Goal: Use online tool/utility: Utilize a website feature to perform a specific function

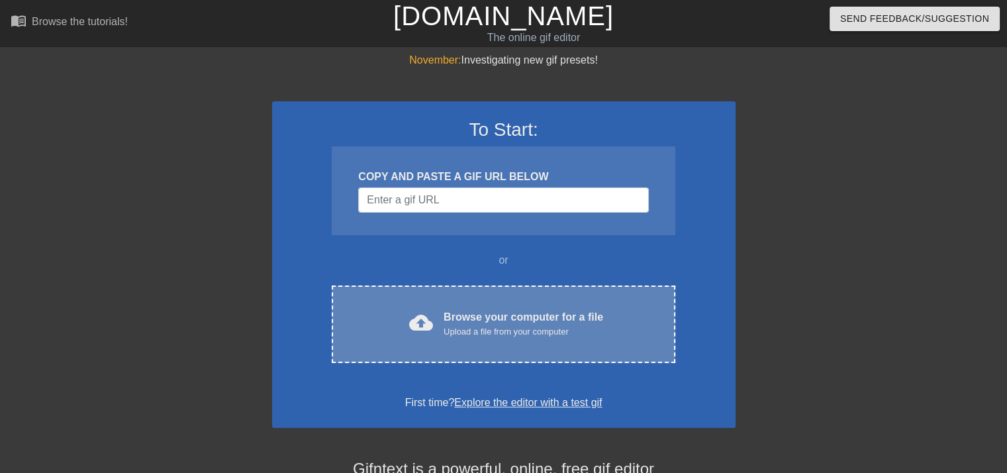
click at [461, 348] on div "cloud_upload Browse your computer for a file Upload a file from your computer C…" at bounding box center [503, 323] width 343 height 77
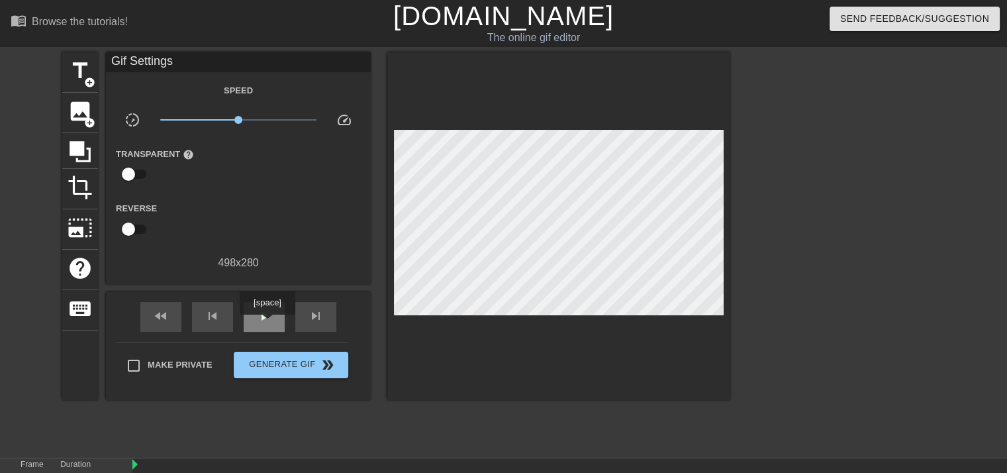
click at [267, 324] on div "play_arrow" at bounding box center [264, 317] width 41 height 30
click at [322, 321] on span "skip_next" at bounding box center [316, 316] width 16 height 16
drag, startPoint x: 239, startPoint y: 120, endPoint x: 260, endPoint y: 120, distance: 21.2
click at [260, 120] on span "x1.91" at bounding box center [260, 120] width 8 height 8
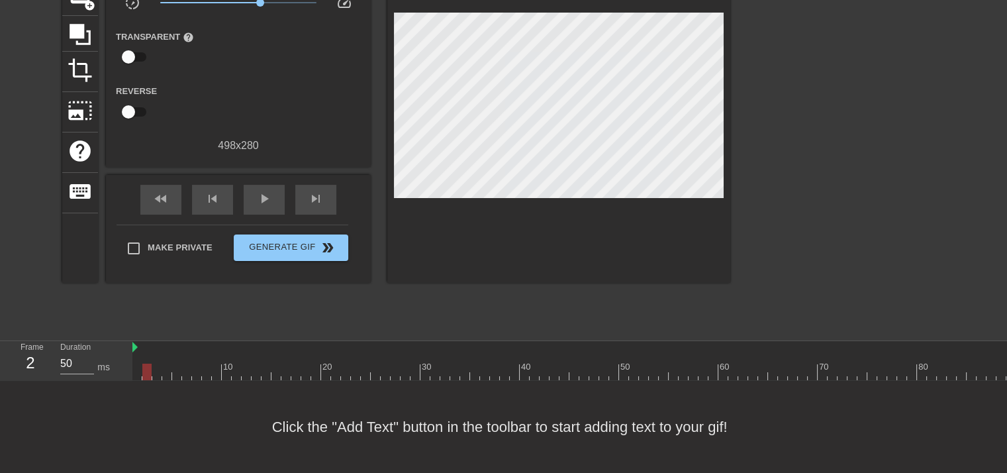
click at [150, 364] on div at bounding box center [723, 372] width 1182 height 17
drag, startPoint x: 147, startPoint y: 342, endPoint x: 141, endPoint y: 347, distance: 7.5
click at [146, 344] on div "10 20 30 40 50 60 70 80 90 100 110" at bounding box center [723, 360] width 1182 height 39
drag, startPoint x: 140, startPoint y: 348, endPoint x: 135, endPoint y: 362, distance: 15.5
click at [140, 354] on div at bounding box center [137, 362] width 10 height 17
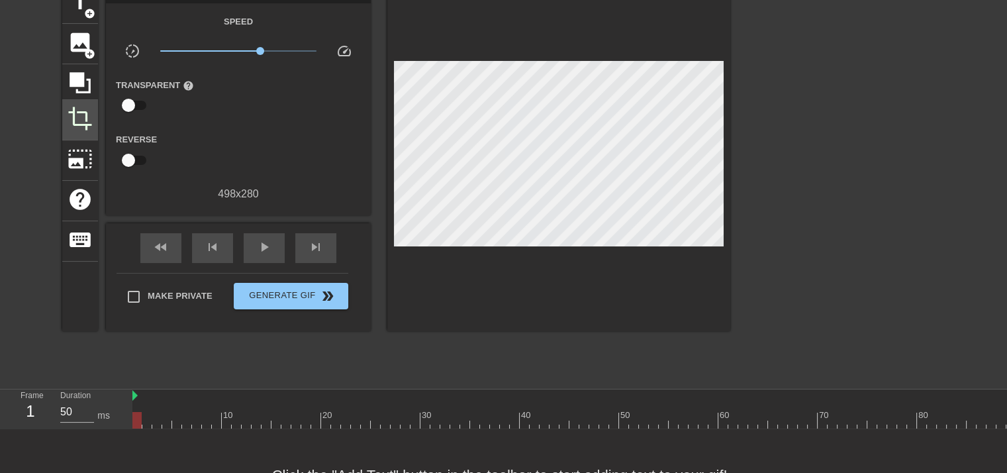
scroll to position [61, 0]
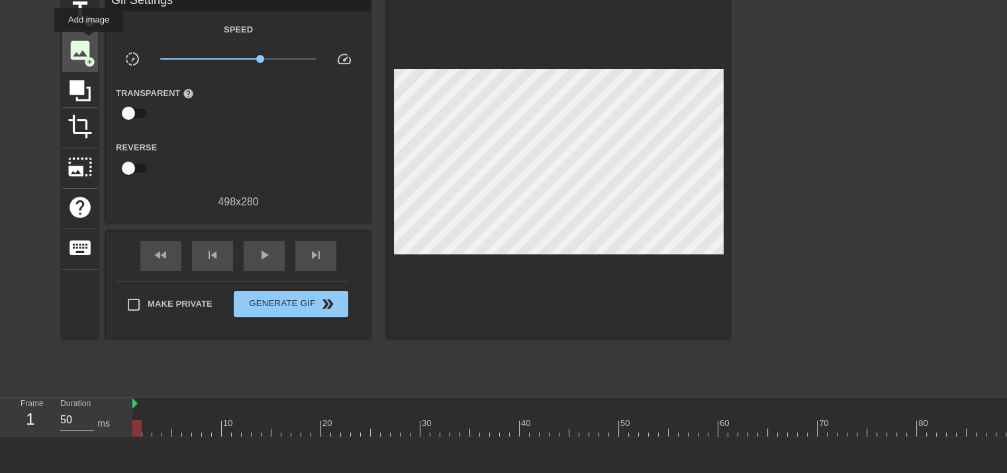
click at [89, 41] on span "image" at bounding box center [80, 50] width 25 height 25
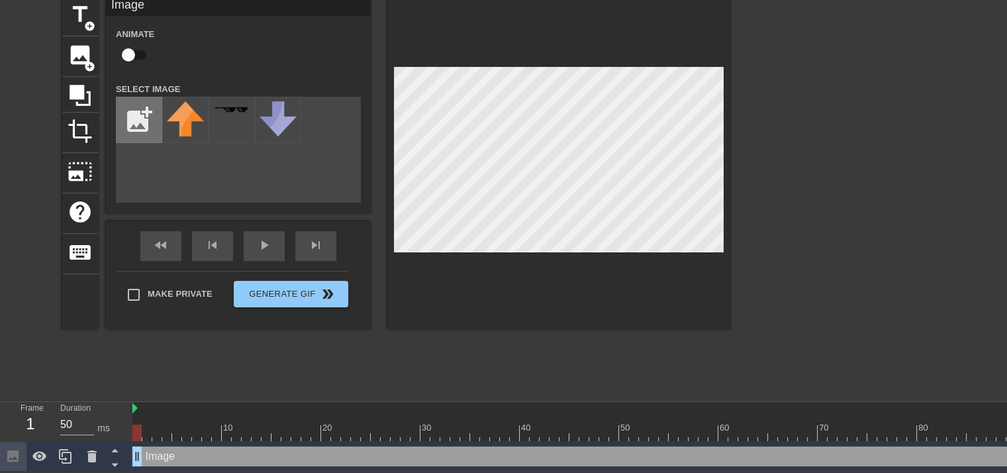
click at [134, 113] on input "file" at bounding box center [139, 119] width 45 height 45
type input "C:\fakepath\tawad-removebg-preview.png"
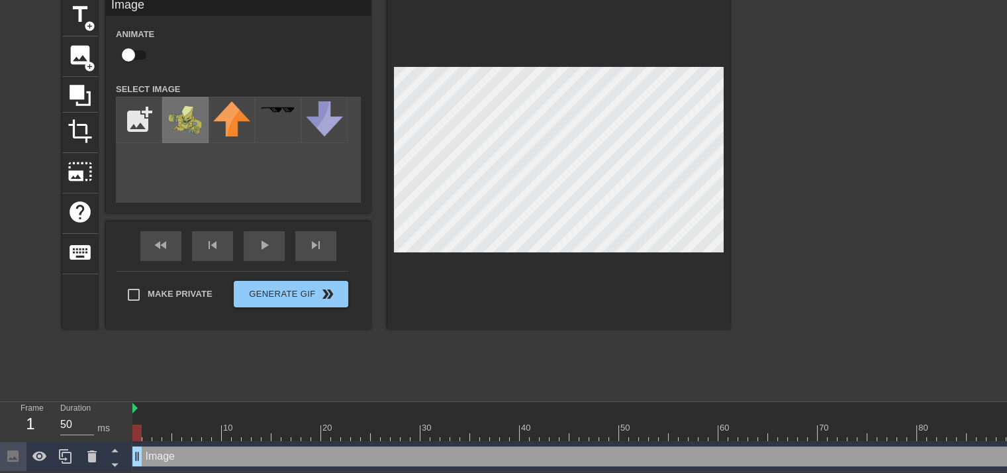
click at [187, 119] on img at bounding box center [185, 119] width 37 height 37
click at [187, 121] on img at bounding box center [185, 119] width 37 height 37
click at [151, 132] on input "file" at bounding box center [139, 119] width 45 height 45
click at [149, 42] on input "checkbox" at bounding box center [128, 54] width 75 height 25
checkbox input "true"
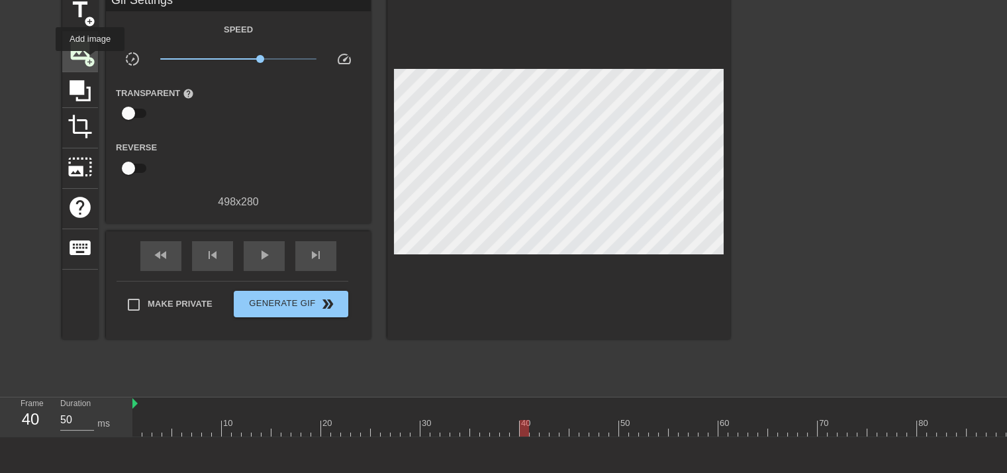
click at [90, 60] on span "add_circle" at bounding box center [89, 61] width 11 height 11
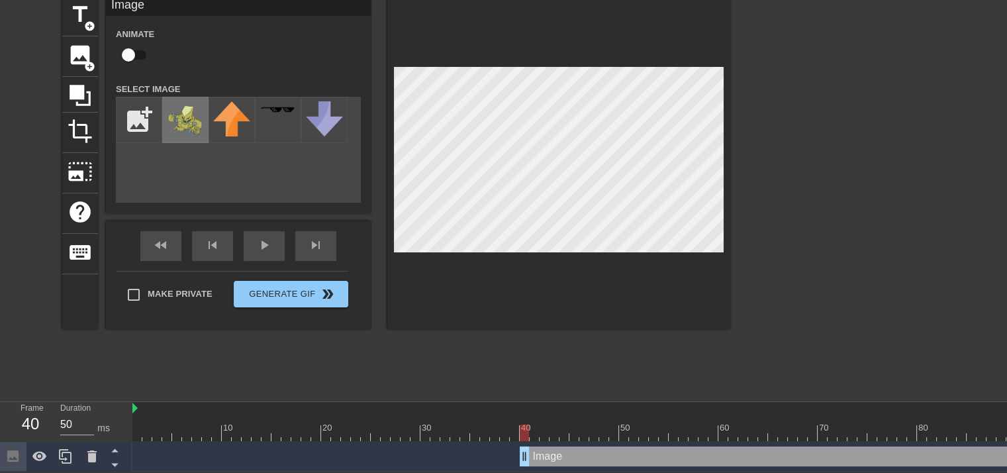
click at [170, 97] on div at bounding box center [185, 120] width 46 height 46
click at [778, 58] on div "title add_circle image add_circle crop photo_size_select_large help keyboard Im…" at bounding box center [503, 194] width 1007 height 397
click at [816, 210] on div at bounding box center [845, 194] width 199 height 397
click at [139, 46] on input "checkbox" at bounding box center [128, 54] width 75 height 25
checkbox input "true"
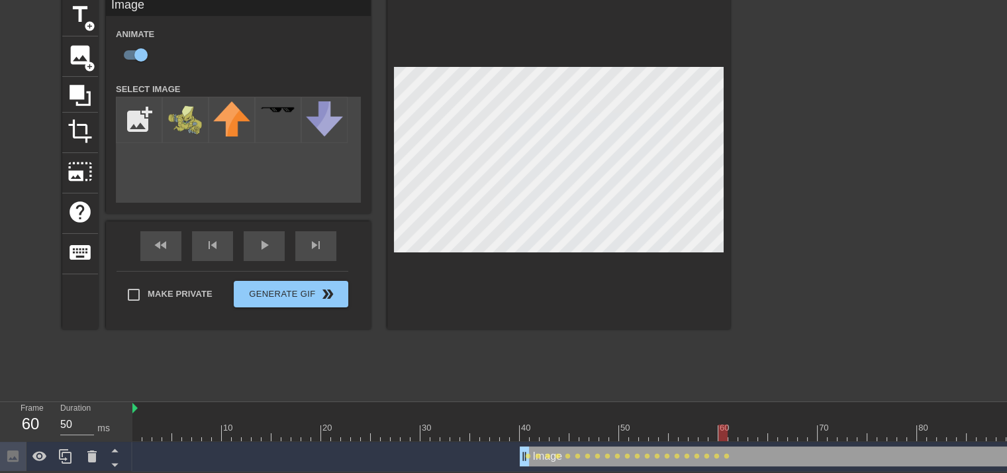
click at [667, 358] on div "title add_circle image add_circle crop photo_size_select_large help keyboard Im…" at bounding box center [396, 194] width 668 height 397
click at [596, 275] on div at bounding box center [558, 162] width 343 height 333
click at [656, 371] on div "title add_circle image add_circle crop photo_size_select_large help keyboard Im…" at bounding box center [396, 194] width 668 height 397
click at [260, 242] on div "play_arrow" at bounding box center [264, 246] width 41 height 30
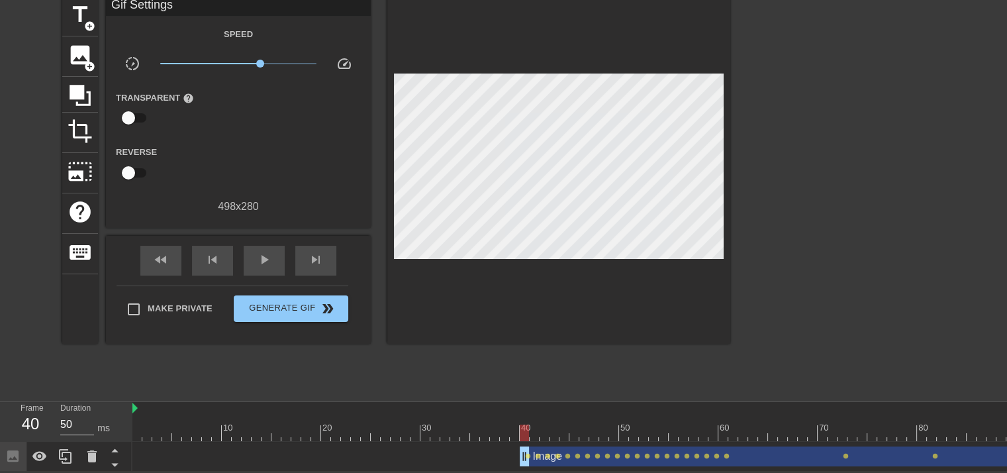
click at [527, 430] on div at bounding box center [723, 432] width 1182 height 17
click at [543, 432] on div at bounding box center [723, 432] width 1182 height 17
click at [543, 448] on div "Image drag_handle drag_handle" at bounding box center [917, 456] width 795 height 20
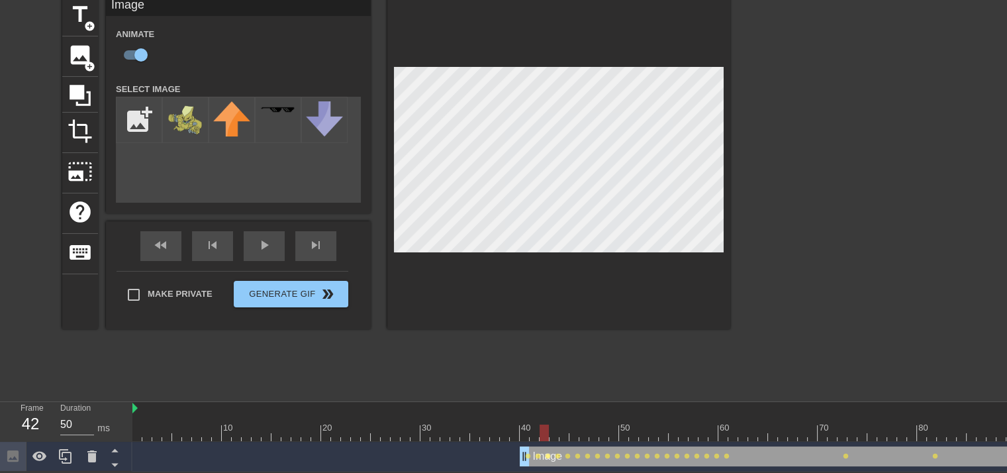
click at [548, 453] on span "lens" at bounding box center [548, 456] width 6 height 6
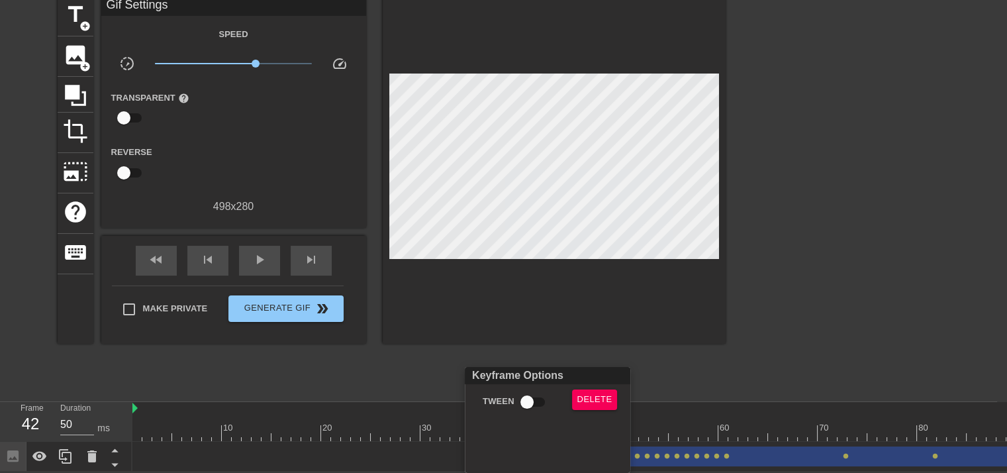
scroll to position [54, 0]
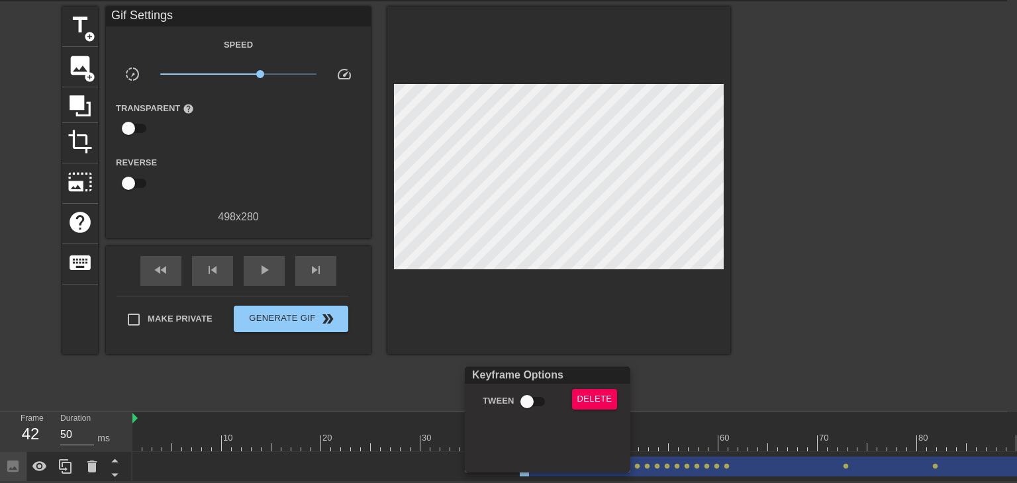
click at [667, 414] on div at bounding box center [508, 241] width 1017 height 483
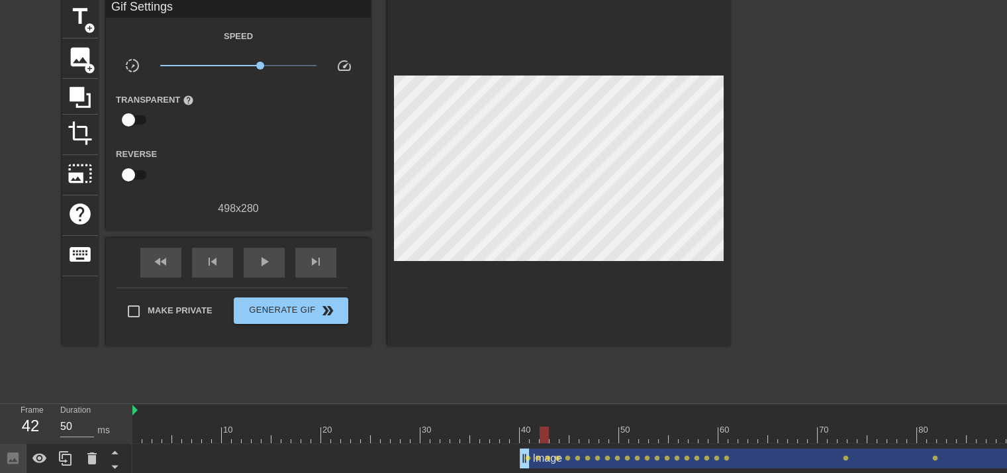
click at [526, 444] on div "Image drag_handle drag_handle lens lens lens lens lens lens lens lens lens lens…" at bounding box center [723, 459] width 1182 height 30
click at [535, 454] on div "Image drag_handle drag_handle" at bounding box center [917, 458] width 795 height 20
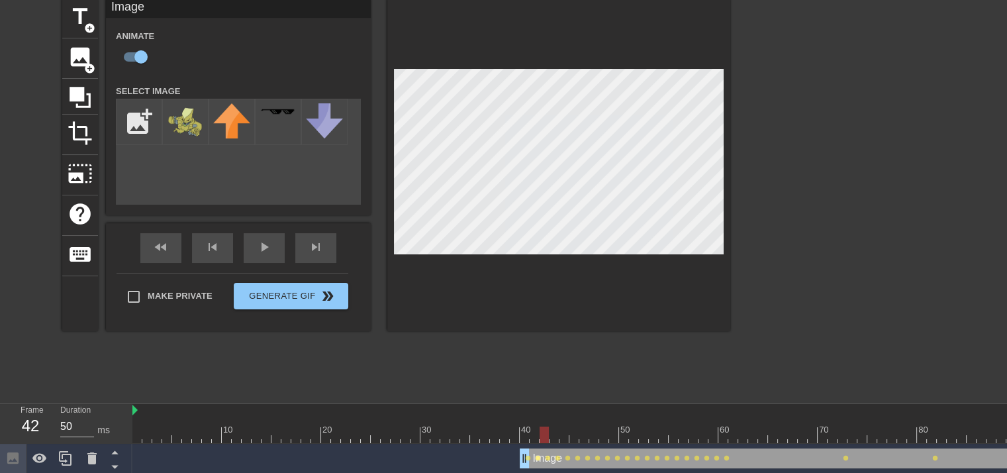
click at [538, 459] on span "lens" at bounding box center [538, 458] width 6 height 6
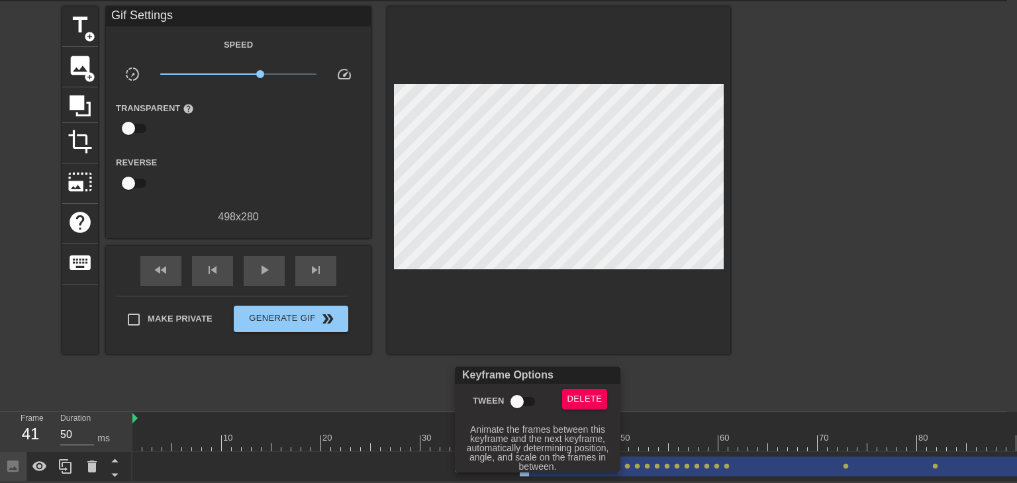
click at [519, 401] on input "Tween" at bounding box center [516, 401] width 75 height 25
checkbox input "true"
click at [665, 419] on div at bounding box center [508, 241] width 1017 height 483
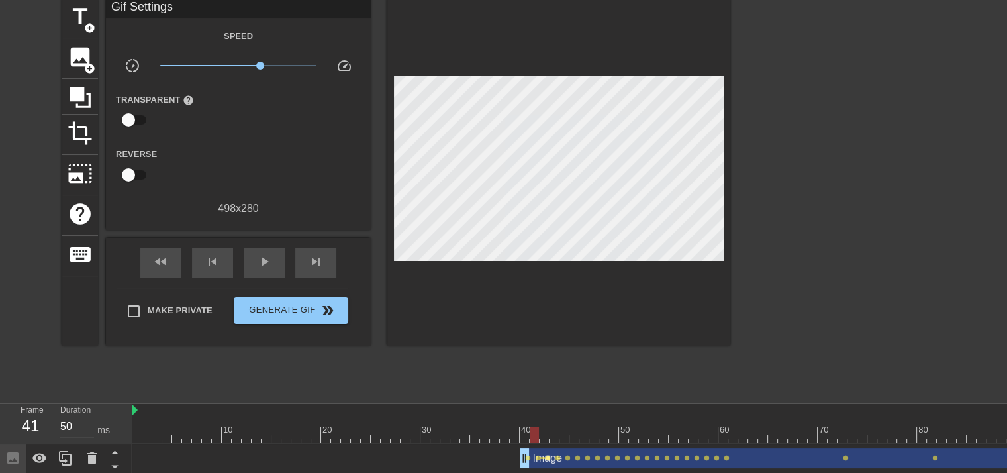
click at [547, 456] on span "lens" at bounding box center [548, 458] width 6 height 6
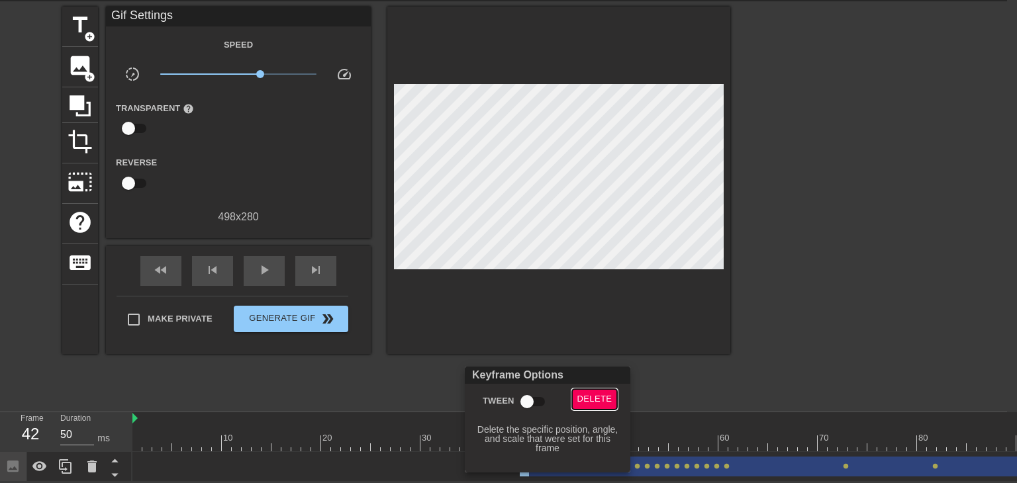
click at [591, 407] on span "Delete" at bounding box center [594, 399] width 35 height 15
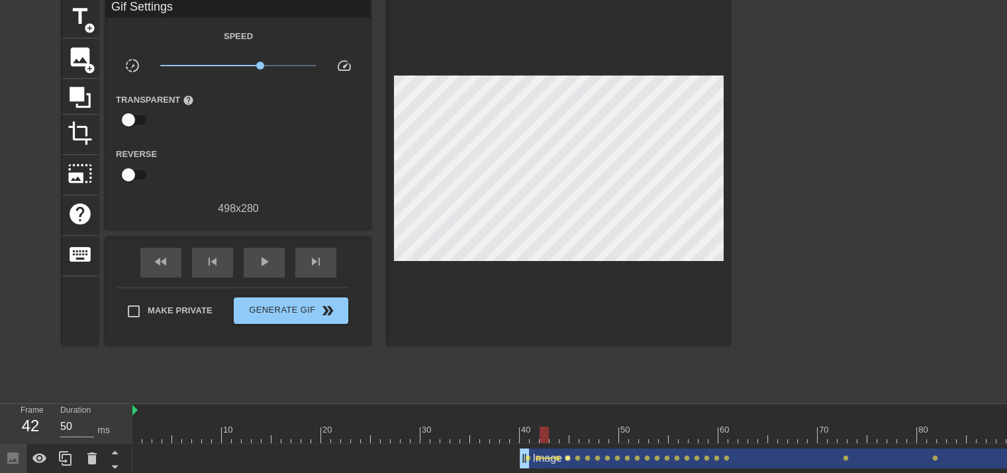
click at [568, 455] on span "lens" at bounding box center [568, 458] width 6 height 6
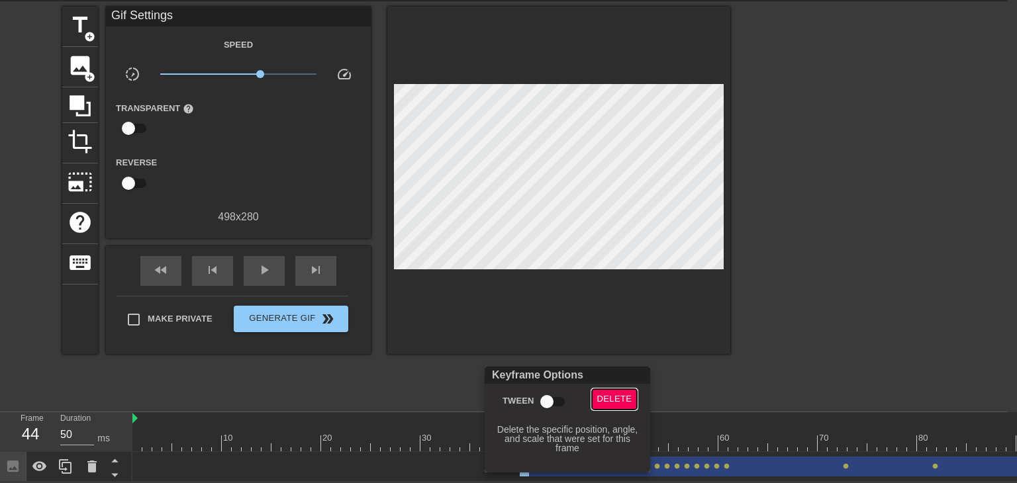
click at [612, 403] on span "Delete" at bounding box center [614, 399] width 35 height 15
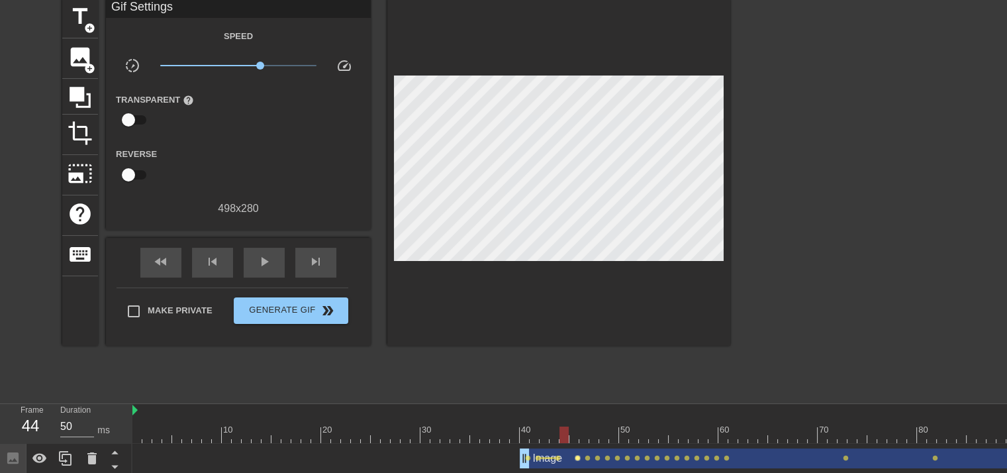
click at [577, 456] on span "lens" at bounding box center [578, 458] width 6 height 6
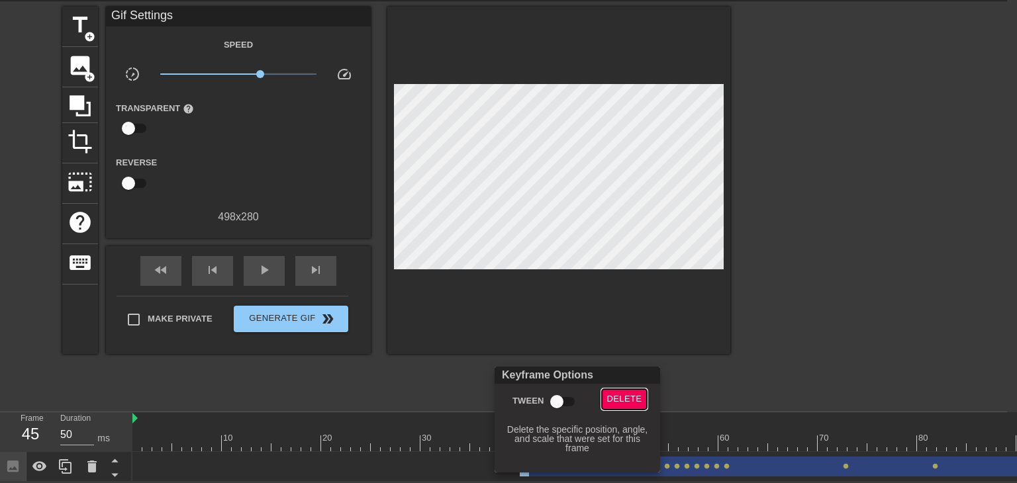
click at [616, 400] on span "Delete" at bounding box center [624, 399] width 35 height 15
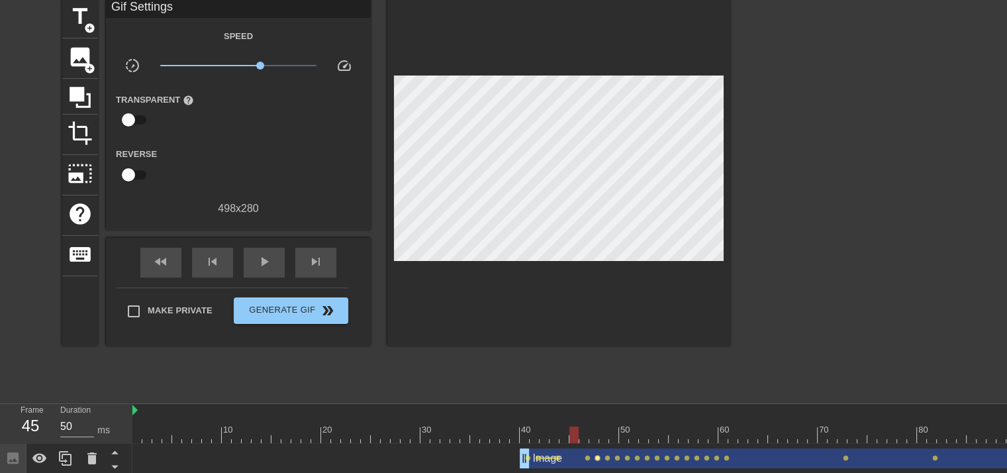
click at [599, 456] on span "lens" at bounding box center [598, 458] width 6 height 6
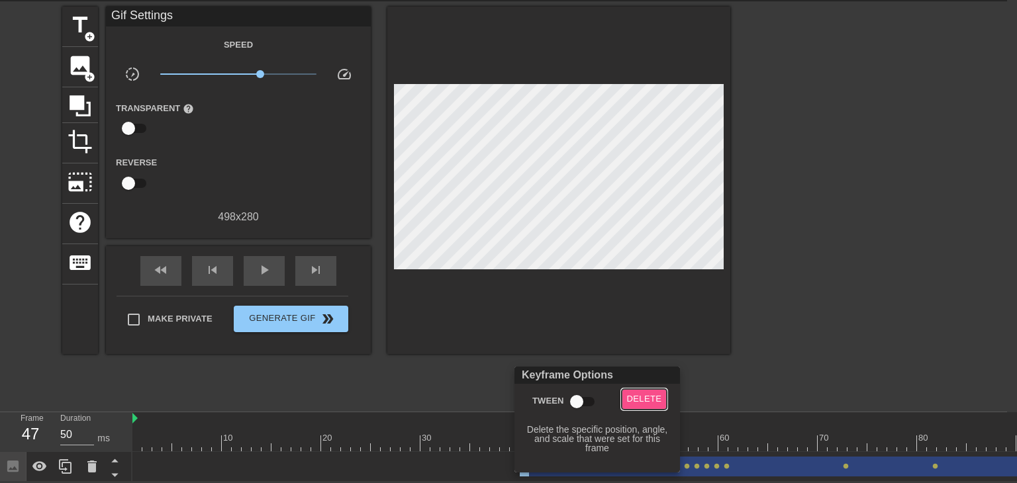
click at [644, 405] on span "Delete" at bounding box center [644, 399] width 35 height 15
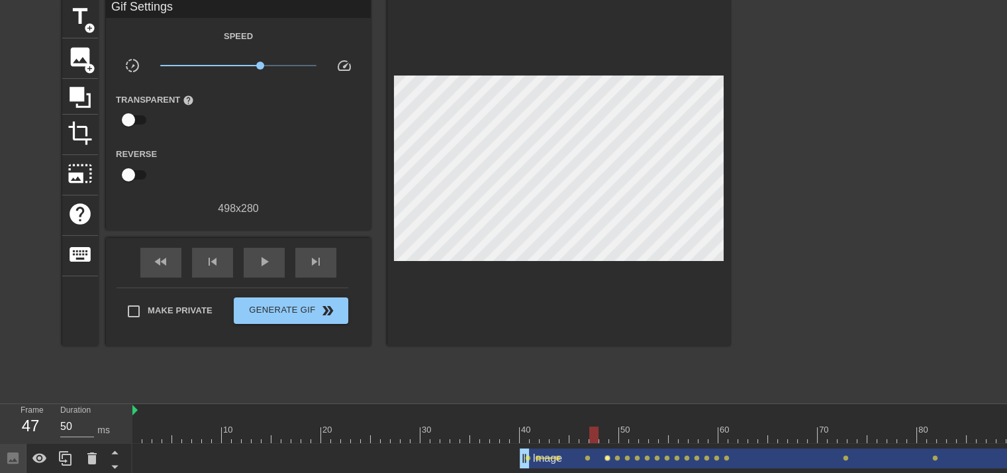
click at [607, 456] on span "lens" at bounding box center [608, 458] width 6 height 6
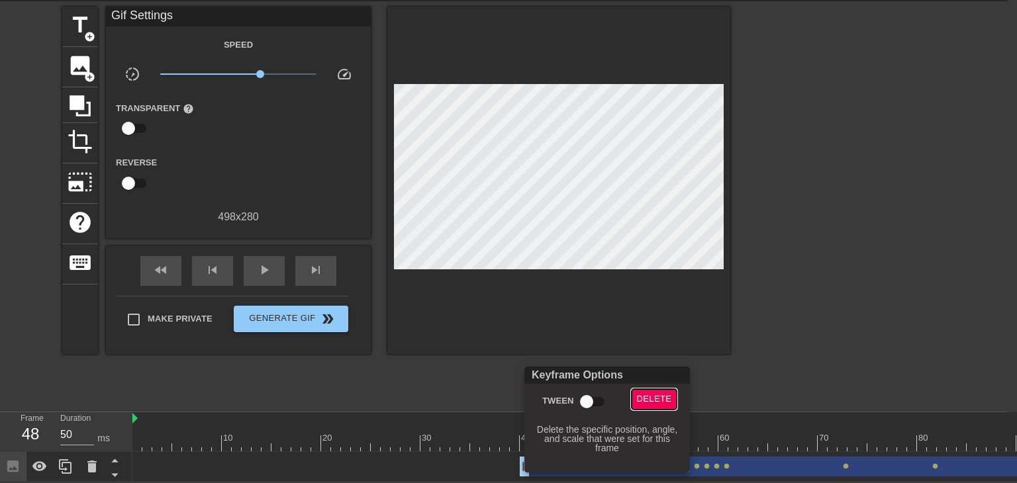
click at [646, 407] on button "Delete" at bounding box center [655, 399] width 46 height 21
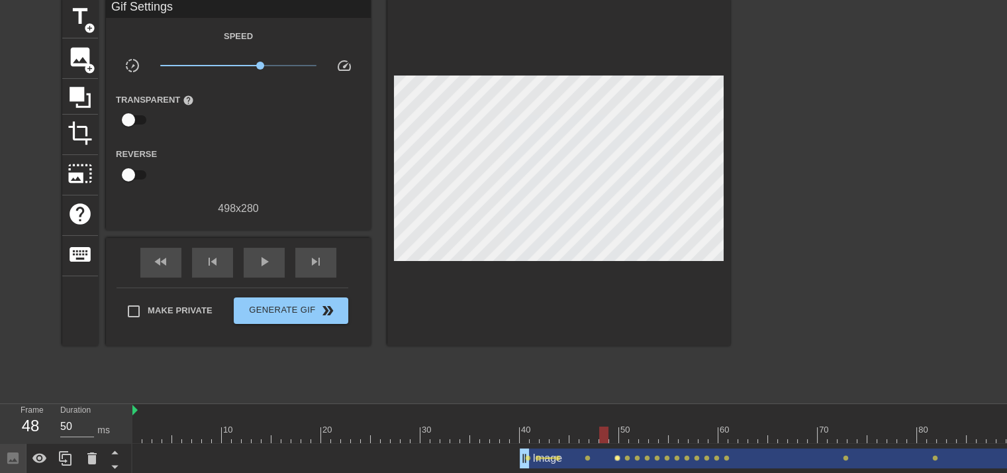
click at [617, 456] on span "lens" at bounding box center [617, 458] width 6 height 6
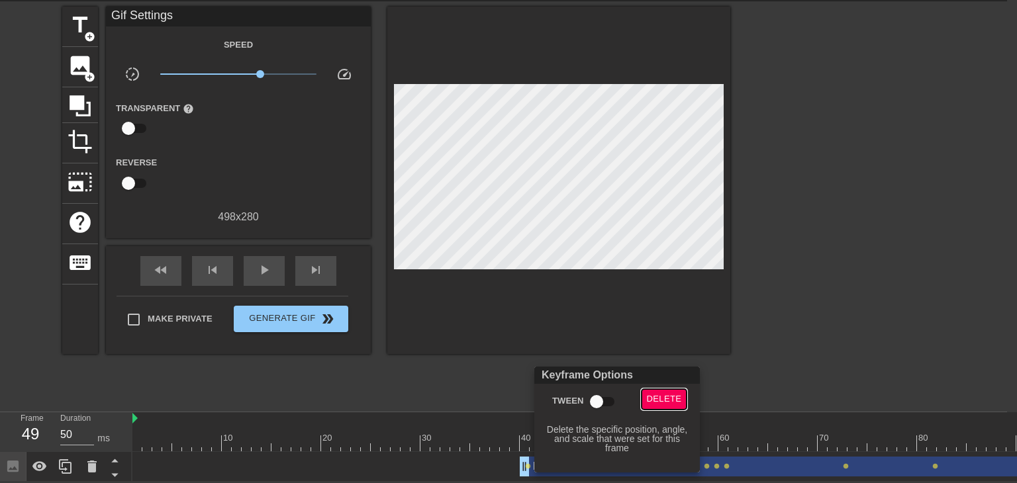
drag, startPoint x: 652, startPoint y: 399, endPoint x: 646, endPoint y: 418, distance: 20.1
click at [652, 402] on span "Delete" at bounding box center [664, 399] width 35 height 15
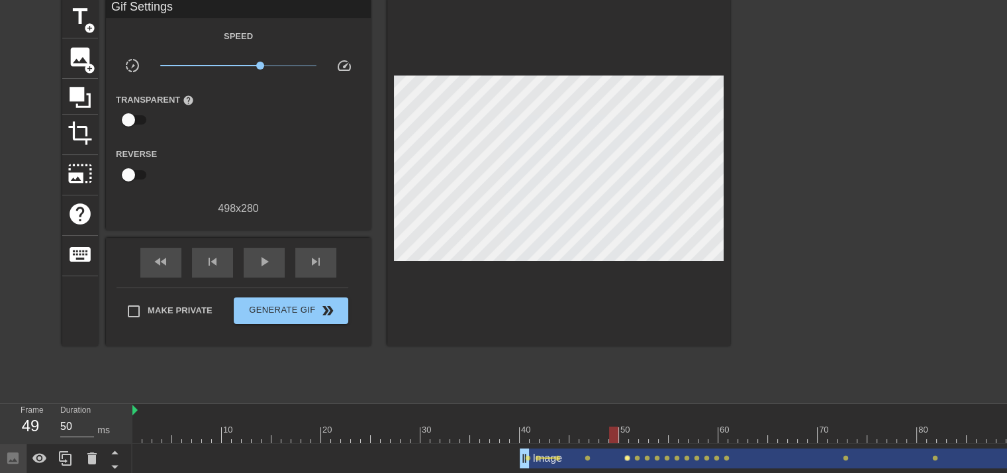
click at [628, 455] on span "lens" at bounding box center [627, 458] width 6 height 6
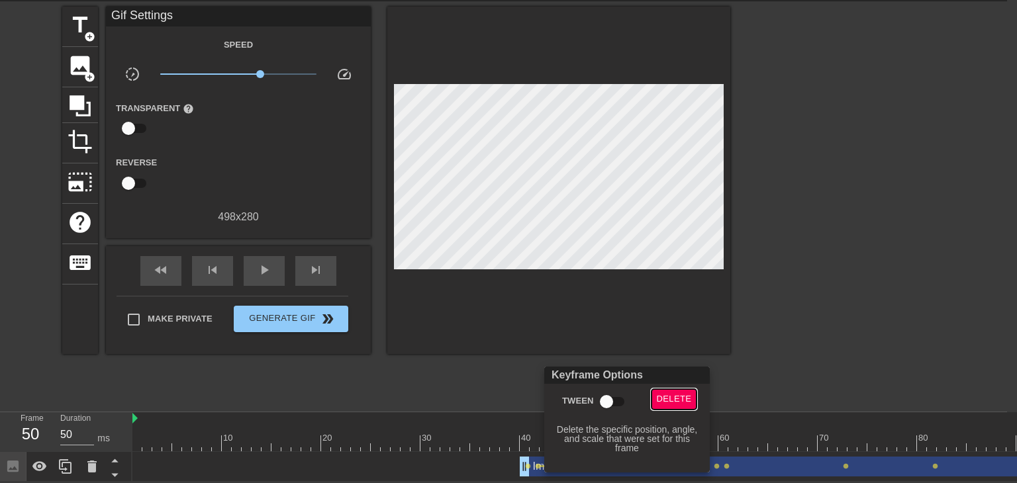
click at [658, 404] on span "Delete" at bounding box center [674, 399] width 35 height 15
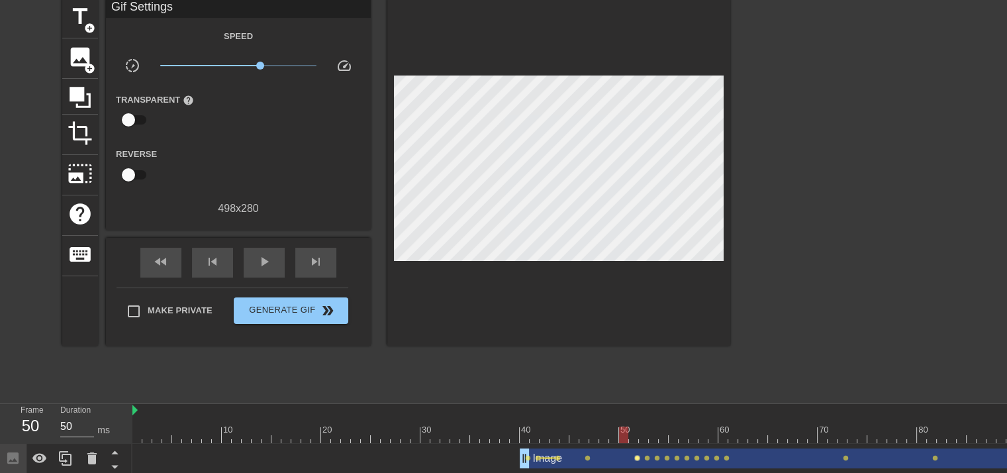
click at [637, 459] on span "lens" at bounding box center [637, 458] width 6 height 6
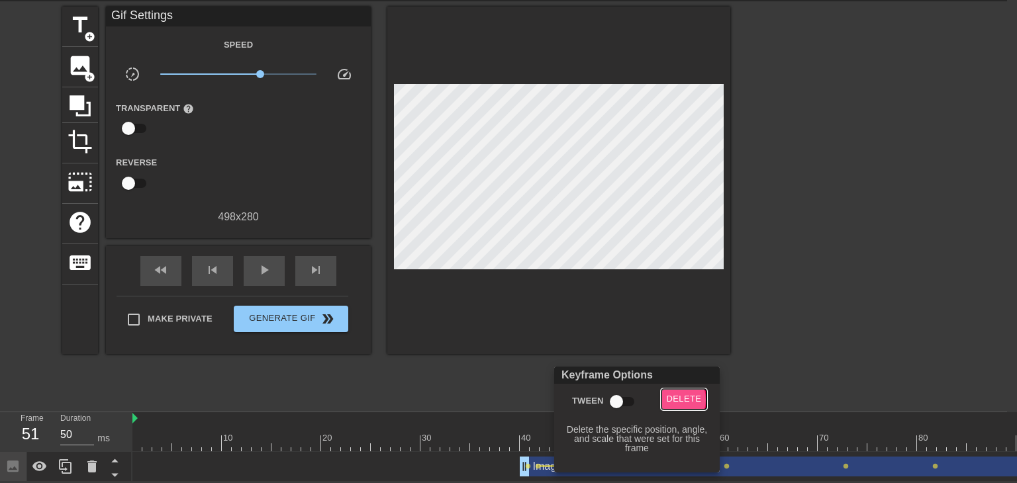
drag, startPoint x: 671, startPoint y: 400, endPoint x: 653, endPoint y: 445, distance: 48.7
click at [671, 403] on span "Delete" at bounding box center [684, 399] width 35 height 15
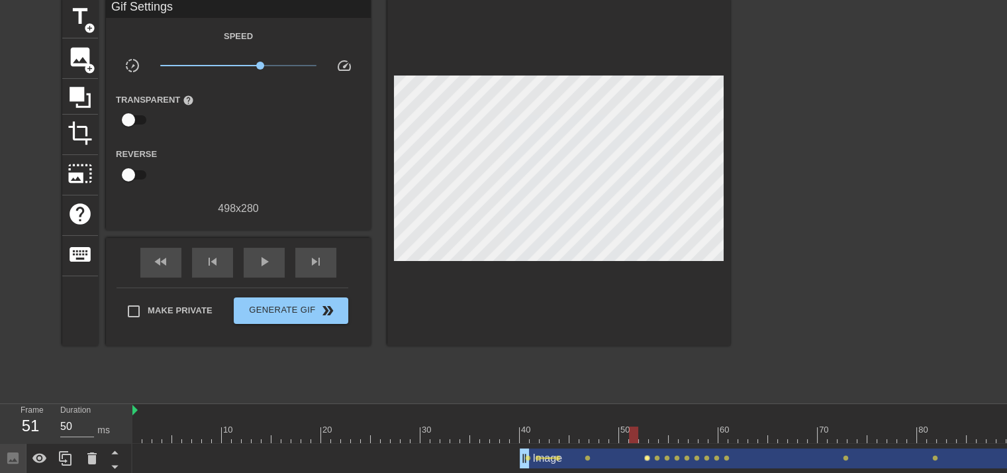
click at [648, 459] on span "lens" at bounding box center [647, 458] width 6 height 6
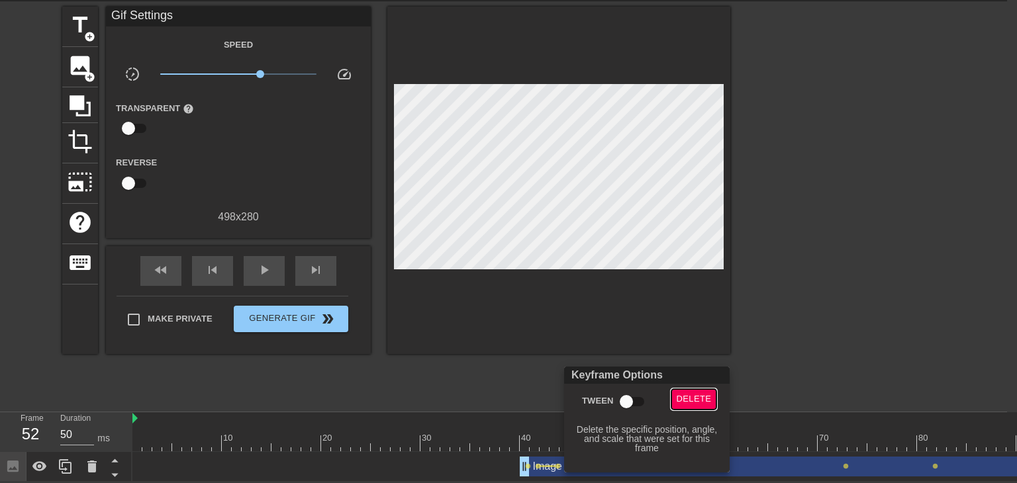
drag, startPoint x: 681, startPoint y: 403, endPoint x: 666, endPoint y: 442, distance: 41.7
click at [681, 406] on span "Delete" at bounding box center [694, 399] width 35 height 15
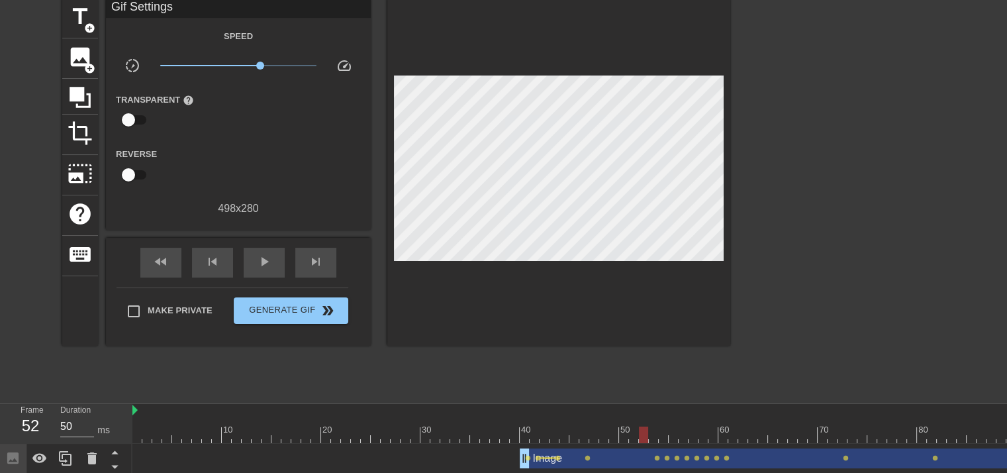
click at [656, 461] on div "Image drag_handle drag_handle" at bounding box center [917, 458] width 795 height 20
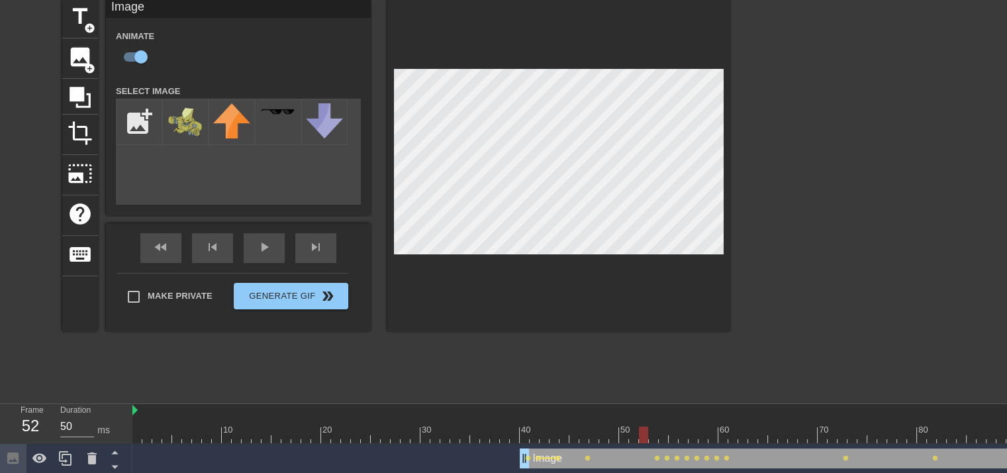
click at [658, 451] on div "Image drag_handle drag_handle" at bounding box center [917, 458] width 795 height 20
click at [658, 455] on span "lens" at bounding box center [657, 458] width 6 height 6
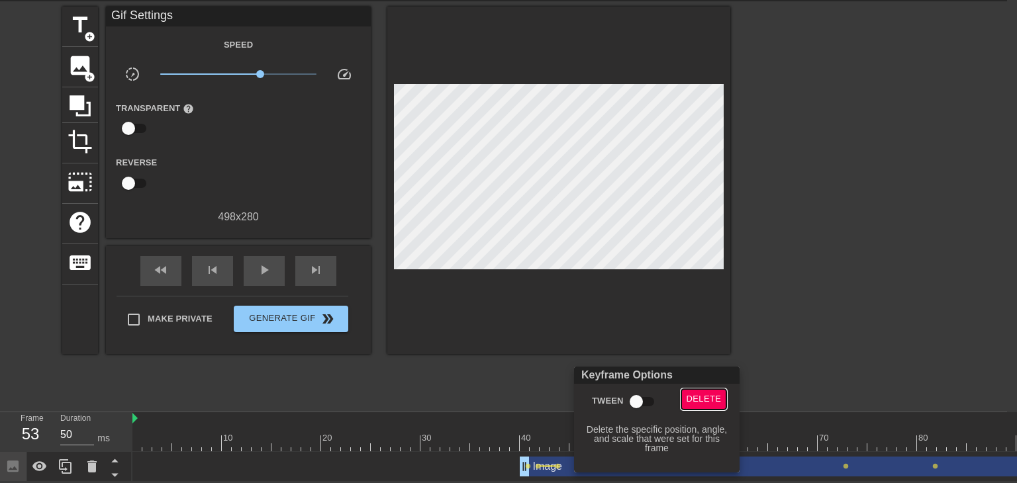
click at [689, 407] on span "Delete" at bounding box center [704, 399] width 35 height 15
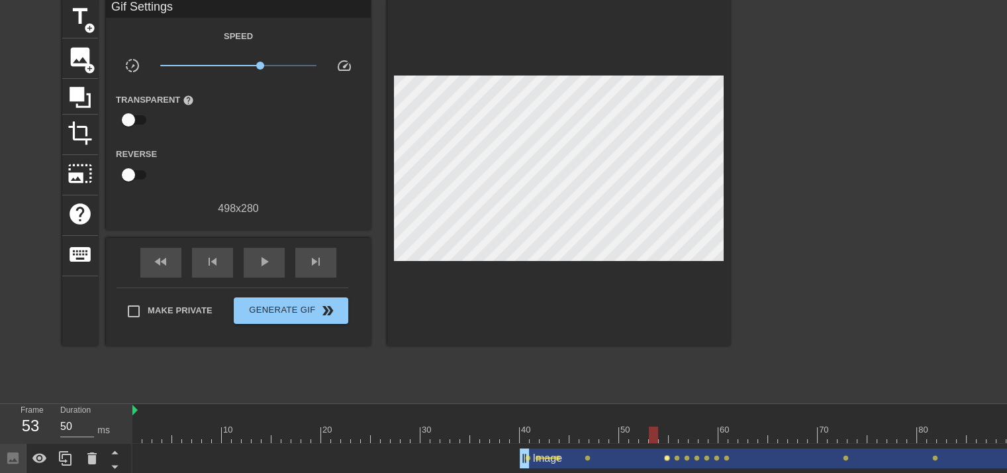
click at [666, 455] on span "lens" at bounding box center [667, 458] width 6 height 6
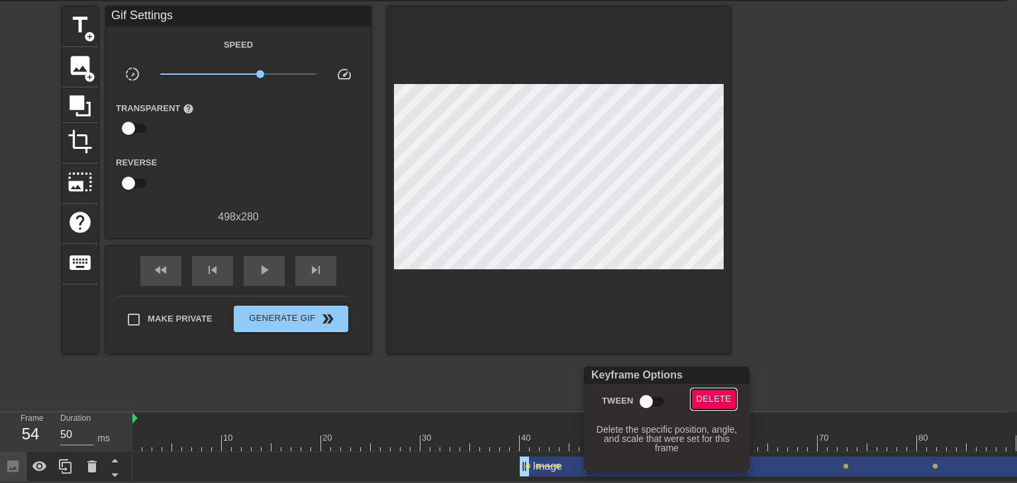
click at [709, 395] on span "Delete" at bounding box center [714, 399] width 35 height 15
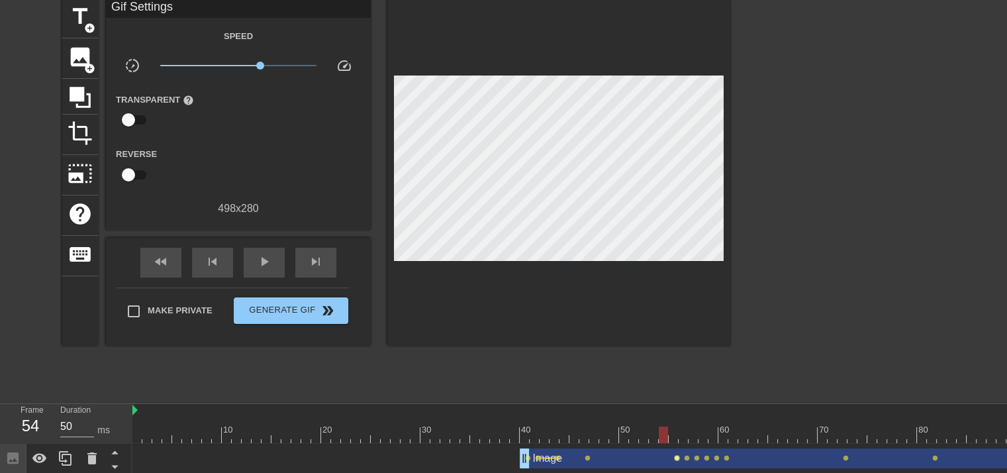
click at [677, 456] on span "lens" at bounding box center [677, 458] width 6 height 6
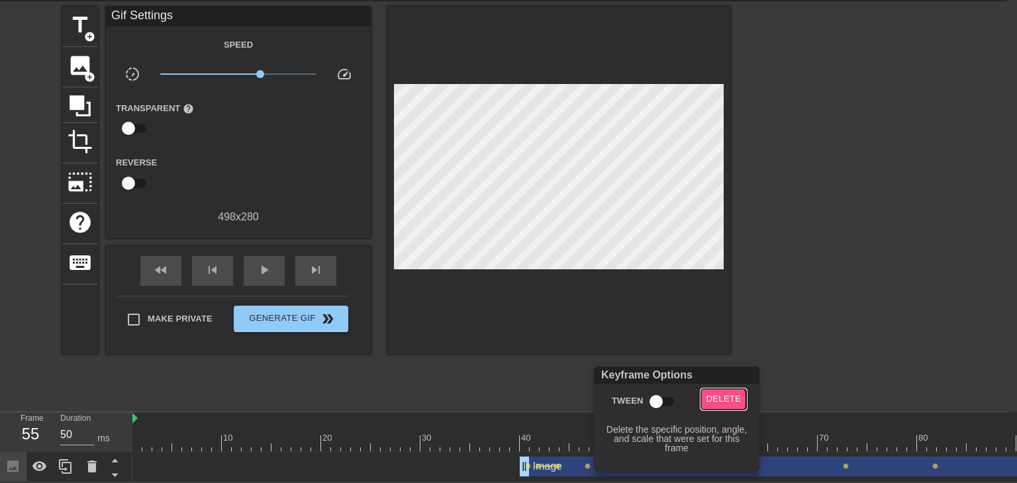
drag, startPoint x: 708, startPoint y: 400, endPoint x: 699, endPoint y: 434, distance: 35.7
click at [708, 403] on span "Delete" at bounding box center [723, 399] width 35 height 15
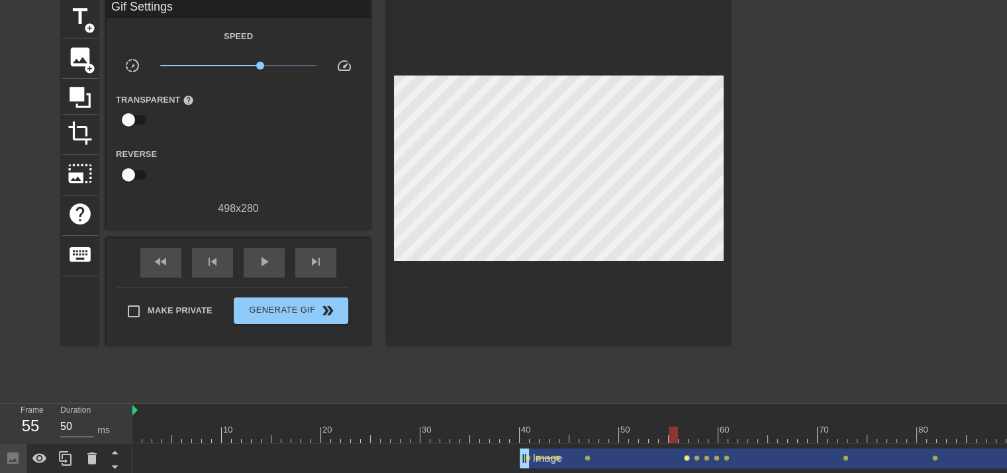
click at [686, 459] on span "lens" at bounding box center [687, 458] width 6 height 6
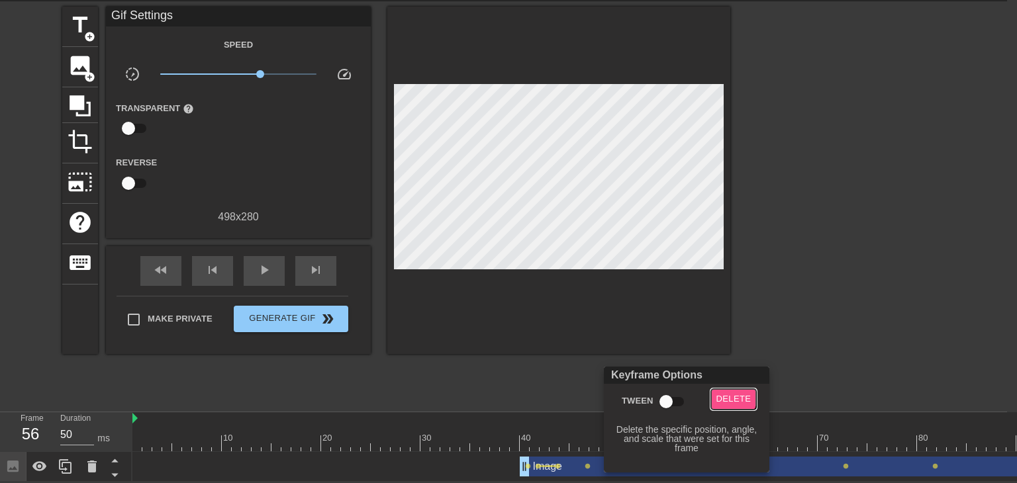
drag, startPoint x: 726, startPoint y: 393, endPoint x: 710, endPoint y: 433, distance: 43.4
click at [725, 395] on span "Delete" at bounding box center [733, 399] width 35 height 15
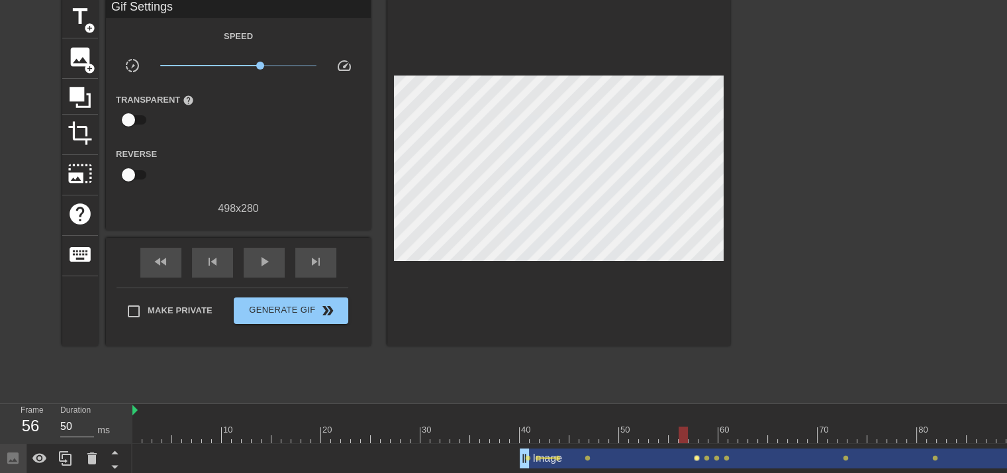
click at [696, 459] on span "lens" at bounding box center [697, 458] width 6 height 6
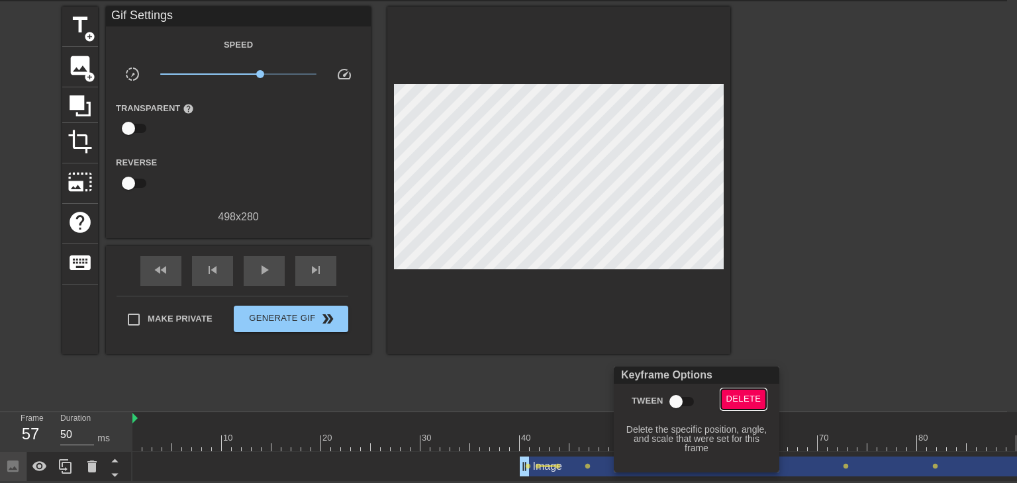
click at [726, 403] on span "Delete" at bounding box center [743, 399] width 35 height 15
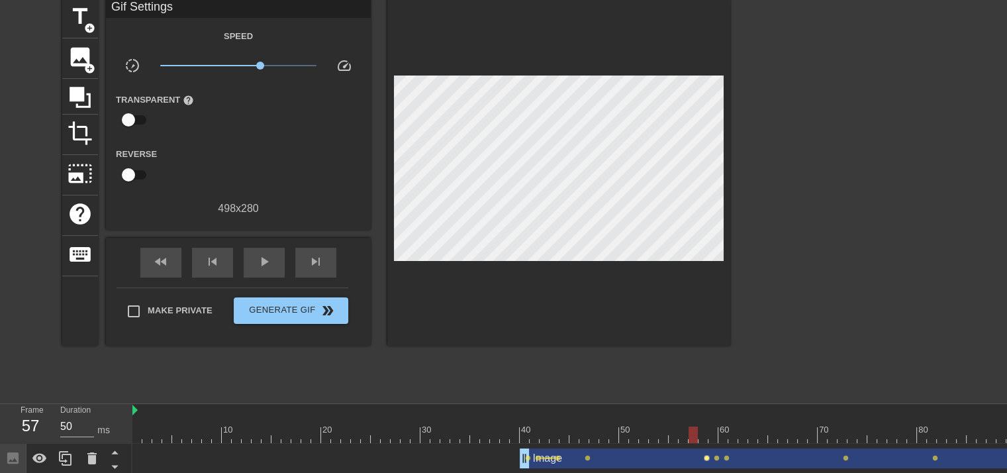
click at [706, 458] on span "lens" at bounding box center [707, 458] width 6 height 6
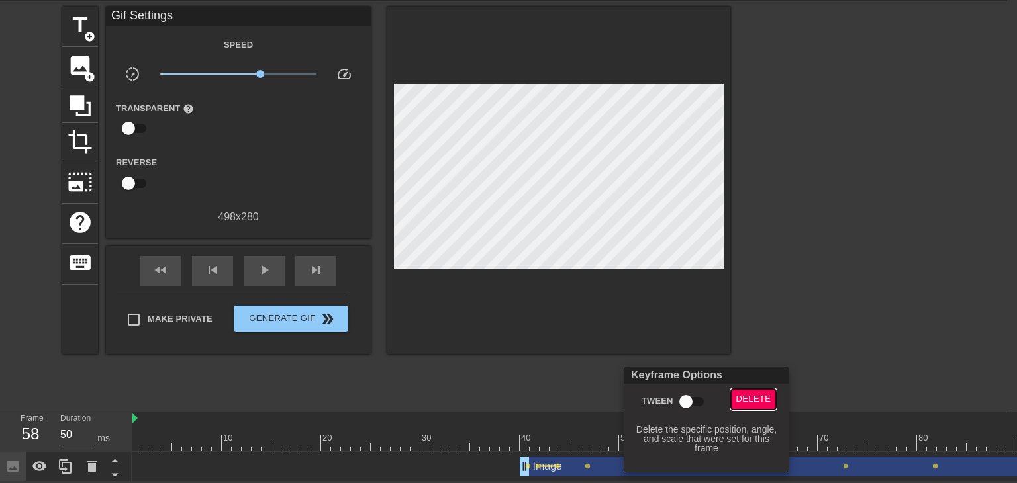
drag, startPoint x: 752, startPoint y: 397, endPoint x: 748, endPoint y: 406, distance: 10.1
click at [752, 398] on span "Delete" at bounding box center [753, 399] width 35 height 15
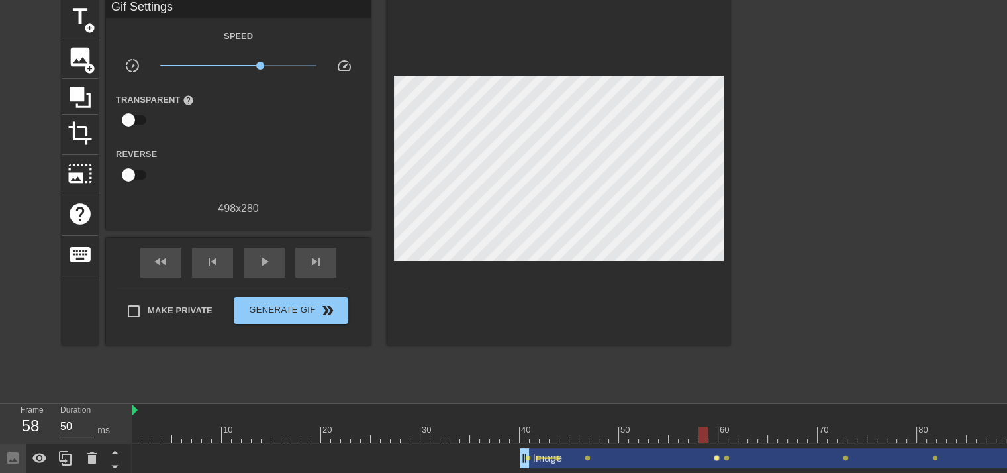
click at [714, 455] on span "lens" at bounding box center [717, 458] width 6 height 6
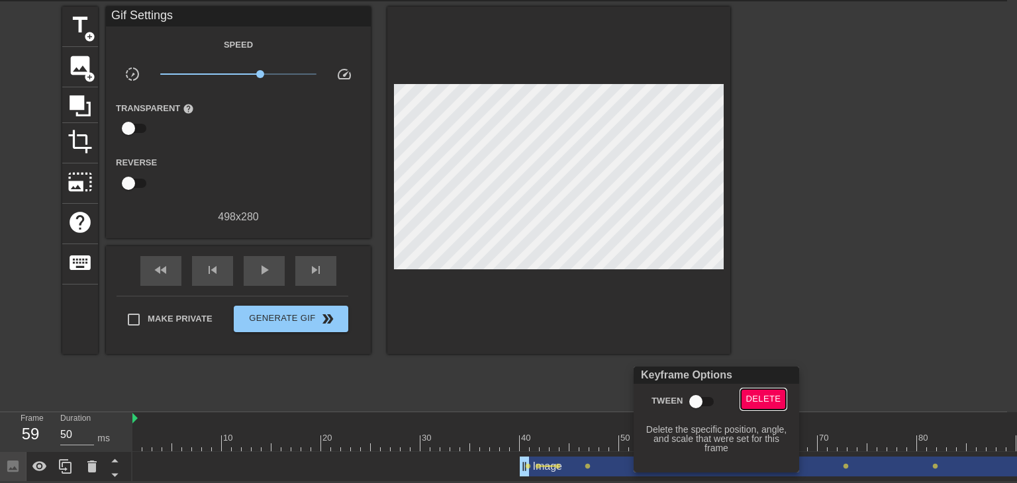
drag, startPoint x: 758, startPoint y: 398, endPoint x: 687, endPoint y: 450, distance: 88.1
click at [757, 400] on span "Delete" at bounding box center [763, 399] width 35 height 15
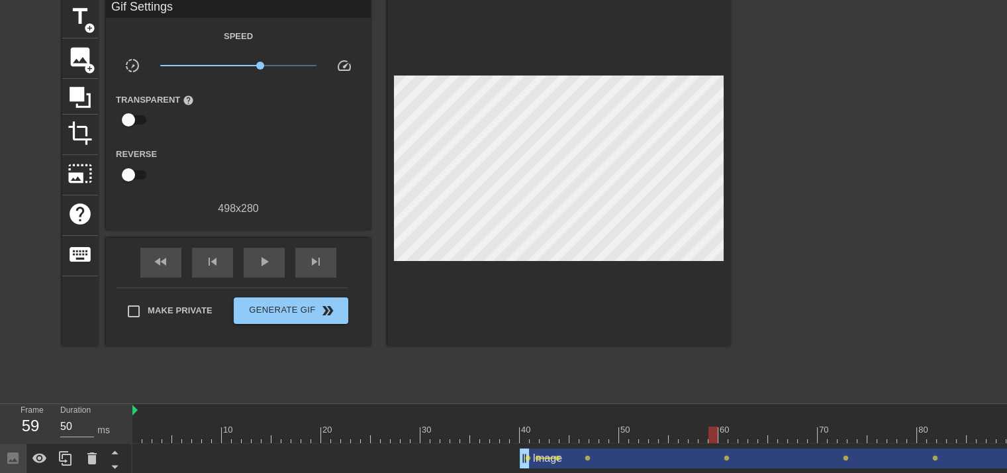
click at [591, 458] on div "Image drag_handle drag_handle" at bounding box center [917, 458] width 795 height 20
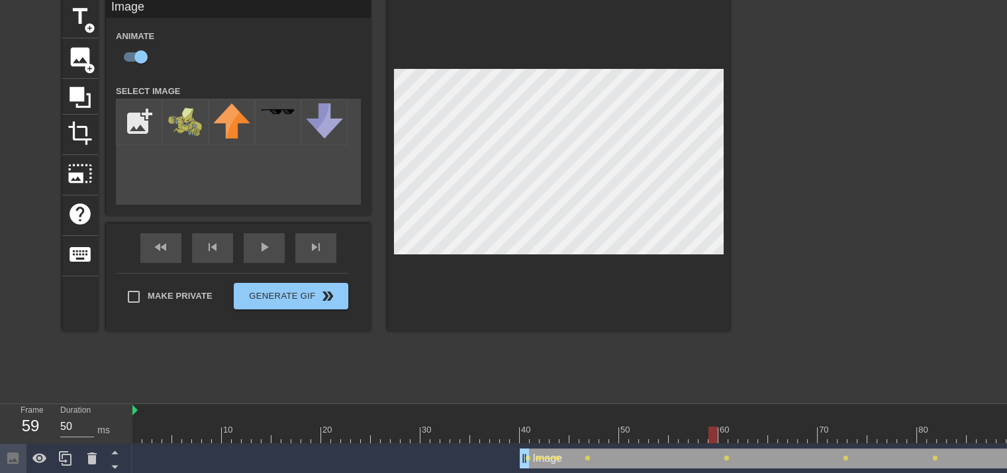
click at [591, 456] on div "Image drag_handle drag_handle" at bounding box center [917, 458] width 795 height 20
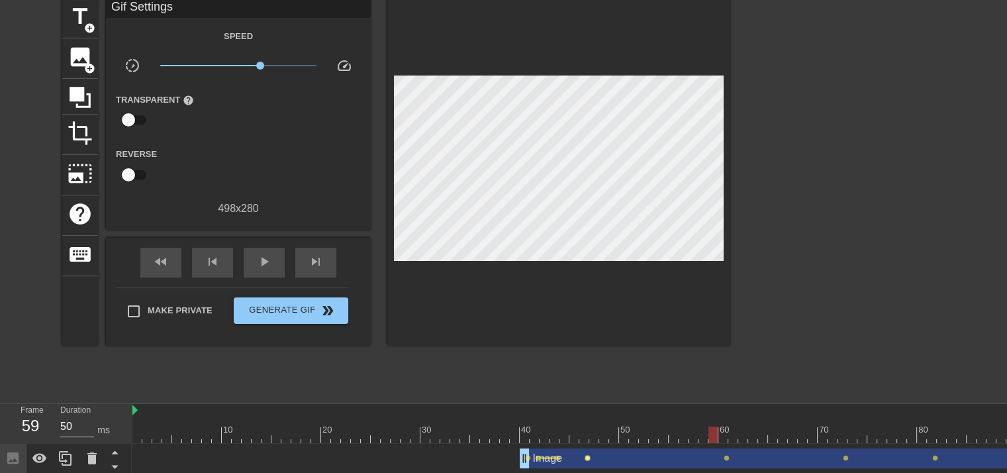
click at [587, 456] on span "lens" at bounding box center [588, 458] width 6 height 6
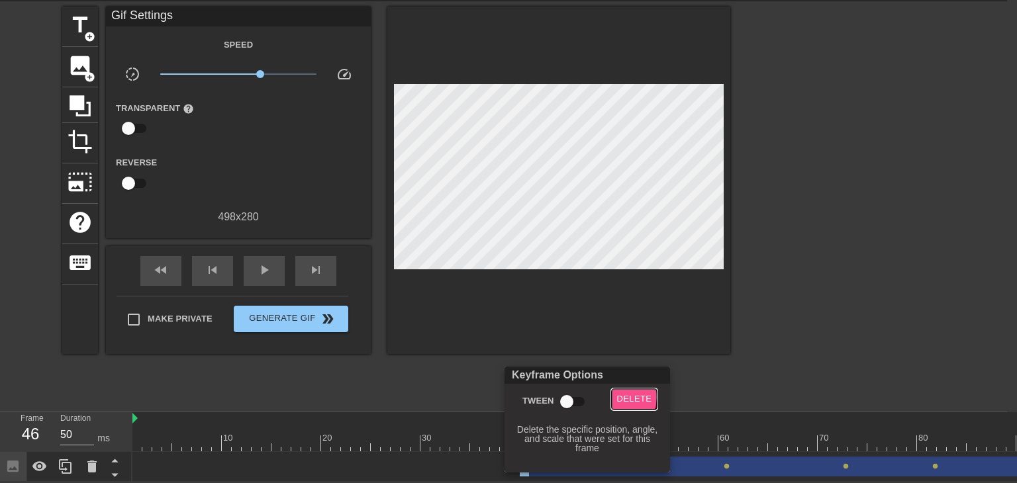
click at [622, 397] on span "Delete" at bounding box center [634, 399] width 35 height 15
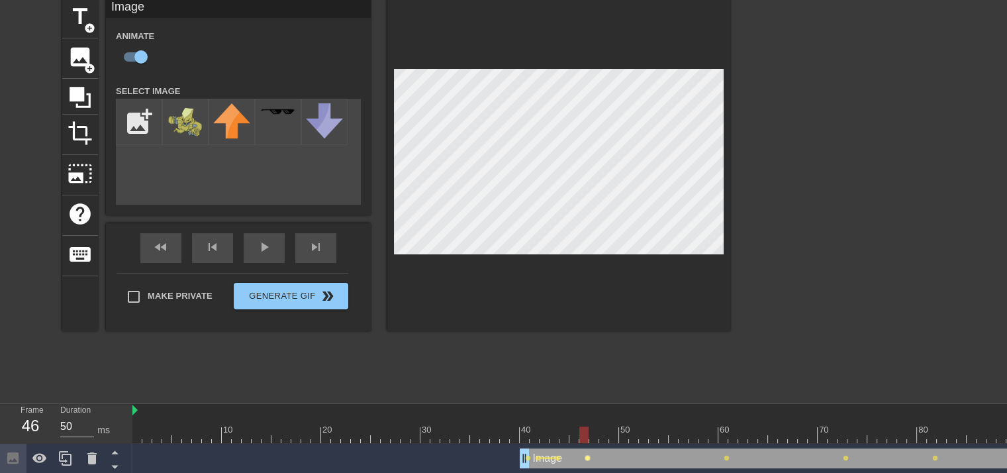
click at [585, 456] on span "lens" at bounding box center [588, 458] width 6 height 6
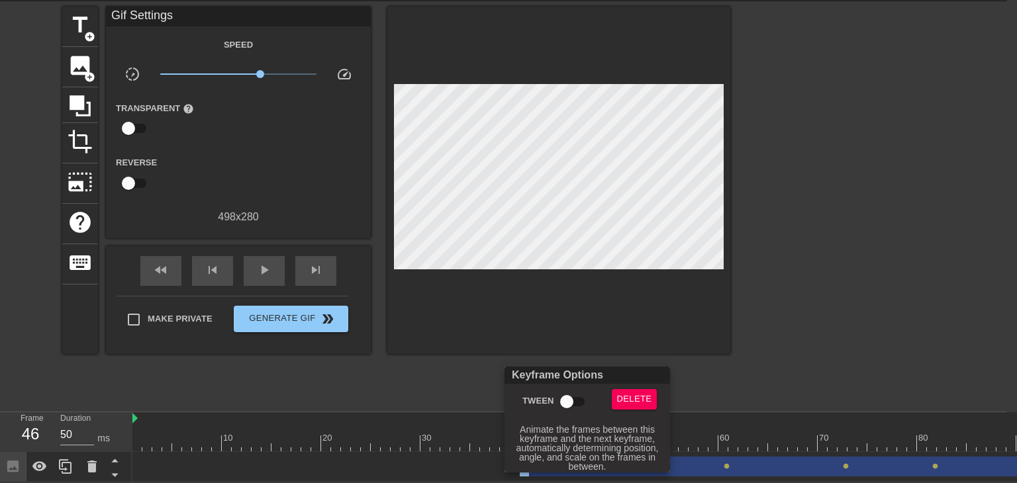
click at [567, 404] on input "Tween" at bounding box center [566, 401] width 75 height 25
checkbox input "true"
click at [729, 369] on div at bounding box center [508, 241] width 1017 height 483
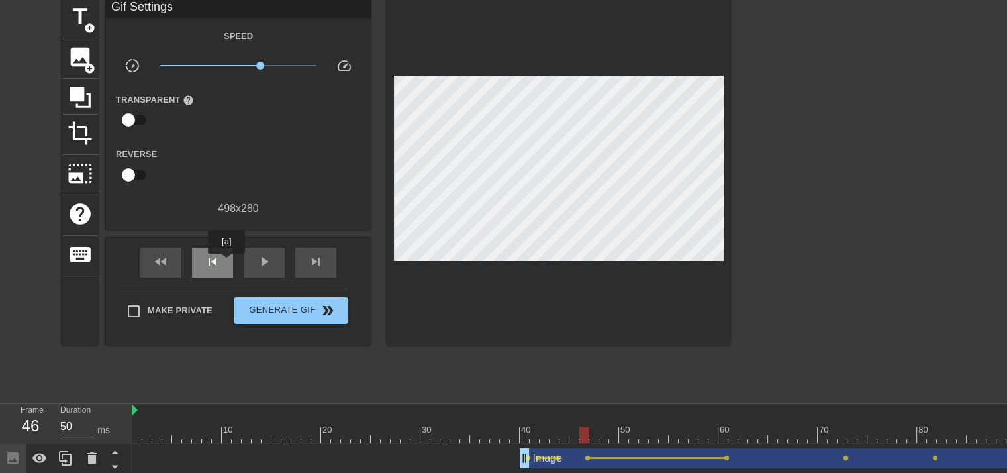
click at [226, 263] on div "skip_previous" at bounding box center [212, 263] width 41 height 30
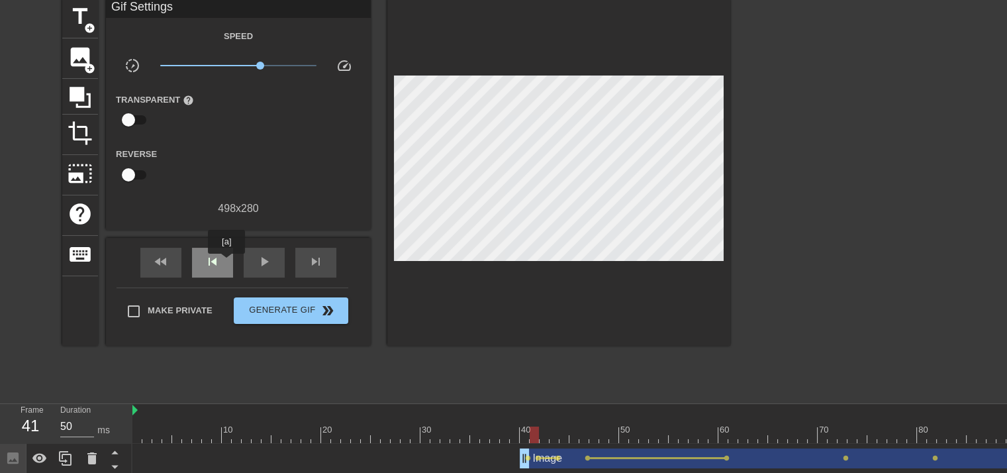
click at [226, 263] on div "skip_previous" at bounding box center [212, 263] width 41 height 30
click at [278, 267] on div "play_arrow" at bounding box center [264, 263] width 41 height 30
click at [714, 460] on div "Image drag_handle drag_handle" at bounding box center [917, 458] width 795 height 20
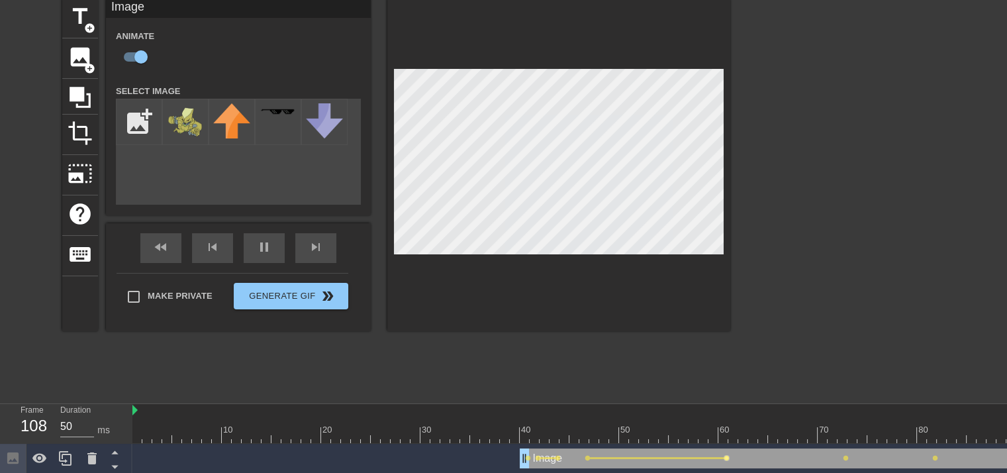
click at [724, 456] on span "lens" at bounding box center [727, 458] width 6 height 6
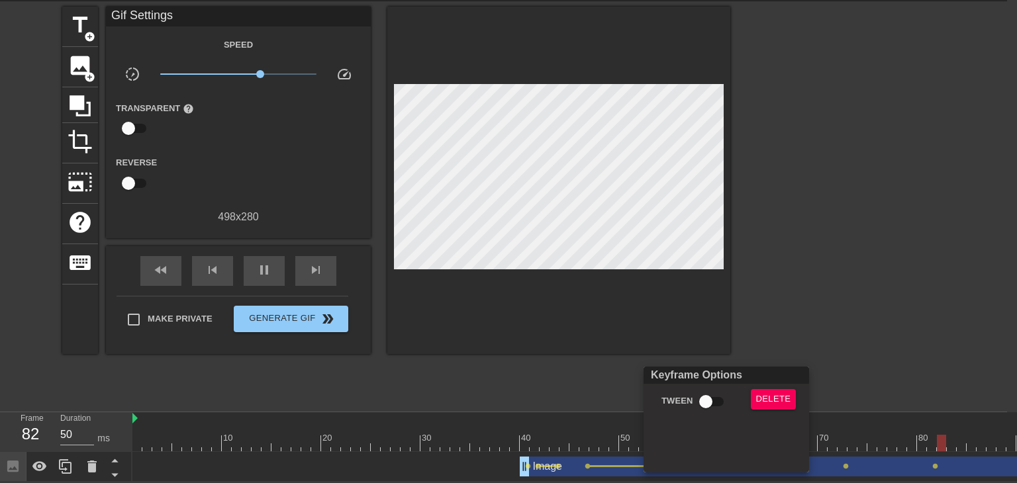
click at [567, 407] on div at bounding box center [508, 241] width 1017 height 483
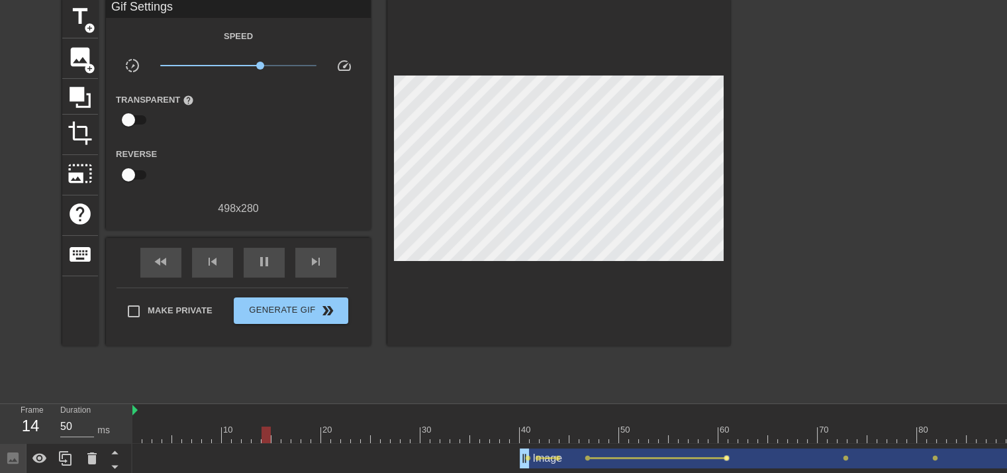
click at [725, 456] on span "lens" at bounding box center [727, 458] width 6 height 6
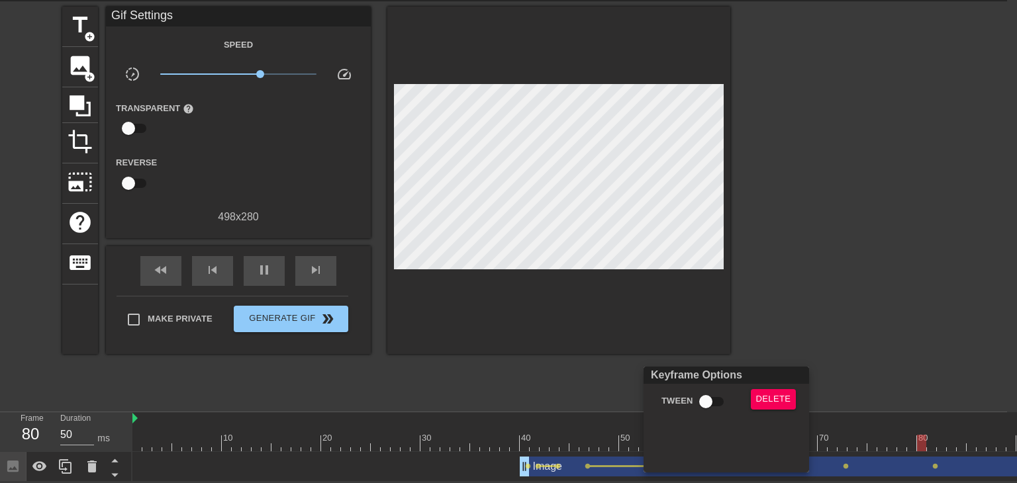
click at [598, 427] on div at bounding box center [508, 241] width 1017 height 483
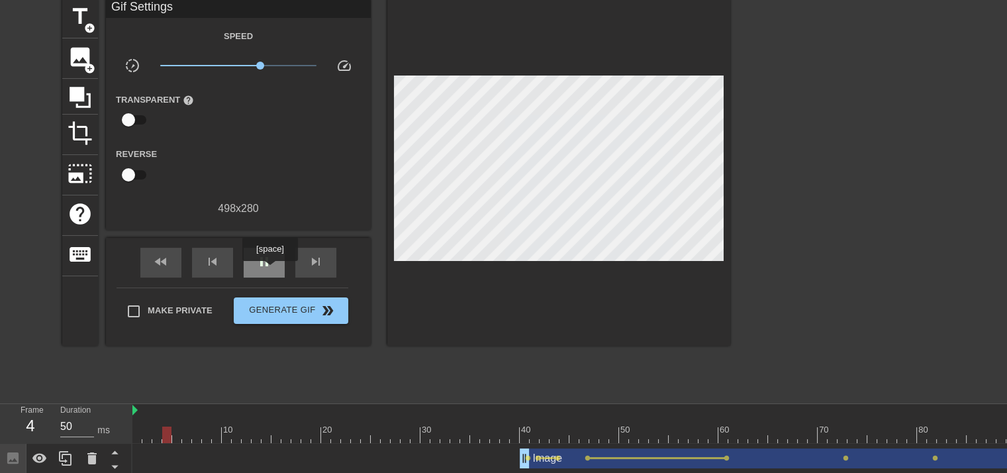
click at [269, 270] on div "pause" at bounding box center [264, 263] width 41 height 30
click at [728, 454] on div "Image drag_handle drag_handle" at bounding box center [917, 458] width 795 height 20
click at [726, 455] on span "lens" at bounding box center [727, 458] width 6 height 6
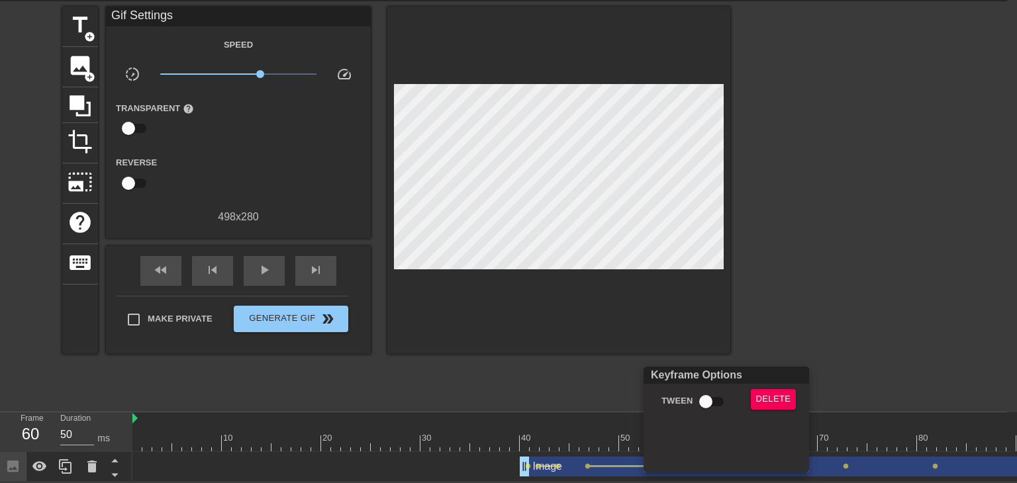
click at [567, 377] on div at bounding box center [508, 241] width 1017 height 483
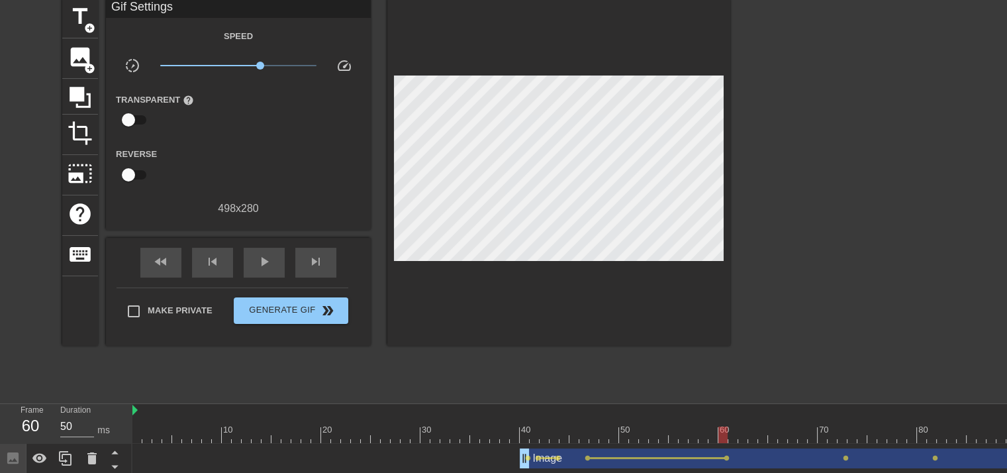
click at [706, 441] on div at bounding box center [723, 434] width 1182 height 17
click at [713, 439] on div at bounding box center [723, 434] width 1182 height 17
drag, startPoint x: 683, startPoint y: 432, endPoint x: 677, endPoint y: 432, distance: 6.7
click at [683, 432] on div at bounding box center [723, 434] width 1182 height 17
click at [675, 432] on div at bounding box center [723, 434] width 1182 height 17
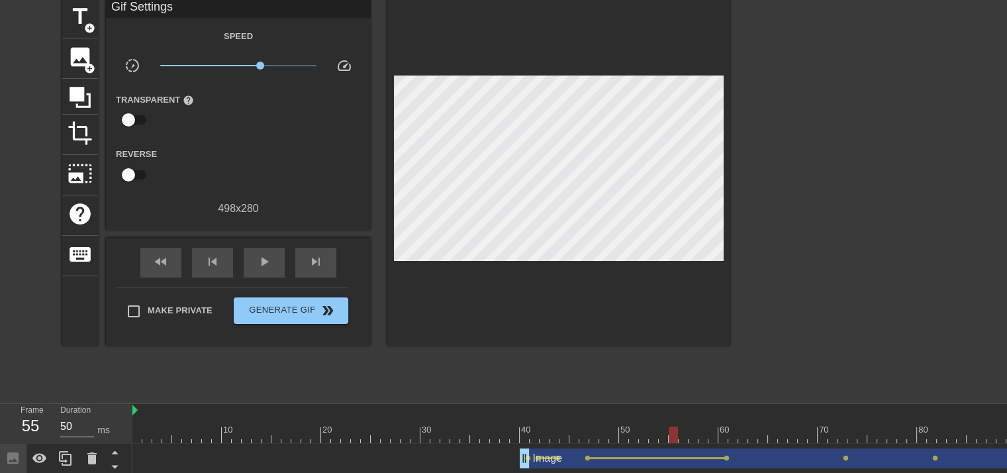
click at [580, 437] on div at bounding box center [723, 434] width 1182 height 17
click at [588, 448] on div "lens" at bounding box center [723, 448] width 1182 height 0
click at [589, 458] on span "lens" at bounding box center [588, 458] width 6 height 6
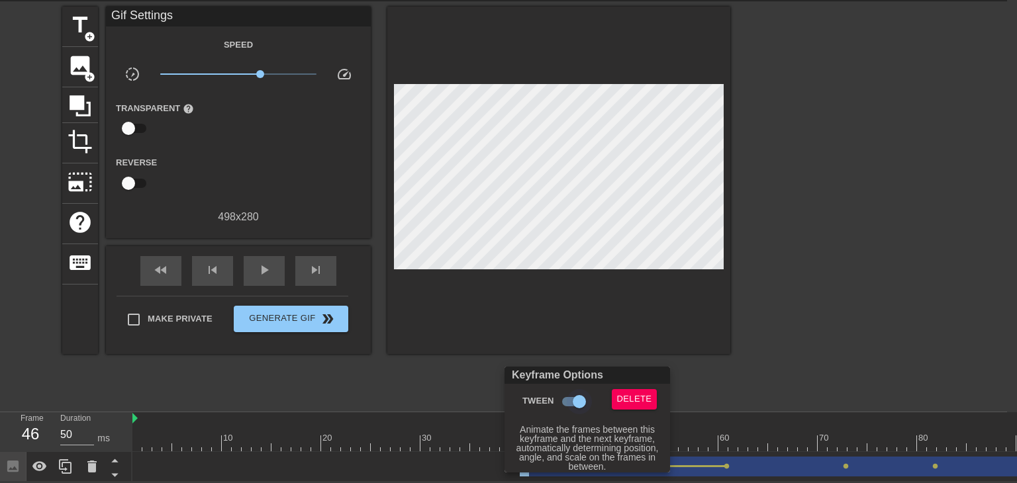
click at [576, 405] on input "Tween" at bounding box center [579, 401] width 75 height 25
checkbox input "false"
click at [724, 409] on div at bounding box center [508, 241] width 1017 height 483
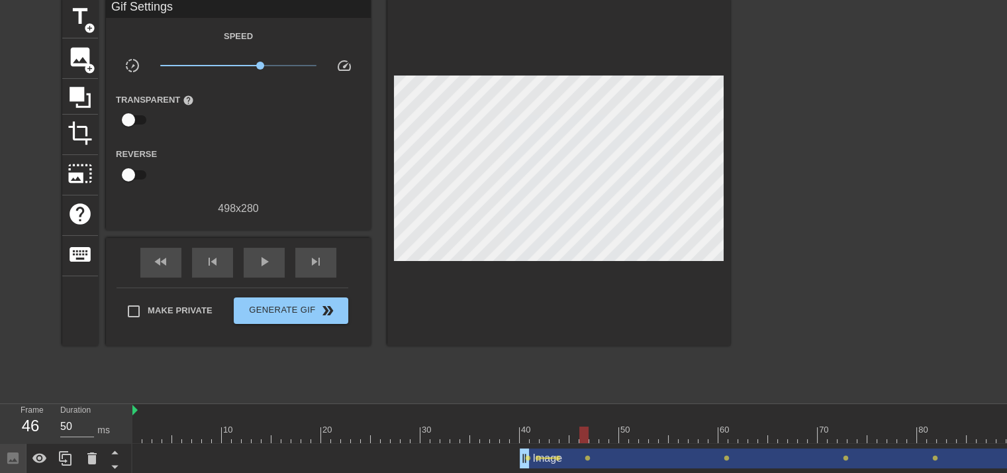
click at [705, 437] on div at bounding box center [723, 434] width 1182 height 17
click at [714, 438] on div at bounding box center [723, 434] width 1182 height 17
click at [720, 437] on div at bounding box center [723, 434] width 1182 height 17
click at [703, 437] on div at bounding box center [723, 434] width 1182 height 17
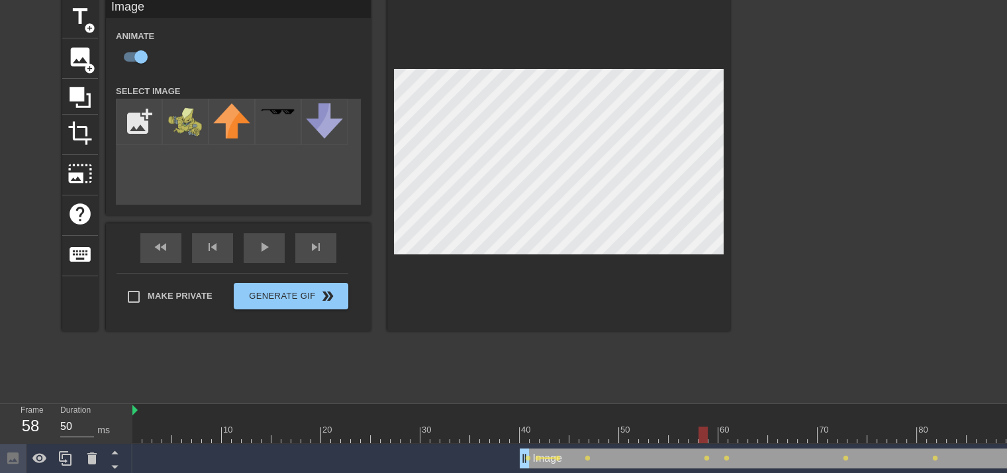
click at [724, 147] on div at bounding box center [558, 164] width 343 height 333
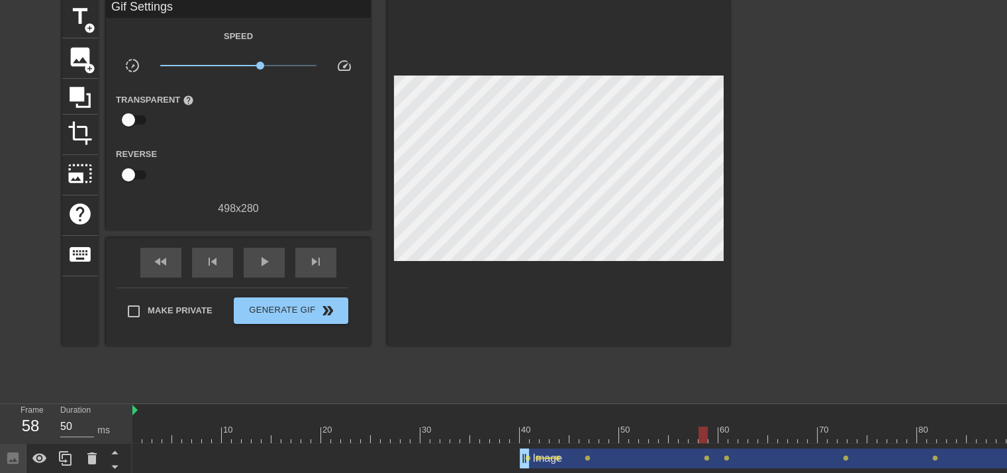
click at [589, 192] on div at bounding box center [558, 172] width 343 height 348
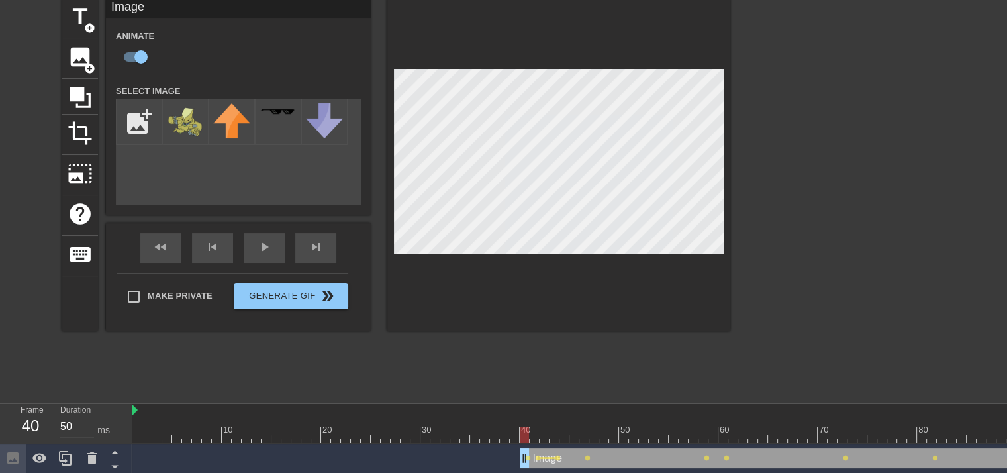
click at [587, 453] on div "Image drag_handle drag_handle" at bounding box center [917, 458] width 795 height 20
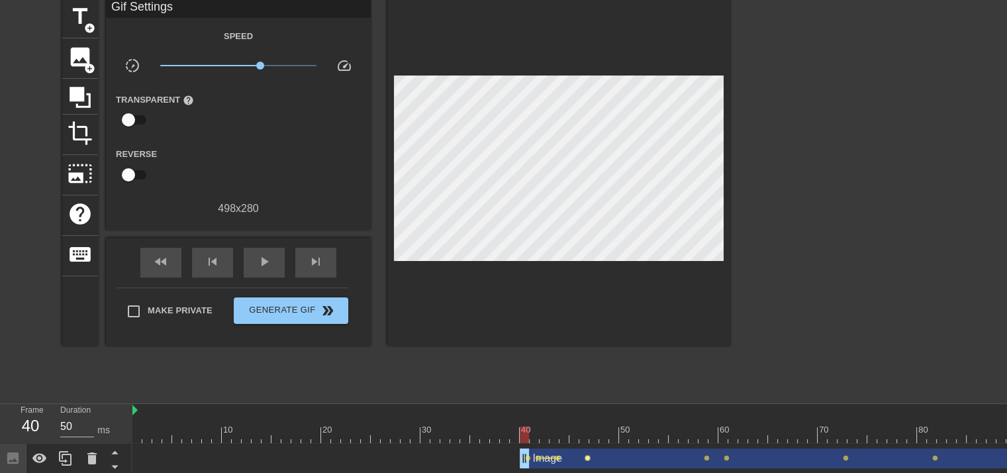
click at [586, 455] on span "lens" at bounding box center [588, 458] width 6 height 6
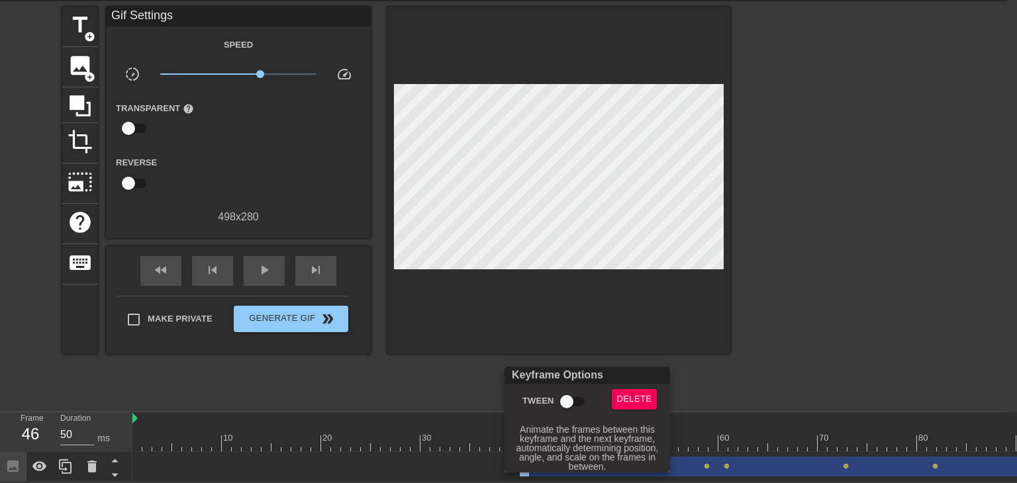
drag, startPoint x: 563, startPoint y: 406, endPoint x: 546, endPoint y: 418, distance: 21.3
click at [563, 407] on input "Tween" at bounding box center [566, 401] width 75 height 25
checkbox input "true"
click at [454, 440] on div at bounding box center [508, 241] width 1017 height 483
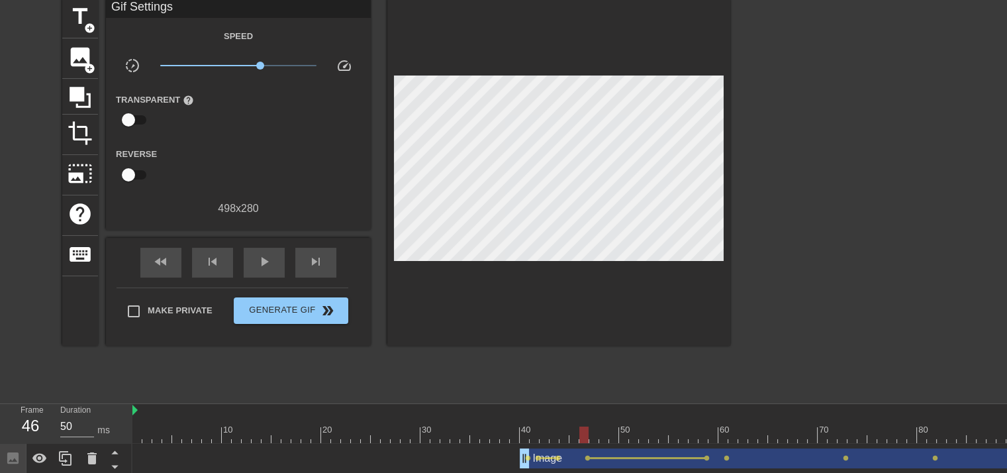
drag, startPoint x: 348, startPoint y: 405, endPoint x: 356, endPoint y: 442, distance: 38.4
click at [350, 410] on div at bounding box center [723, 410] width 1182 height 13
click at [361, 445] on div "Image drag_handle drag_handle lens lens lens lens lens lens lens lens" at bounding box center [723, 459] width 1182 height 30
click at [357, 436] on div at bounding box center [723, 434] width 1182 height 17
click at [278, 254] on div "play_arrow" at bounding box center [264, 263] width 41 height 30
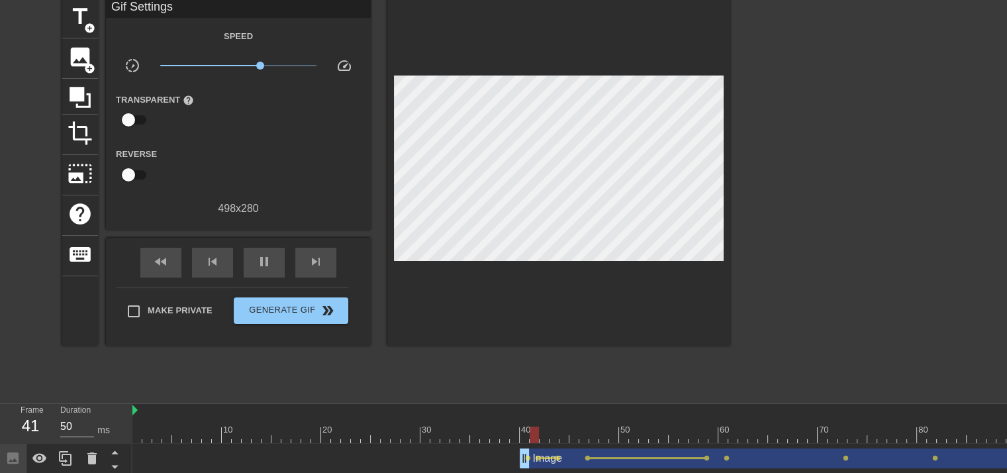
click at [675, 460] on div "Image drag_handle drag_handle" at bounding box center [917, 458] width 795 height 20
click at [676, 457] on div at bounding box center [647, 458] width 115 height 2
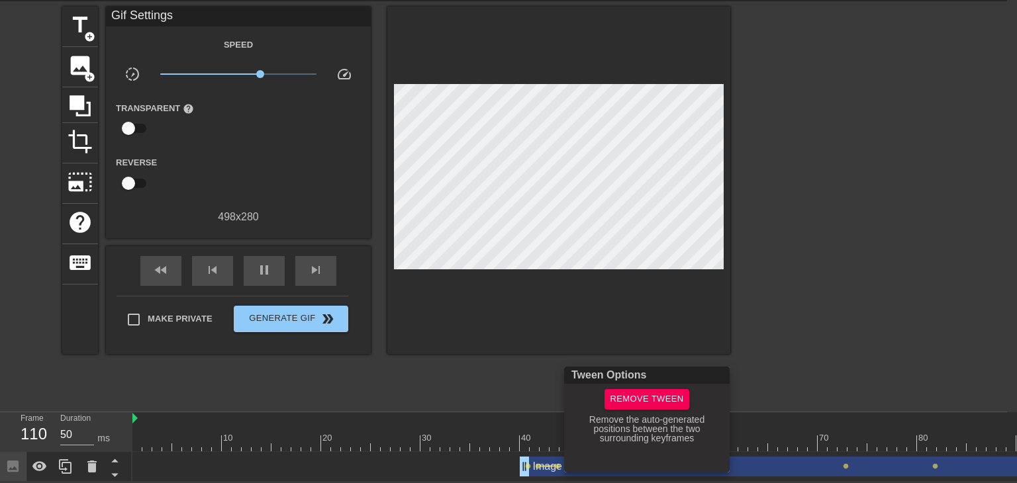
click at [473, 411] on div at bounding box center [508, 241] width 1017 height 483
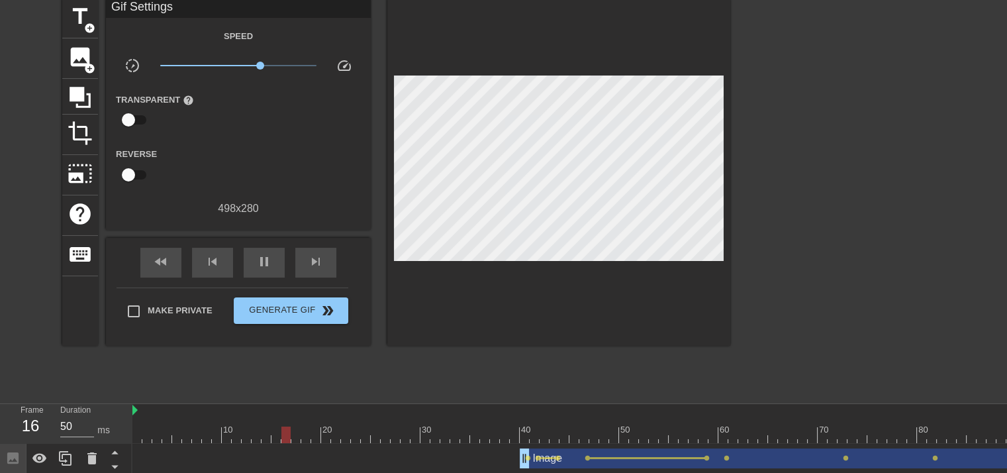
click at [604, 459] on div "Image drag_handle drag_handle" at bounding box center [917, 458] width 795 height 20
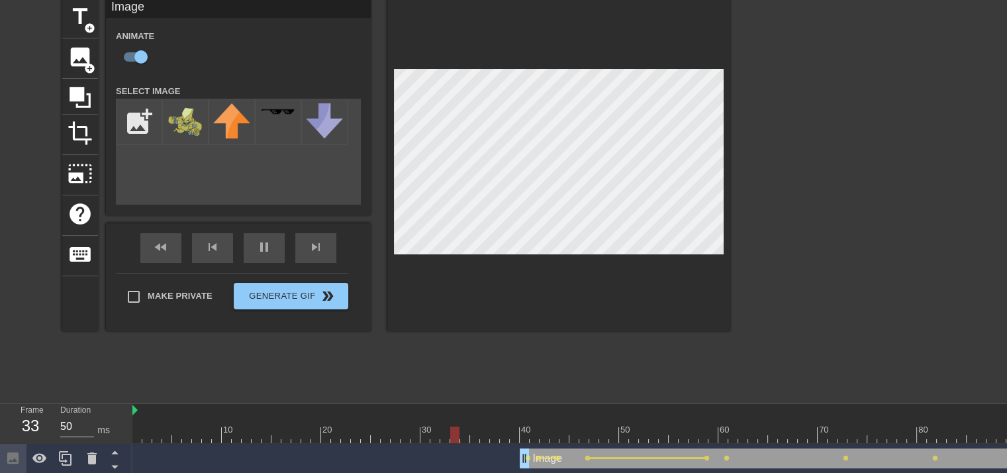
click at [604, 456] on div "Image drag_handle drag_handle" at bounding box center [917, 458] width 795 height 20
click at [614, 456] on div "Image drag_handle drag_handle" at bounding box center [917, 458] width 795 height 20
click at [610, 458] on div at bounding box center [647, 458] width 115 height 2
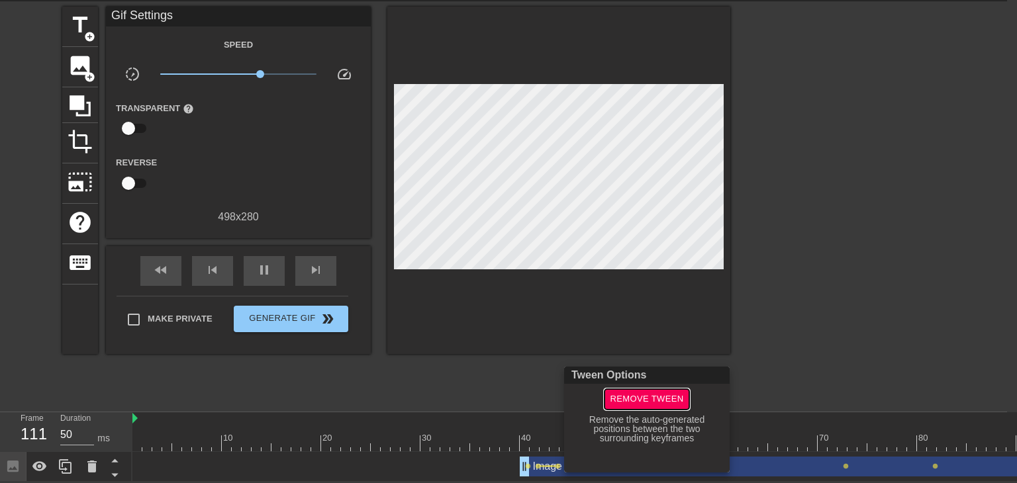
click at [635, 403] on span "Remove Tween" at bounding box center [646, 399] width 73 height 15
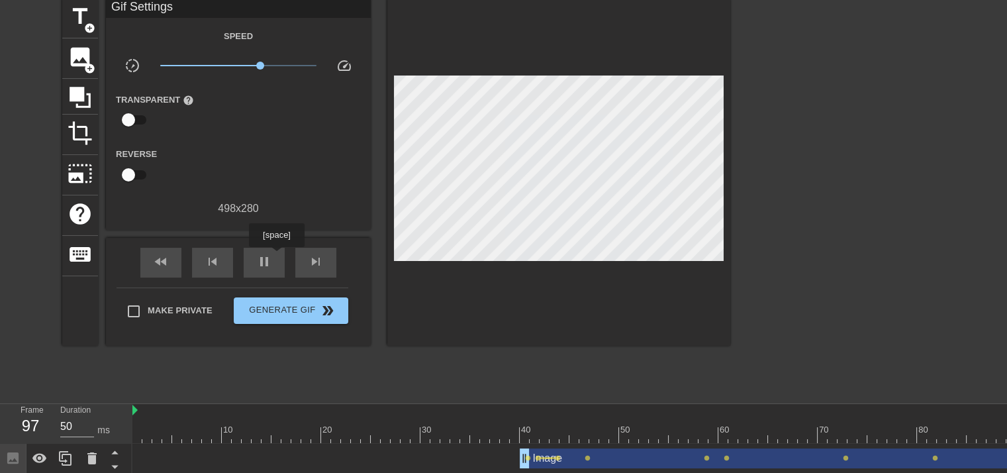
drag, startPoint x: 270, startPoint y: 258, endPoint x: 296, endPoint y: 279, distance: 33.4
click at [270, 259] on span "pause" at bounding box center [264, 262] width 16 height 16
click at [707, 457] on span "lens" at bounding box center [707, 458] width 6 height 6
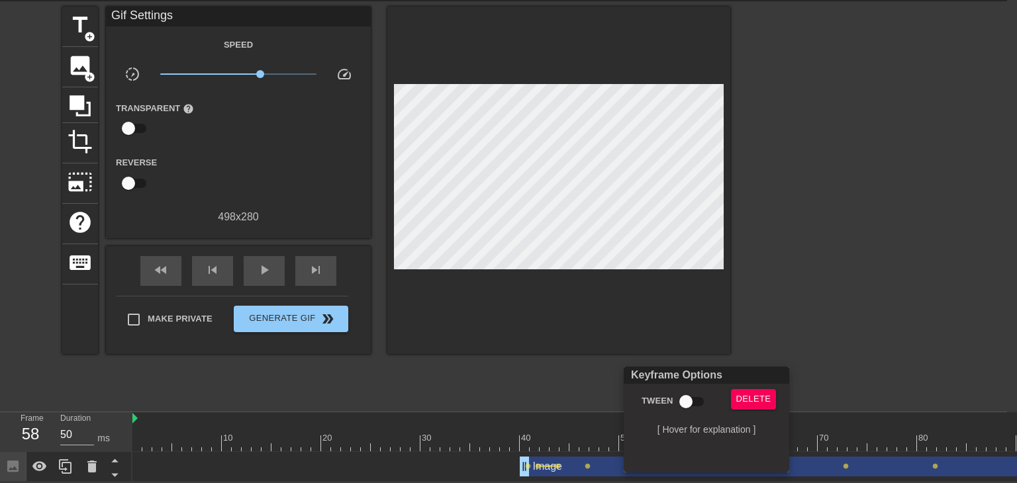
click at [609, 175] on div at bounding box center [508, 241] width 1017 height 483
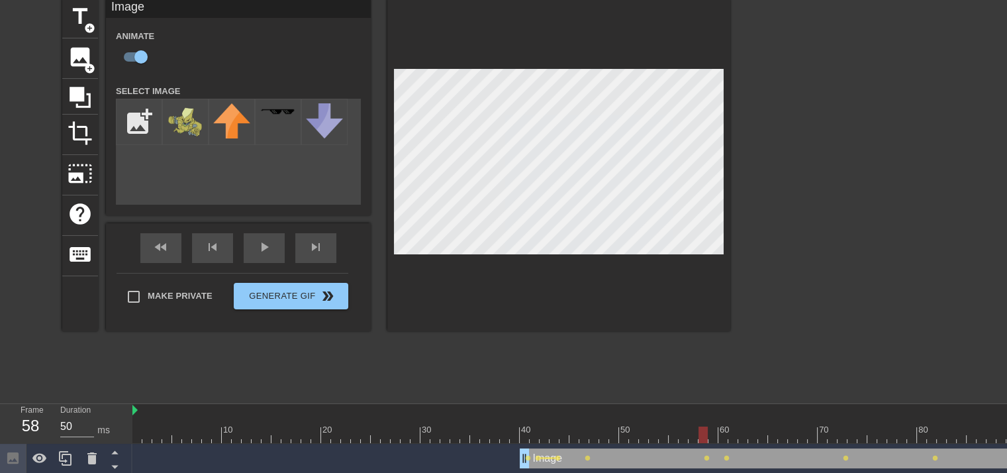
click at [580, 276] on div at bounding box center [558, 164] width 343 height 333
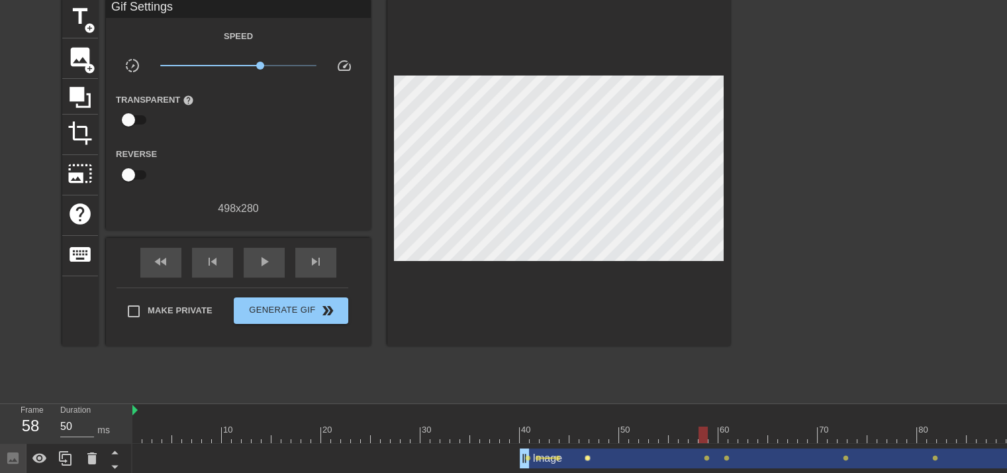
click at [585, 455] on span "lens" at bounding box center [588, 458] width 6 height 6
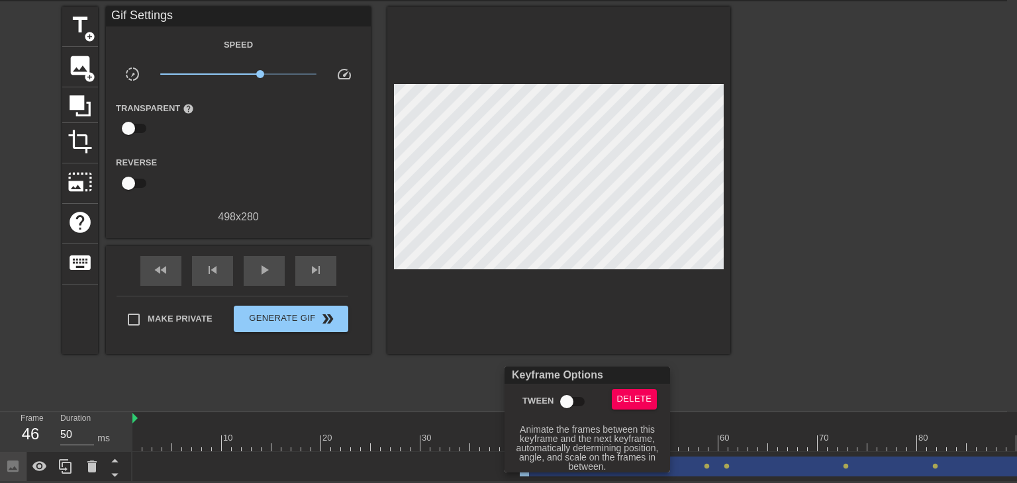
drag, startPoint x: 566, startPoint y: 397, endPoint x: 483, endPoint y: 434, distance: 90.4
click at [566, 399] on input "Tween" at bounding box center [566, 401] width 75 height 25
checkbox input "true"
click at [463, 437] on div at bounding box center [508, 241] width 1017 height 483
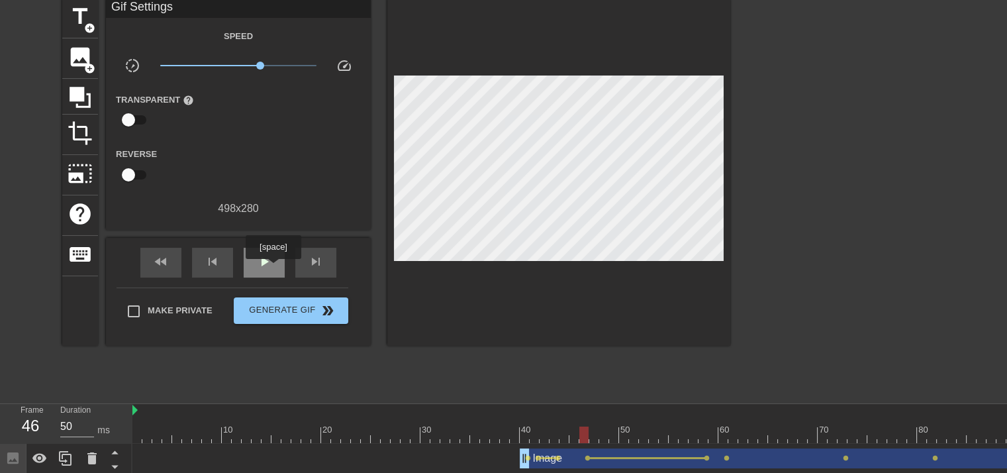
click at [273, 267] on div "play_arrow" at bounding box center [264, 263] width 41 height 30
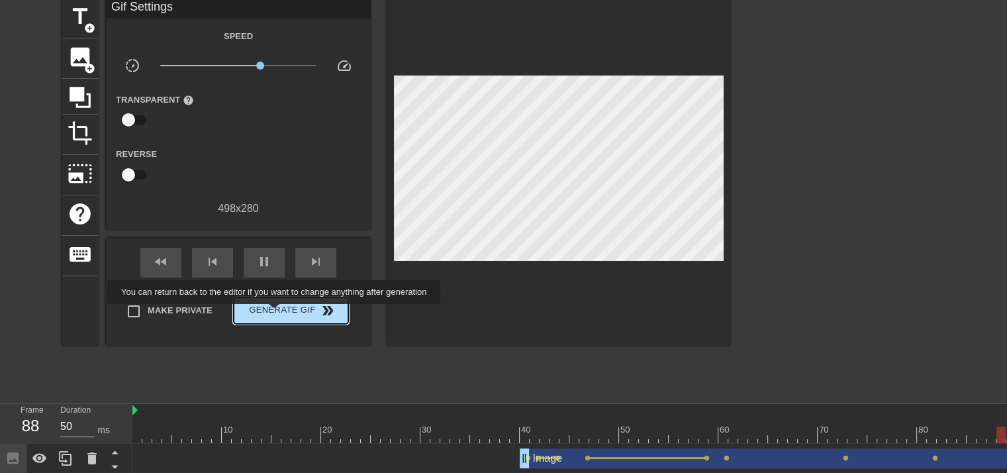
click at [275, 313] on span "Generate Gif double_arrow" at bounding box center [291, 311] width 104 height 16
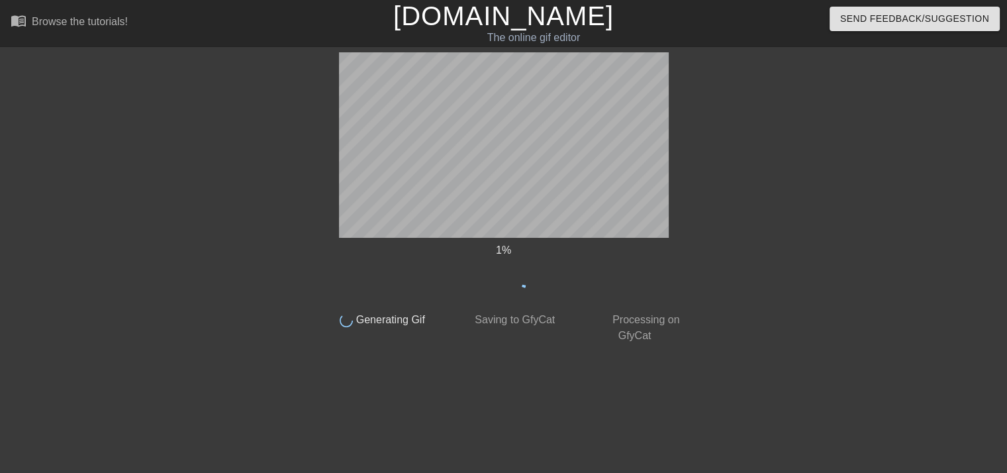
scroll to position [0, 0]
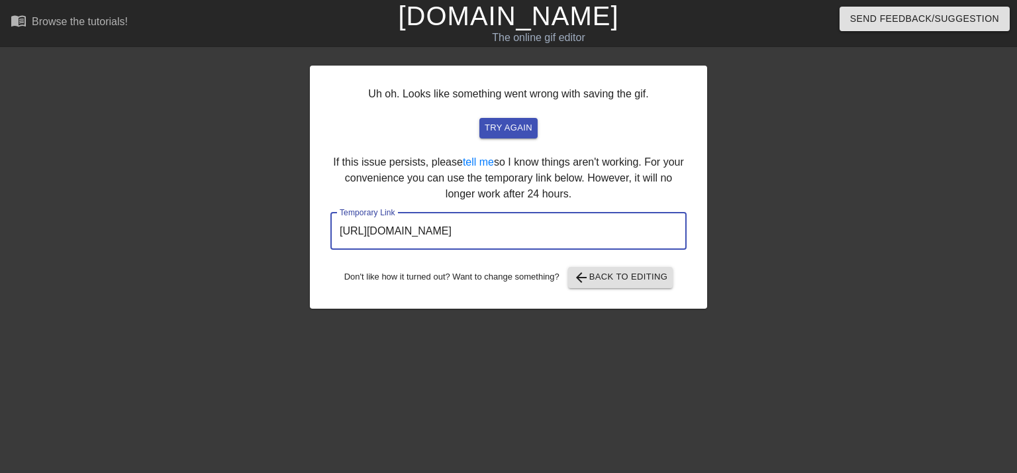
click at [505, 235] on input "https://www.gifntext.com/temp_generations/Vn8bKBsp.gif" at bounding box center [508, 231] width 356 height 37
click at [505, 236] on input "https://www.gifntext.com/temp_generations/Vn8bKBsp.gif" at bounding box center [508, 231] width 356 height 37
click at [503, 239] on input "https://www.gifntext.com/temp_generations/Vn8bKBsp.gif" at bounding box center [508, 231] width 356 height 37
click at [503, 243] on input "https://www.gifntext.com/temp_generations/Vn8bKBsp.gif" at bounding box center [508, 231] width 356 height 37
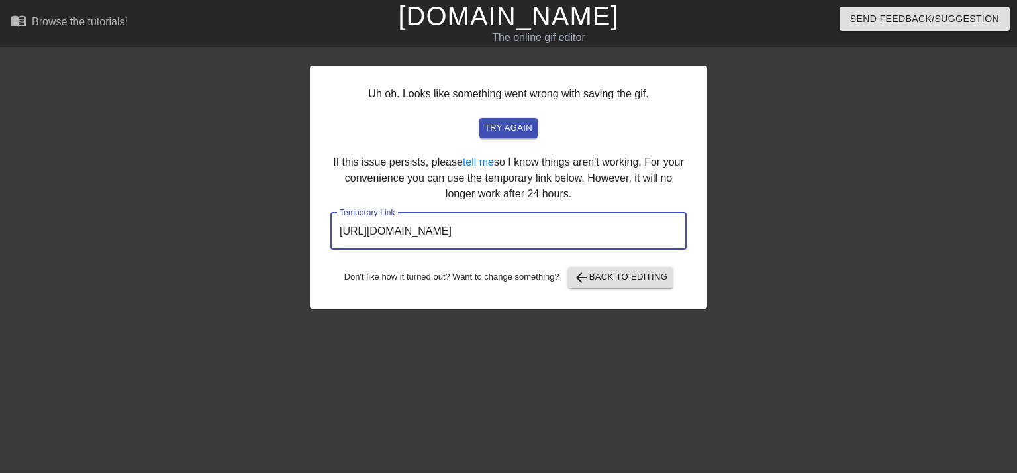
click at [503, 243] on input "https://www.gifntext.com/temp_generations/Vn8bKBsp.gif" at bounding box center [508, 231] width 356 height 37
click at [603, 288] on div "Uh oh. Looks like something went wrong with saving the gif. try again If this i…" at bounding box center [508, 187] width 397 height 243
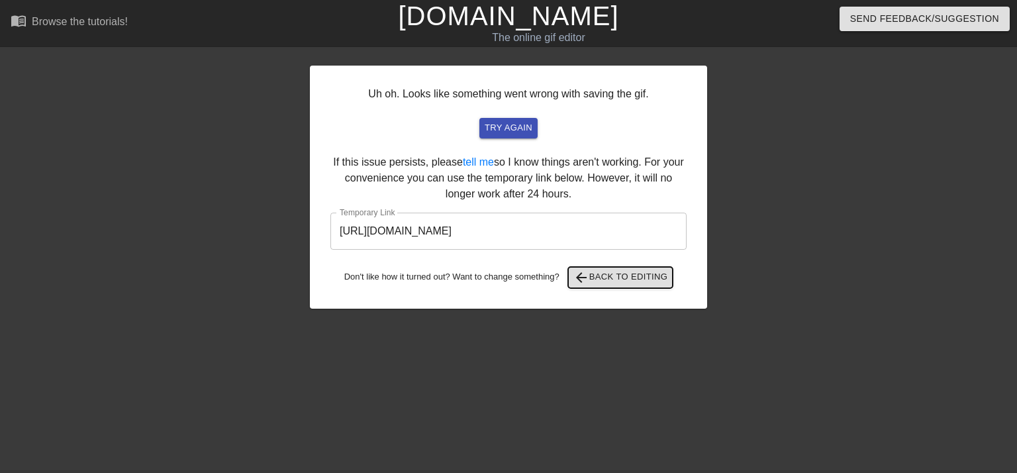
click at [601, 268] on button "arrow_back Back to Editing" at bounding box center [620, 277] width 105 height 21
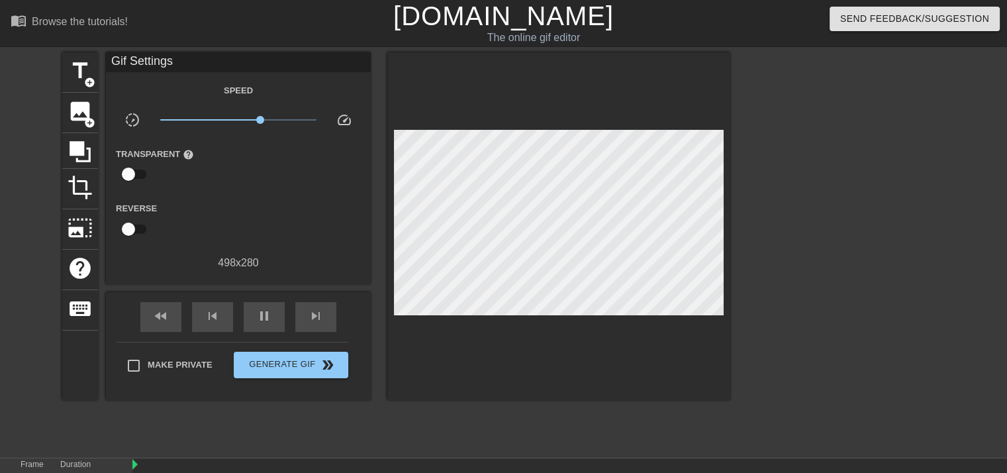
click at [538, 21] on link "[DOMAIN_NAME]" at bounding box center [503, 15] width 220 height 29
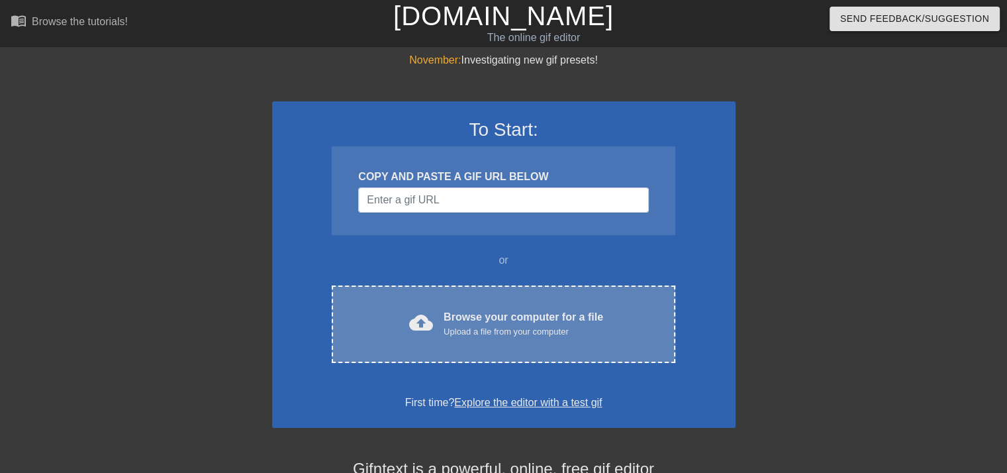
click at [414, 333] on span "cloud_upload" at bounding box center [421, 323] width 24 height 24
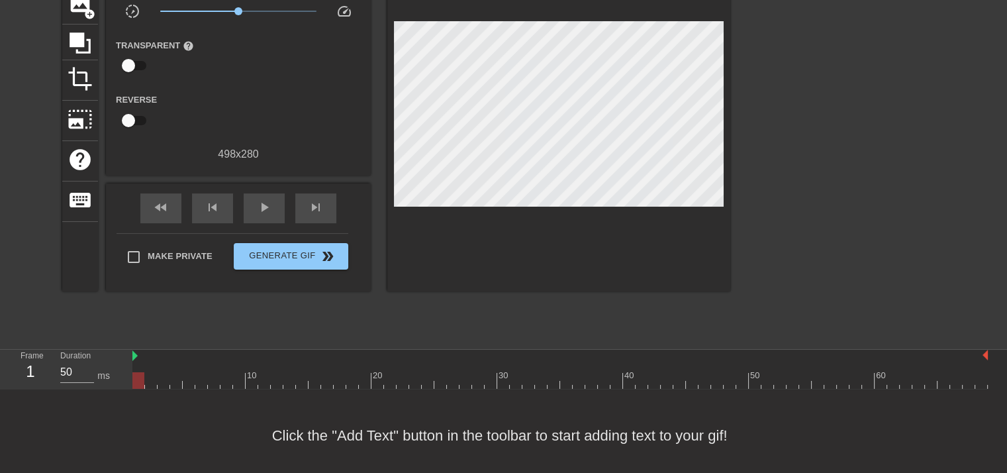
scroll to position [117, 0]
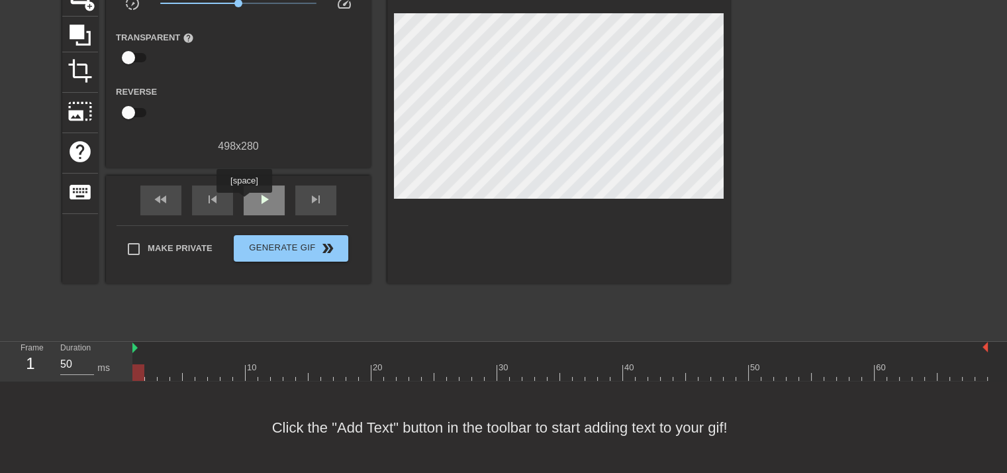
click at [244, 202] on div "play_arrow" at bounding box center [264, 200] width 41 height 30
click at [244, 202] on div "pause" at bounding box center [264, 200] width 41 height 30
click at [229, 205] on div "skip_previous" at bounding box center [212, 200] width 41 height 30
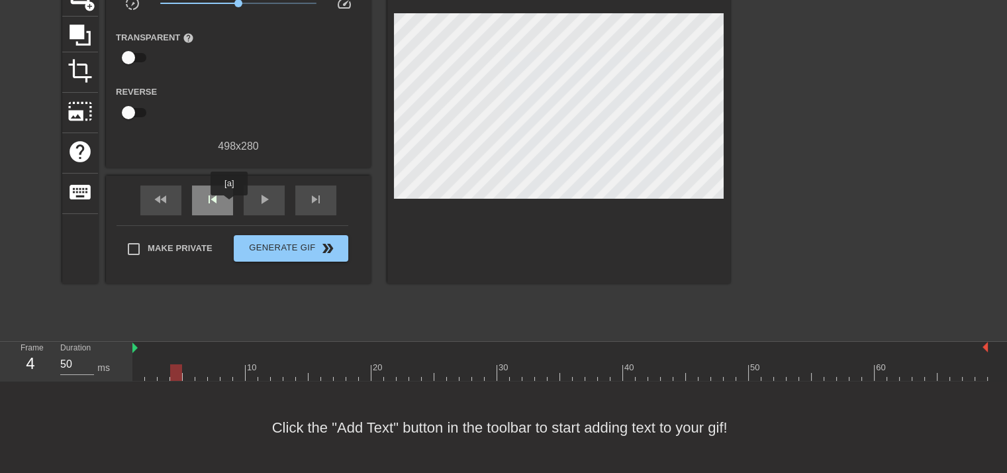
click at [229, 205] on div "skip_previous" at bounding box center [212, 200] width 41 height 30
drag, startPoint x: 135, startPoint y: 347, endPoint x: 146, endPoint y: 346, distance: 10.7
click at [156, 345] on div at bounding box center [566, 348] width 843 height 13
click at [156, 358] on div at bounding box center [151, 363] width 13 height 17
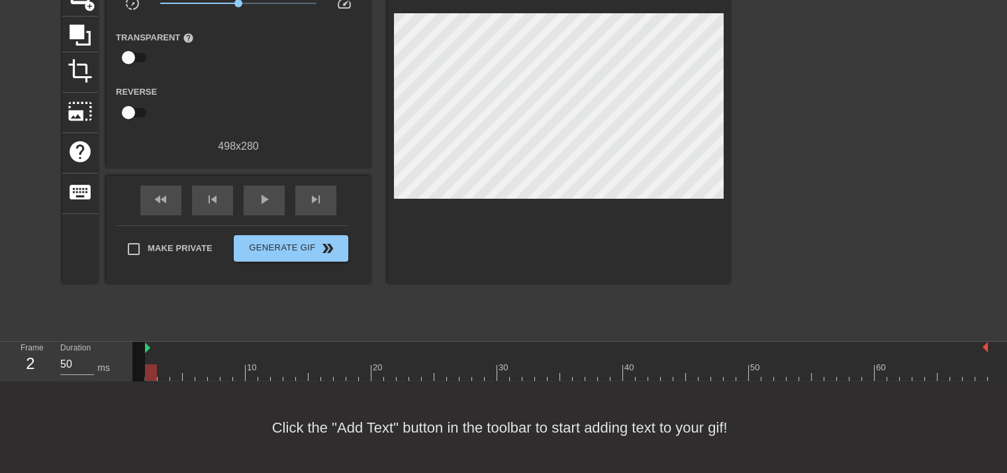
drag, startPoint x: 144, startPoint y: 346, endPoint x: 152, endPoint y: 348, distance: 8.1
click at [152, 348] on div "10 20 30 40 50 60" at bounding box center [559, 361] width 855 height 39
drag, startPoint x: 146, startPoint y: 346, endPoint x: 156, endPoint y: 348, distance: 10.7
click at [156, 348] on div "10 20 30 40 50 60" at bounding box center [559, 361] width 855 height 39
click at [173, 349] on div at bounding box center [573, 348] width 830 height 13
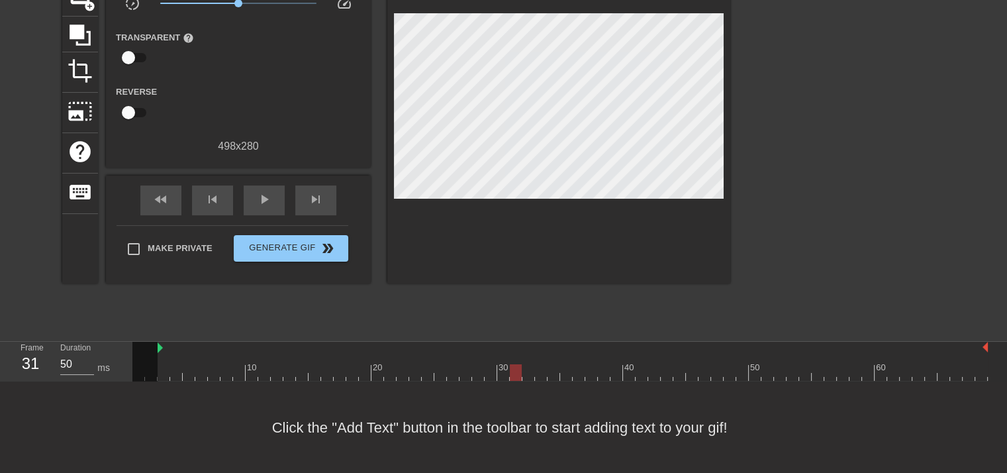
click at [177, 356] on div at bounding box center [176, 363] width 13 height 17
click at [168, 359] on div at bounding box center [164, 363] width 13 height 17
click at [87, 30] on icon at bounding box center [80, 34] width 21 height 21
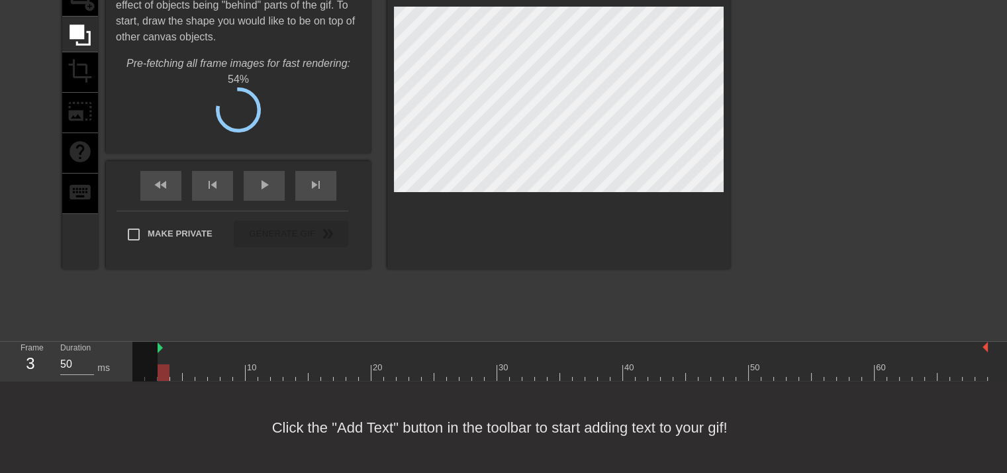
click at [90, 50] on div "title add_circle image add_circle crop photo_size_select_large help keyboard" at bounding box center [80, 102] width 36 height 333
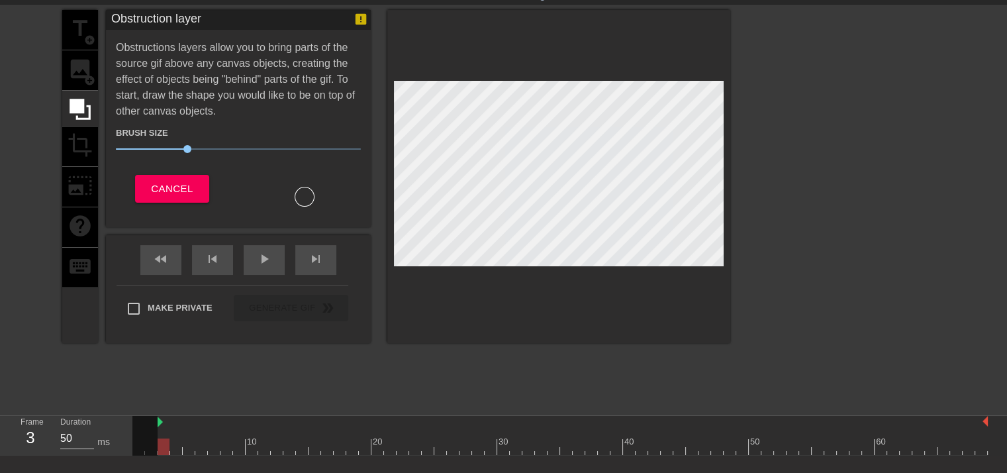
scroll to position [0, 0]
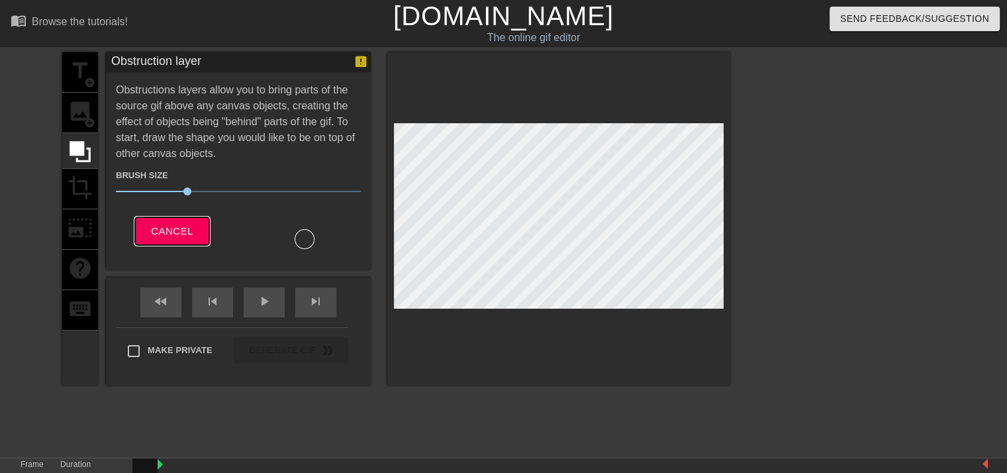
click at [167, 235] on span "Cancel" at bounding box center [172, 230] width 42 height 17
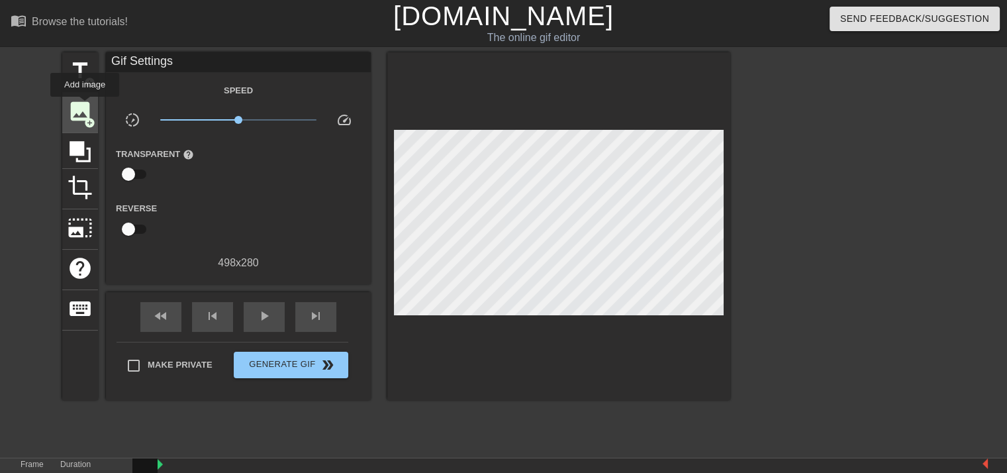
click at [85, 106] on span "image" at bounding box center [80, 111] width 25 height 25
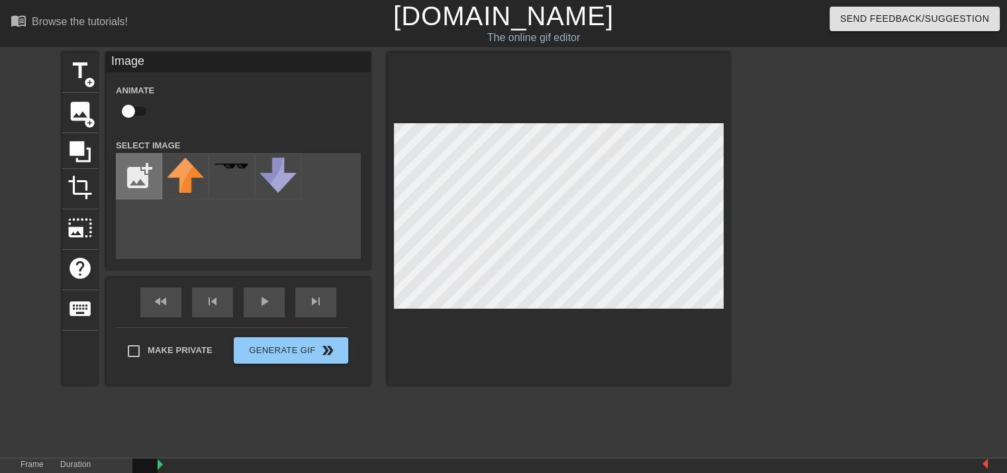
click at [132, 160] on input "file" at bounding box center [139, 176] width 45 height 45
type input "C:\fakepath\tawad-removebg-preview.png"
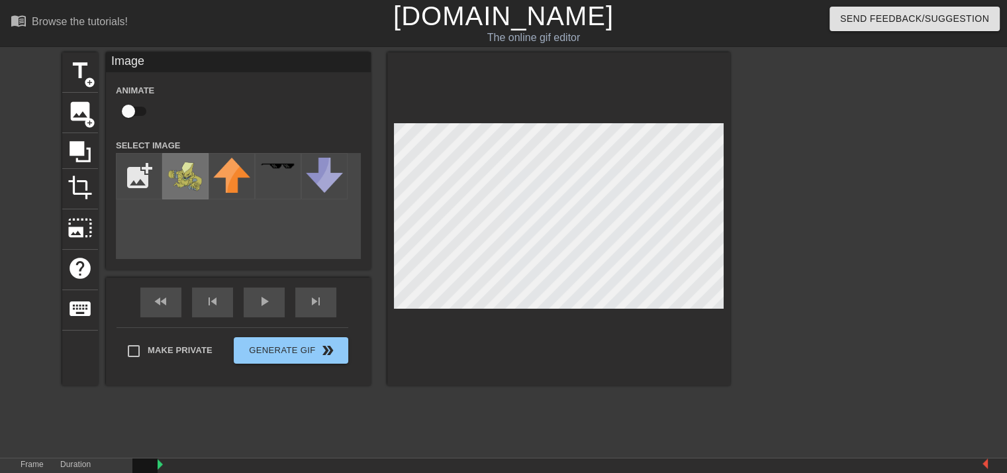
drag, startPoint x: 180, startPoint y: 173, endPoint x: 199, endPoint y: 178, distance: 19.3
click at [181, 173] on img at bounding box center [185, 176] width 37 height 37
click at [543, 464] on div "menu_book Browse the tutorials! [DOMAIN_NAME] The online gif editor Send Feedba…" at bounding box center [503, 264] width 1007 height 528
click at [363, 56] on div "title add_circle image add_circle crop photo_size_select_large help keyboard Im…" at bounding box center [396, 218] width 668 height 333
click at [901, 245] on div "title add_circle image add_circle crop photo_size_select_large help keyboard Im…" at bounding box center [503, 250] width 1007 height 397
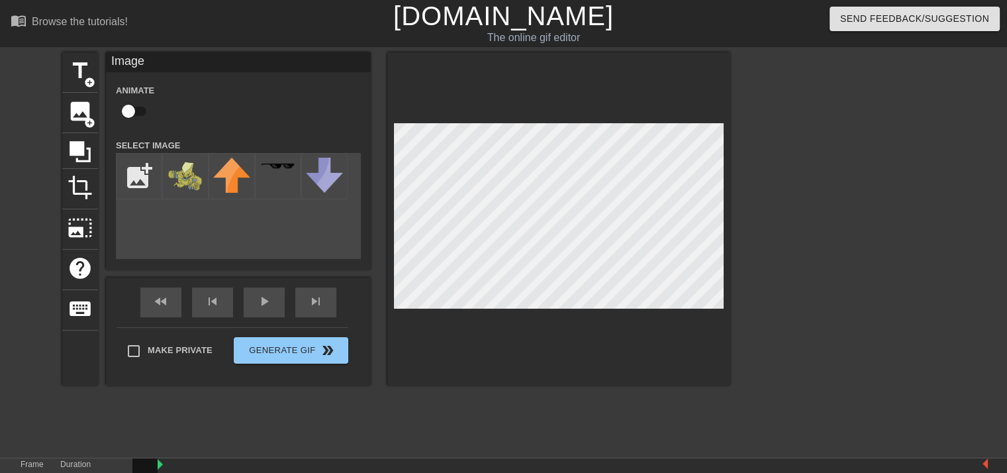
click at [508, 356] on div at bounding box center [558, 218] width 343 height 333
click at [540, 89] on div at bounding box center [558, 218] width 343 height 333
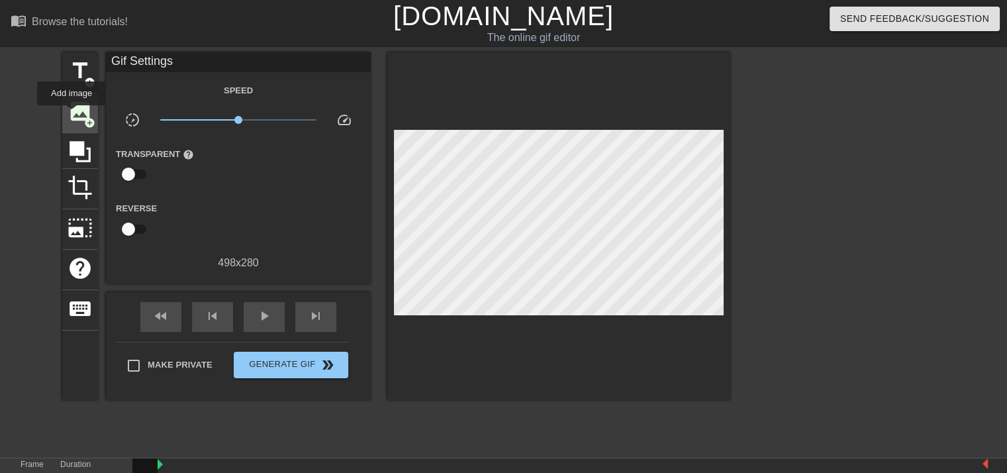
click at [72, 115] on span "image" at bounding box center [80, 111] width 25 height 25
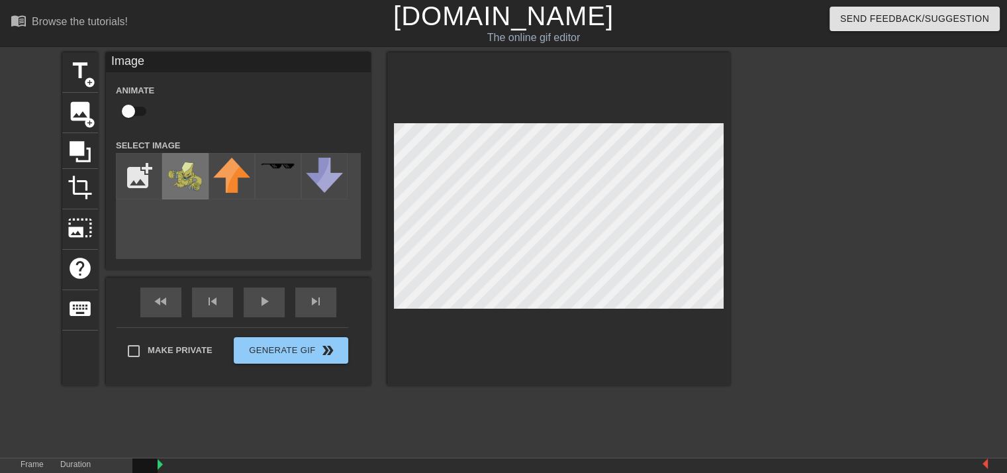
click at [193, 179] on img at bounding box center [185, 176] width 37 height 37
click at [75, 189] on span "crop" at bounding box center [80, 187] width 25 height 25
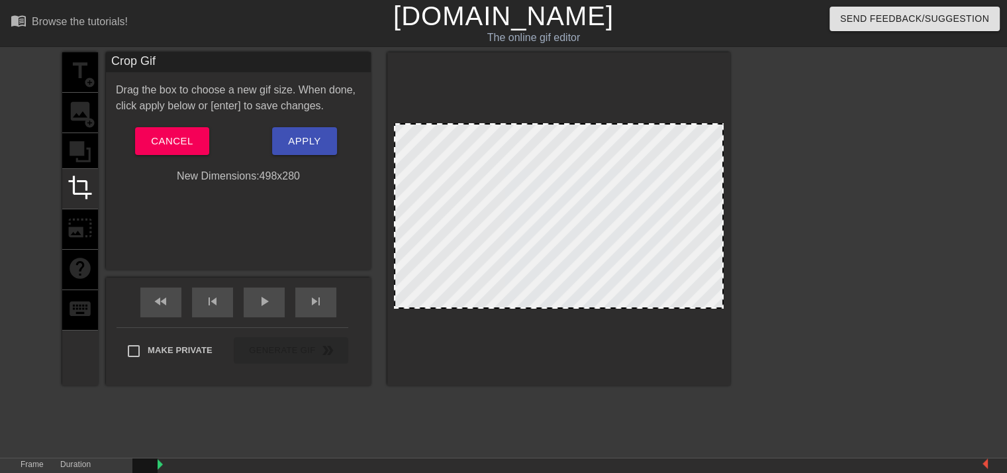
click at [585, 217] on div at bounding box center [559, 215] width 330 height 185
click at [558, 221] on div at bounding box center [559, 215] width 330 height 185
click at [577, 210] on div at bounding box center [559, 215] width 330 height 185
click at [855, 191] on div at bounding box center [845, 250] width 199 height 397
click at [179, 146] on span "Cancel" at bounding box center [172, 140] width 42 height 17
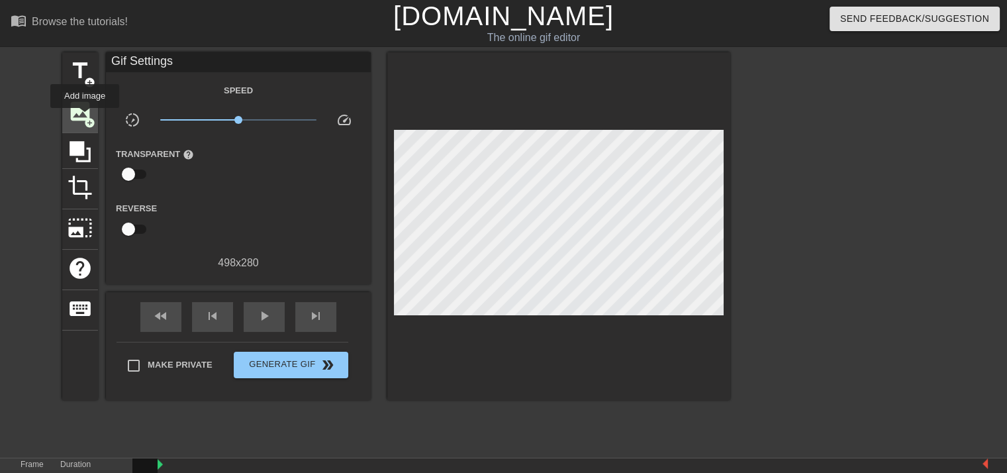
click at [85, 117] on span "add_circle" at bounding box center [89, 122] width 11 height 11
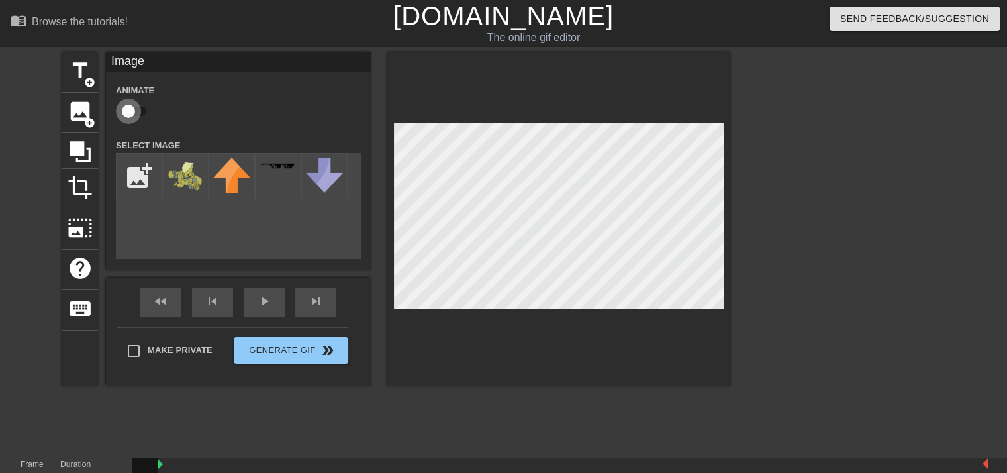
click at [134, 113] on input "checkbox" at bounding box center [128, 111] width 75 height 25
click at [134, 113] on input "checkbox" at bounding box center [140, 111] width 75 height 25
checkbox input "false"
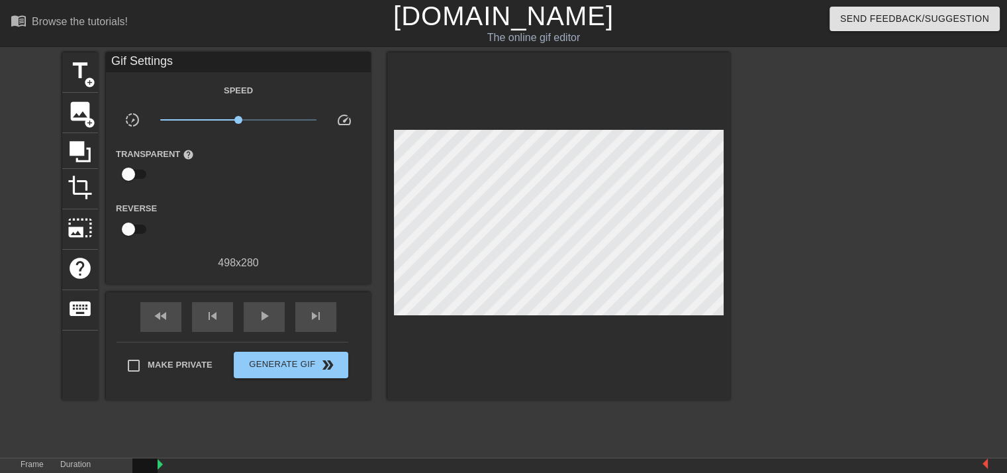
click at [761, 138] on div at bounding box center [845, 250] width 199 height 397
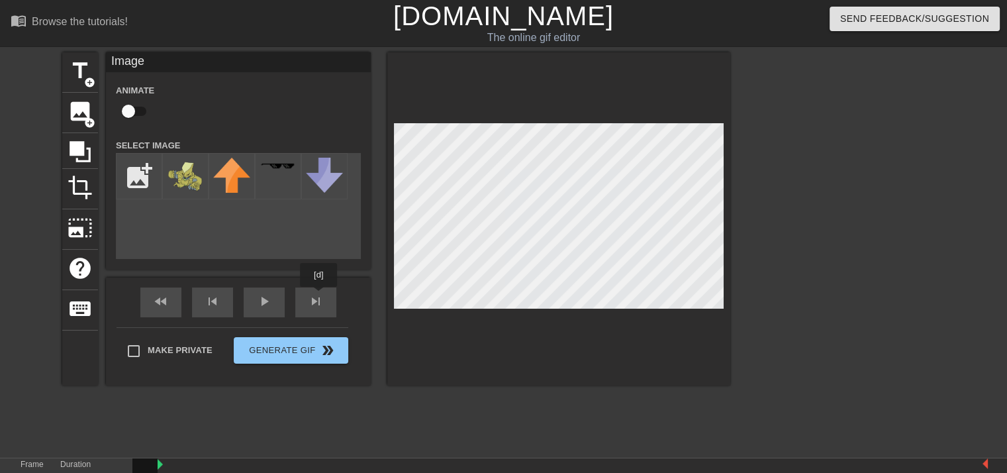
click at [322, 292] on div "title add_circle image add_circle crop photo_size_select_large help keyboard Im…" at bounding box center [396, 218] width 668 height 333
click at [328, 252] on div "title add_circle image add_circle crop photo_size_select_large help keyboard Im…" at bounding box center [396, 218] width 668 height 333
click at [583, 322] on div at bounding box center [558, 218] width 343 height 333
click at [765, 111] on div "title add_circle image add_circle crop photo_size_select_large help keyboard Im…" at bounding box center [503, 250] width 1007 height 397
click at [435, 93] on div at bounding box center [558, 218] width 343 height 333
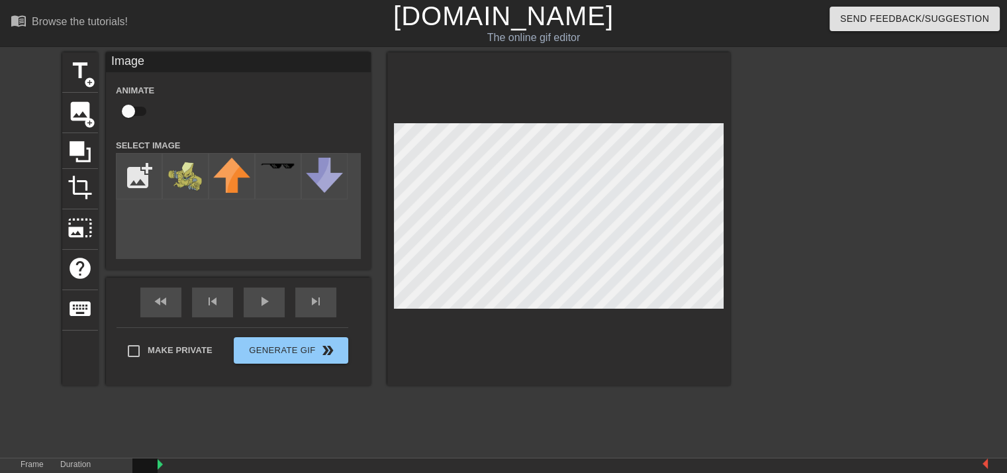
click at [292, 230] on div "title add_circle image add_circle crop photo_size_select_large help keyboard Im…" at bounding box center [396, 218] width 668 height 333
click at [252, 199] on div "title add_circle image add_circle crop photo_size_select_large help keyboard Im…" at bounding box center [396, 218] width 668 height 333
click at [370, 235] on div "title add_circle image add_circle crop photo_size_select_large help keyboard Im…" at bounding box center [396, 218] width 668 height 333
click at [244, 215] on div "title add_circle image add_circle crop photo_size_select_large help keyboard Im…" at bounding box center [396, 218] width 668 height 333
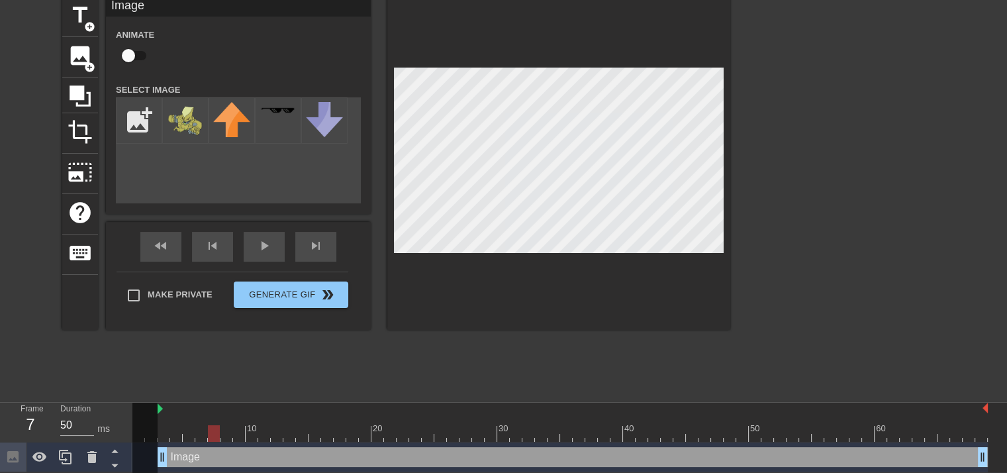
scroll to position [57, 0]
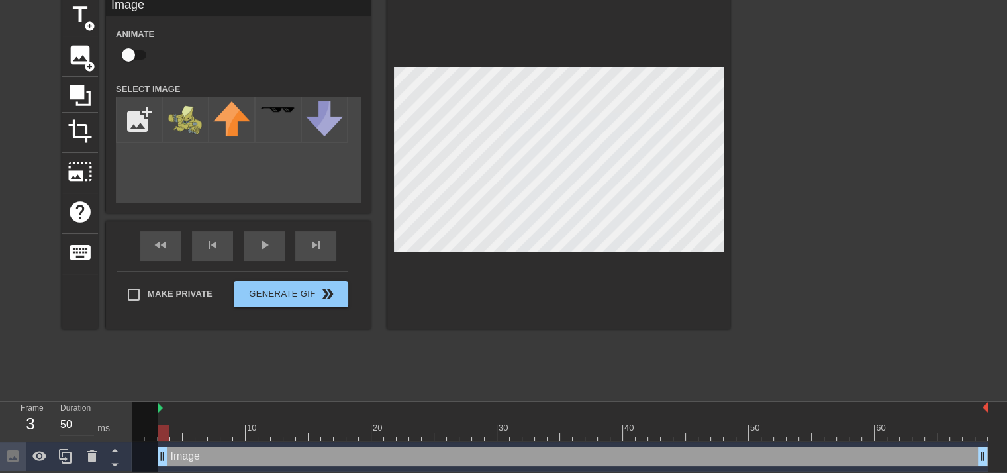
click at [223, 194] on div "title add_circle image add_circle crop photo_size_select_large help keyboard Im…" at bounding box center [396, 162] width 668 height 333
click at [569, 36] on div at bounding box center [558, 162] width 343 height 333
click at [589, 252] on div at bounding box center [558, 162] width 343 height 333
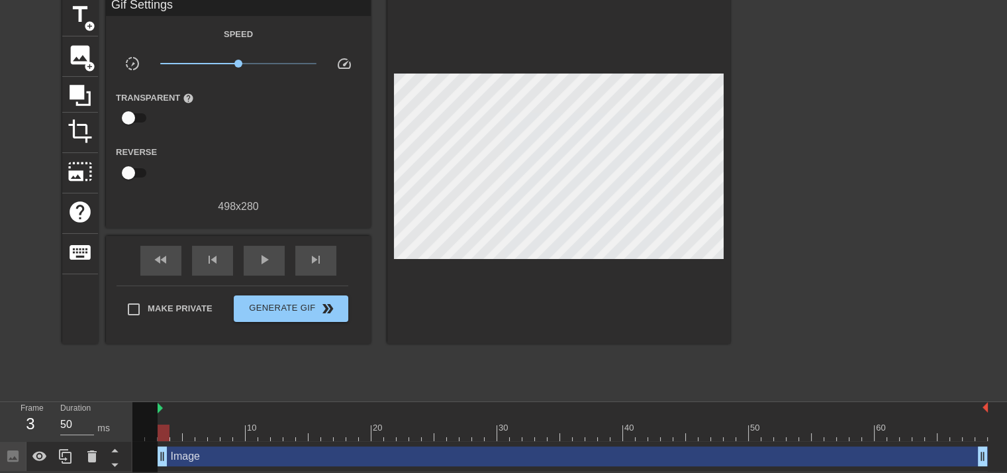
click at [651, 248] on div at bounding box center [558, 170] width 343 height 348
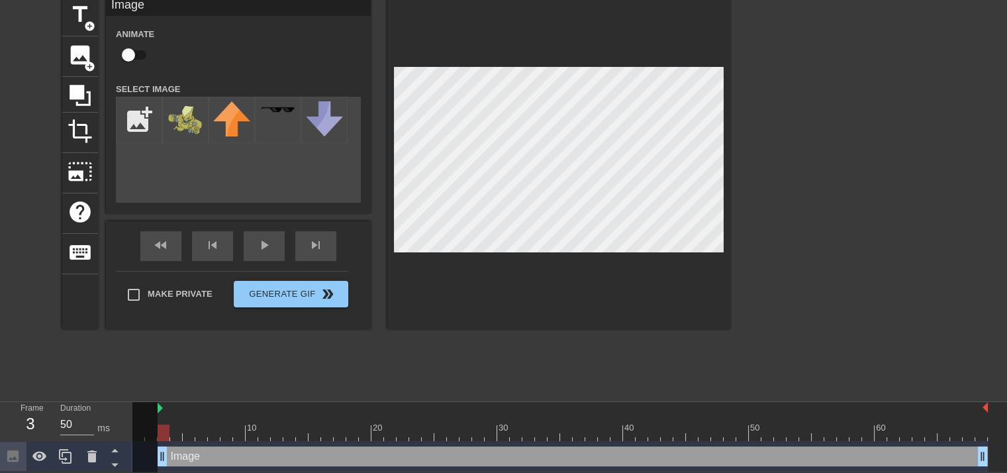
drag, startPoint x: 656, startPoint y: 266, endPoint x: 677, endPoint y: 252, distance: 24.4
click at [677, 252] on div at bounding box center [558, 162] width 343 height 333
click at [546, 320] on div at bounding box center [558, 162] width 343 height 333
click at [653, 264] on div at bounding box center [558, 162] width 343 height 333
click at [495, 32] on div at bounding box center [558, 162] width 343 height 333
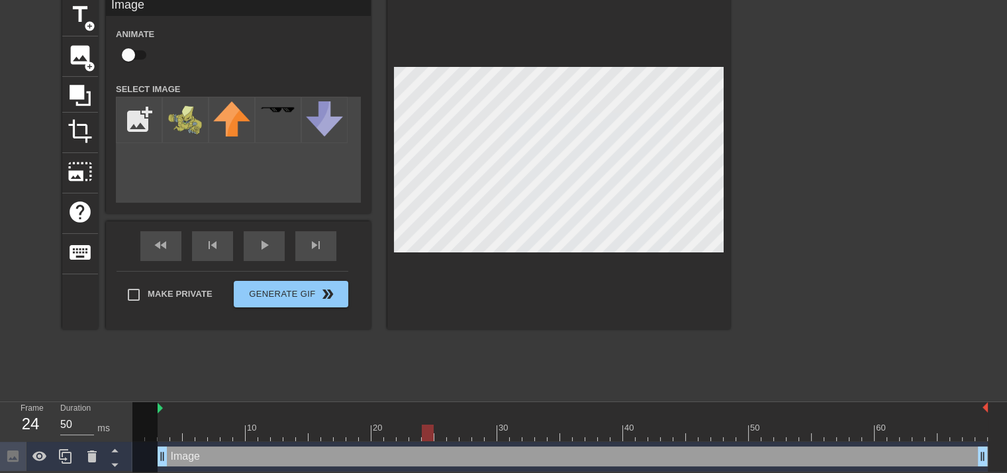
click at [799, 366] on div "title add_circle image add_circle crop photo_size_select_large help keyboard Im…" at bounding box center [503, 194] width 1007 height 397
click at [601, 274] on div at bounding box center [558, 162] width 343 height 333
click at [461, 29] on div at bounding box center [558, 162] width 343 height 333
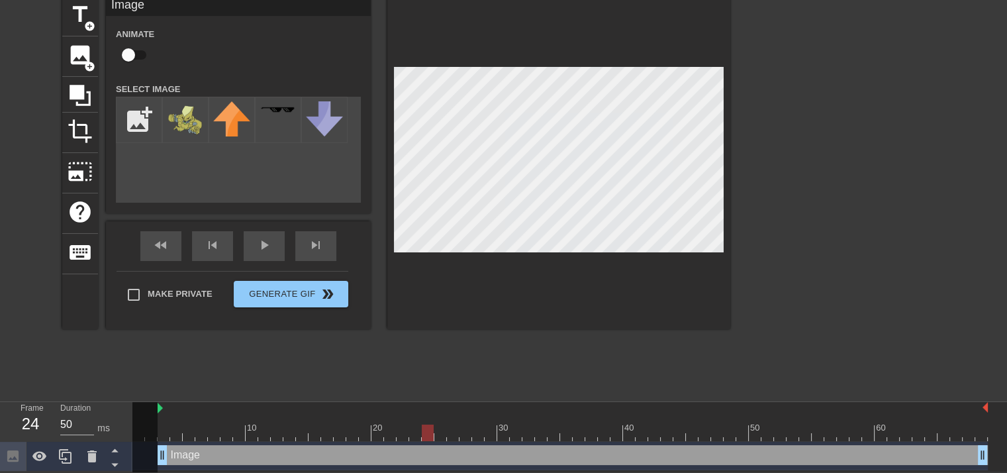
scroll to position [3, 0]
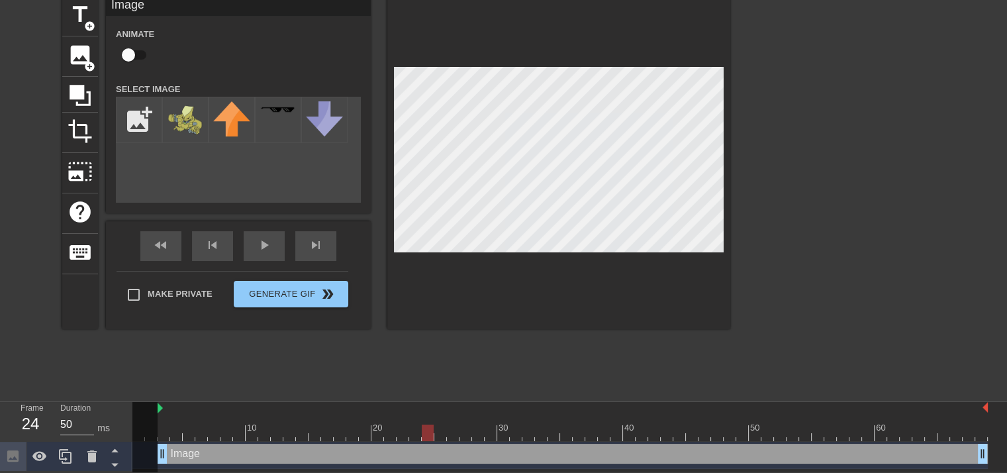
click at [165, 437] on div at bounding box center [559, 432] width 855 height 17
click at [140, 52] on input "checkbox" at bounding box center [128, 54] width 75 height 25
checkbox input "true"
click at [707, 267] on div at bounding box center [558, 162] width 343 height 333
click at [588, 49] on div at bounding box center [558, 162] width 343 height 333
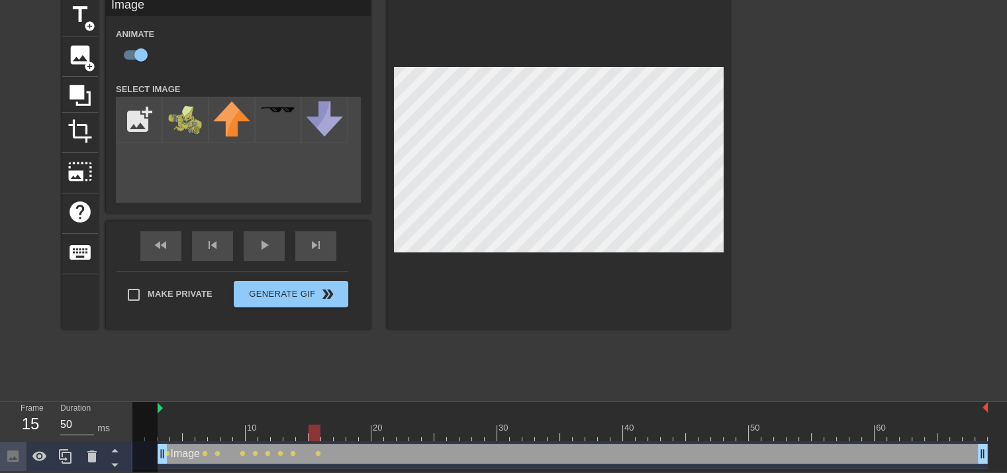
click at [744, 91] on div "title add_circle image add_circle crop photo_size_select_large help keyboard Im…" at bounding box center [503, 194] width 1007 height 397
click at [642, 59] on div at bounding box center [558, 162] width 343 height 333
click at [742, 112] on div "title add_circle image add_circle crop photo_size_select_large help keyboard Im…" at bounding box center [503, 194] width 1007 height 397
click at [509, 288] on div at bounding box center [558, 162] width 343 height 333
click at [850, 144] on div "title add_circle image add_circle crop photo_size_select_large help keyboard Im…" at bounding box center [503, 194] width 1007 height 397
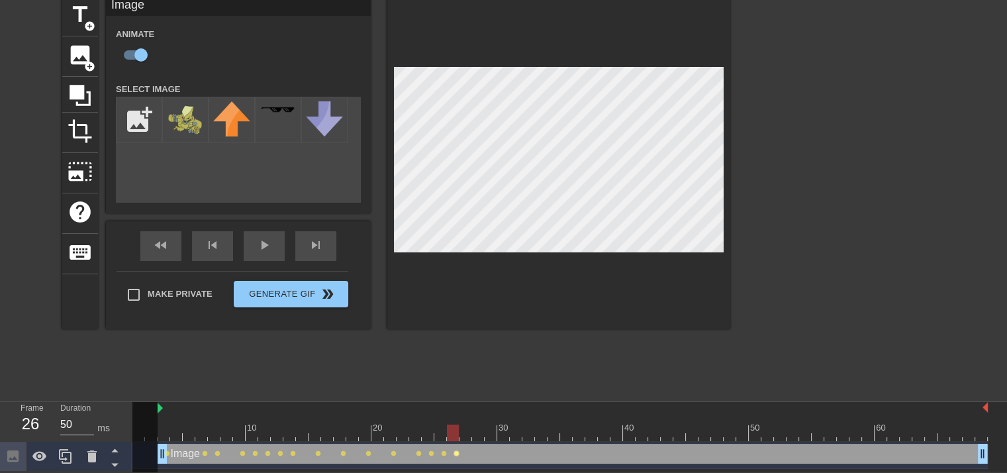
click at [454, 450] on span "lens" at bounding box center [457, 453] width 6 height 6
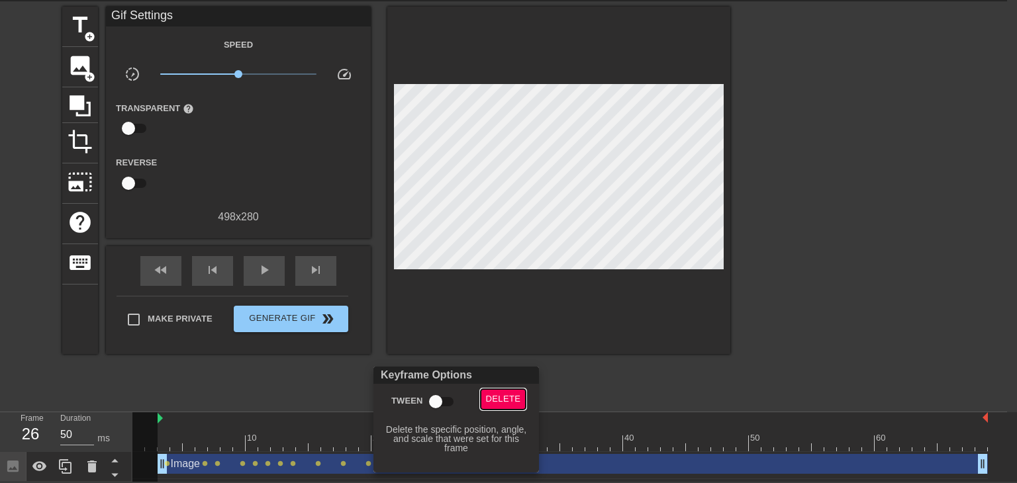
drag, startPoint x: 495, startPoint y: 393, endPoint x: 479, endPoint y: 419, distance: 30.7
click at [497, 394] on span "Delete" at bounding box center [503, 399] width 35 height 15
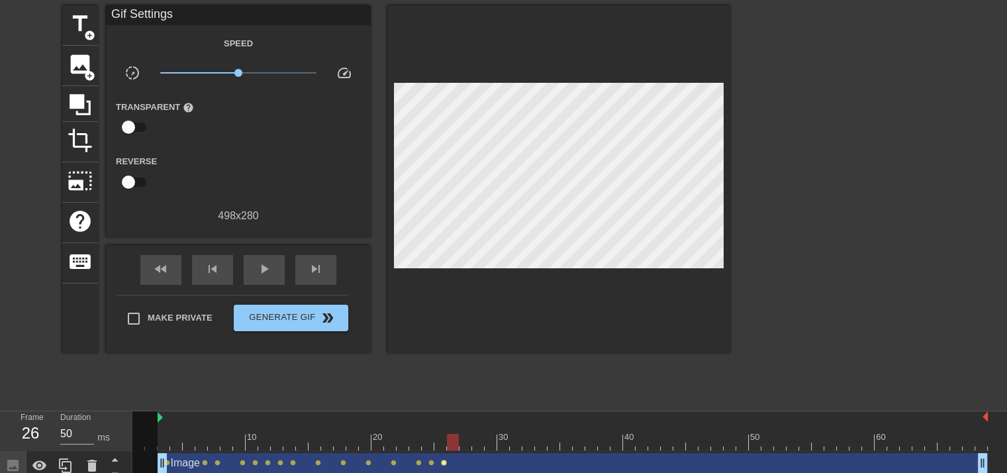
click at [443, 463] on span "lens" at bounding box center [444, 463] width 6 height 6
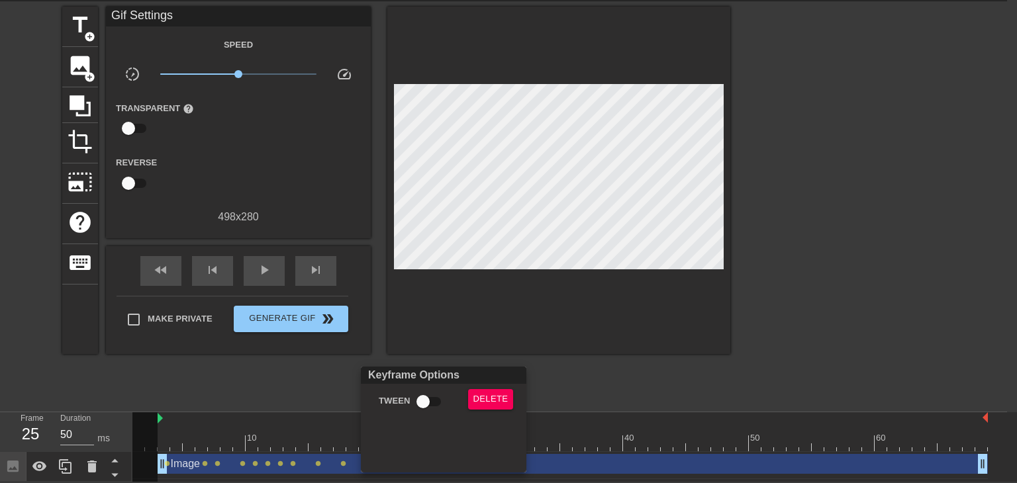
click at [589, 379] on div at bounding box center [508, 241] width 1017 height 483
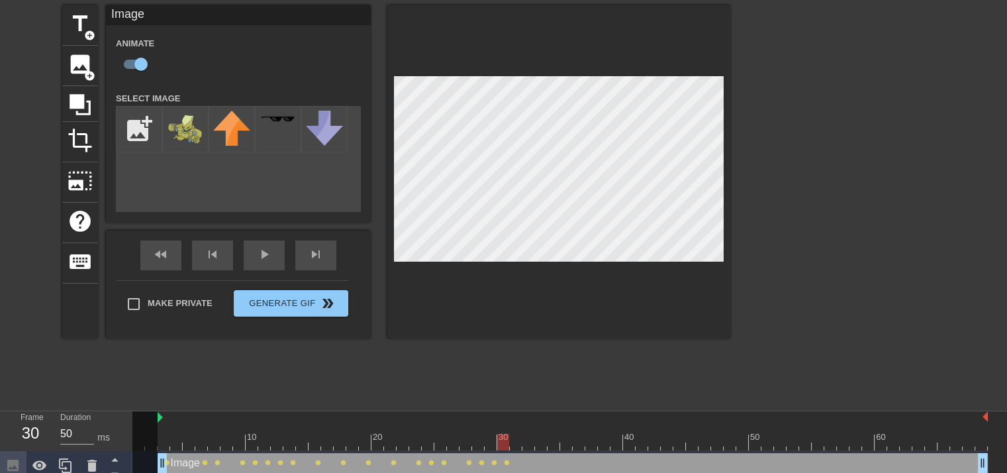
click at [556, 363] on div "title add_circle image add_circle crop photo_size_select_large help keyboard Im…" at bounding box center [396, 203] width 668 height 397
click at [767, 206] on div "title add_circle image add_circle crop photo_size_select_large help keyboard Im…" at bounding box center [503, 203] width 1007 height 397
click at [397, 64] on div at bounding box center [558, 171] width 343 height 333
click at [730, 256] on div at bounding box center [558, 171] width 343 height 333
click at [556, 0] on html "menu_book Browse the tutorials! [DOMAIN_NAME] The online gif editor Send Feedba…" at bounding box center [503, 217] width 1007 height 528
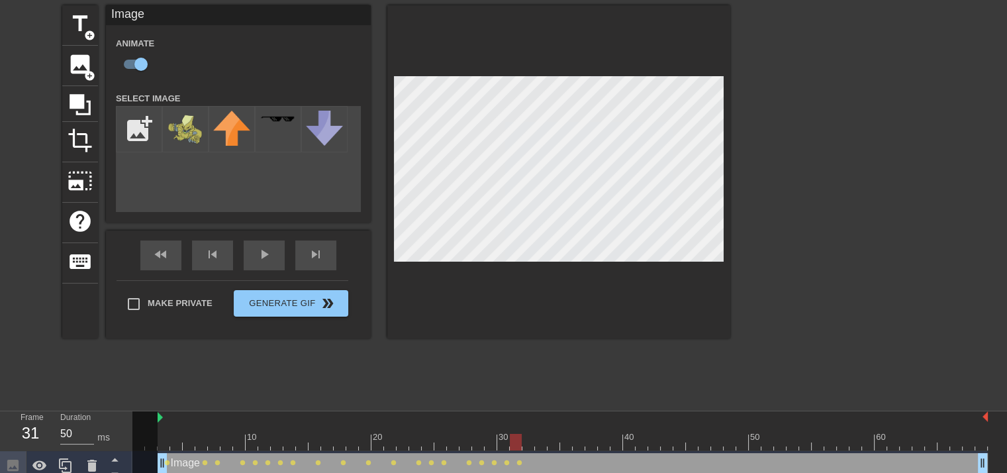
click at [724, 226] on div at bounding box center [558, 171] width 343 height 333
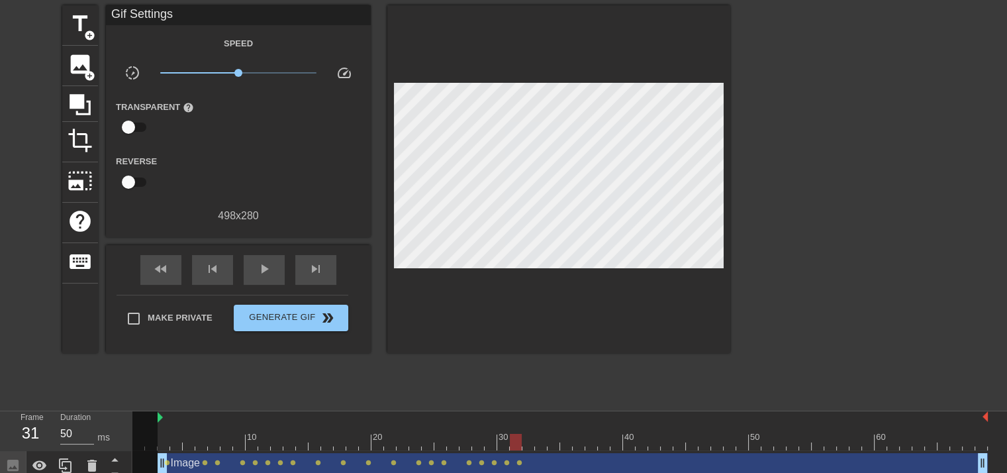
click at [580, 205] on div at bounding box center [558, 179] width 343 height 348
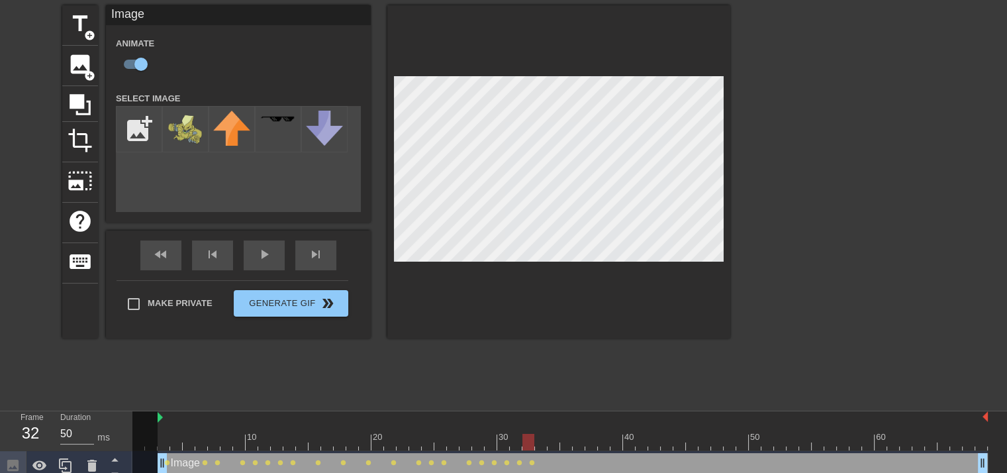
drag, startPoint x: 512, startPoint y: 266, endPoint x: 612, endPoint y: 262, distance: 99.4
click at [612, 264] on div at bounding box center [558, 171] width 343 height 333
click at [669, 419] on div "menu_book Browse the tutorials! [DOMAIN_NAME] The online gif editor Send Feedba…" at bounding box center [503, 217] width 1007 height 528
click at [162, 443] on div at bounding box center [559, 442] width 855 height 17
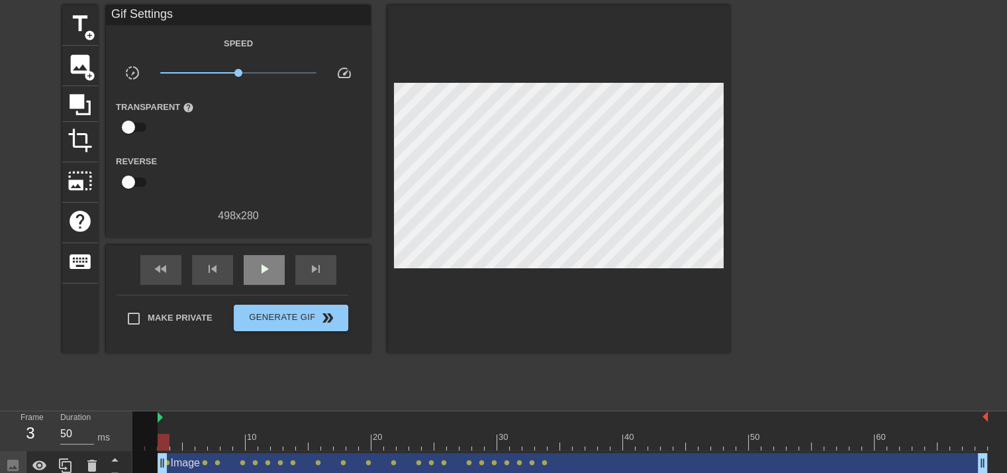
click at [271, 253] on div "fast_rewind skip_previous play_arrow skip_next" at bounding box center [238, 270] width 216 height 50
click at [269, 261] on span "play_arrow" at bounding box center [264, 269] width 16 height 16
drag, startPoint x: 522, startPoint y: 429, endPoint x: 528, endPoint y: 438, distance: 10.5
click at [522, 434] on div "10 20 30 40 50 60" at bounding box center [559, 430] width 855 height 39
click at [546, 447] on div at bounding box center [559, 442] width 855 height 17
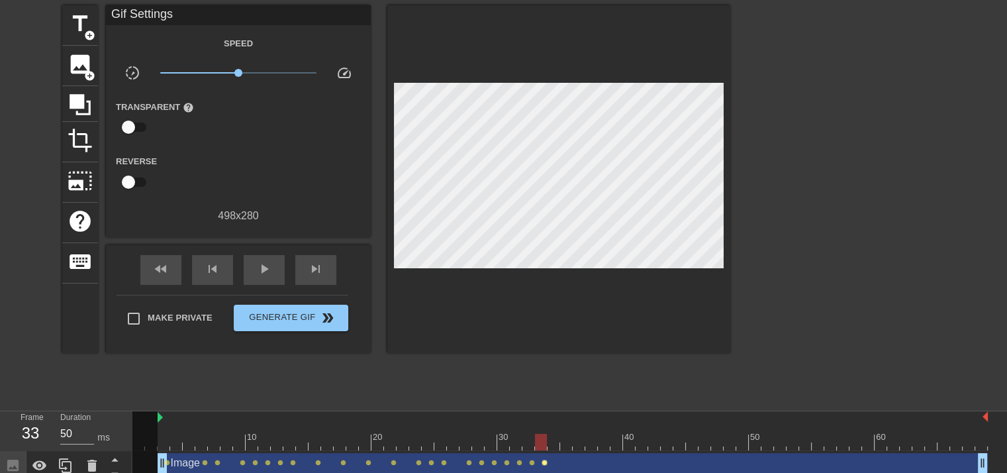
click at [546, 464] on span "lens" at bounding box center [545, 463] width 6 height 6
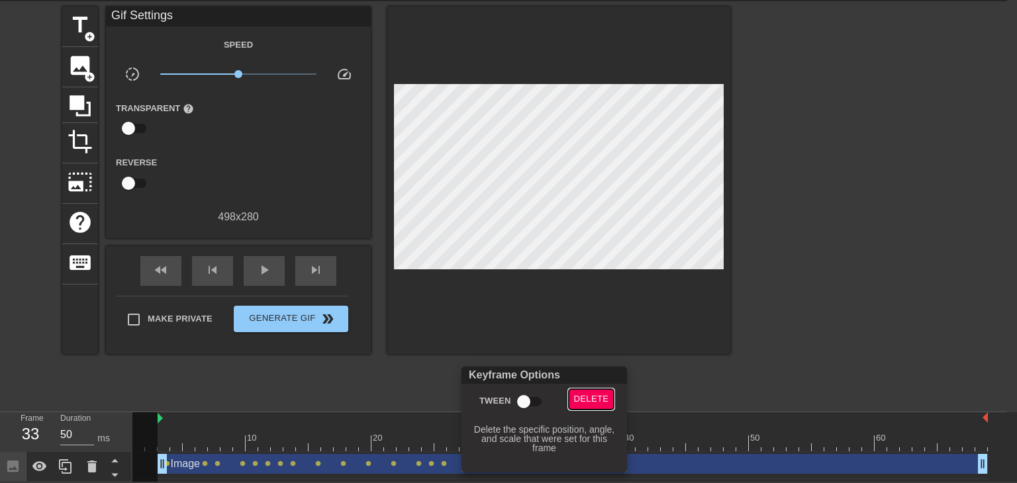
click at [572, 403] on button "Delete" at bounding box center [592, 399] width 46 height 21
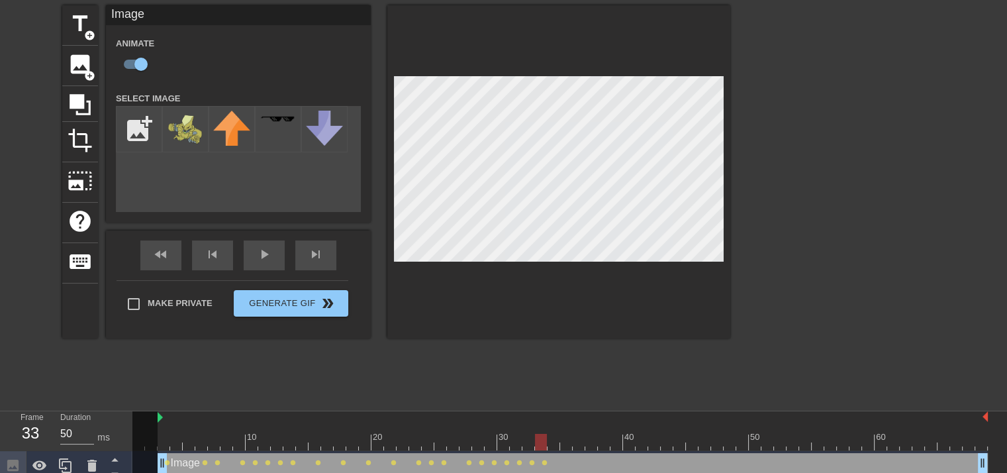
click at [689, 425] on div "menu_book Browse the tutorials! [DOMAIN_NAME] The online gif editor Send Feedba…" at bounding box center [503, 217] width 1007 height 528
click at [609, 54] on div at bounding box center [558, 171] width 343 height 333
click at [536, 311] on div at bounding box center [558, 171] width 343 height 333
click at [230, 165] on div "title add_circle image add_circle crop photo_size_select_large help keyboard Im…" at bounding box center [396, 171] width 668 height 333
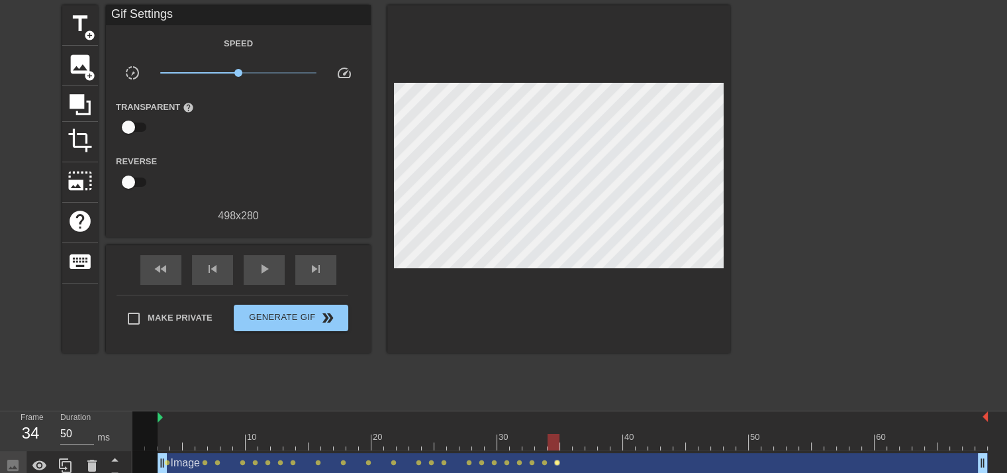
click at [556, 462] on span "lens" at bounding box center [557, 463] width 6 height 6
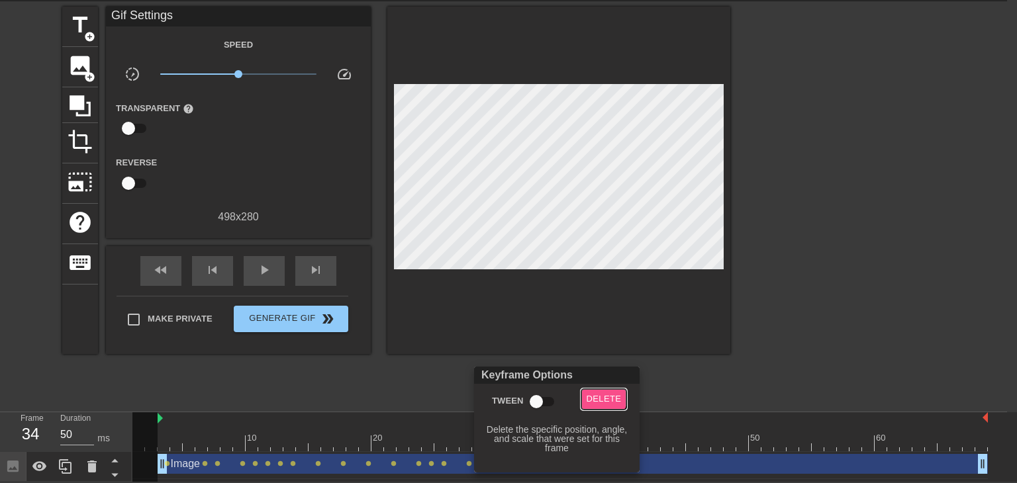
click at [593, 393] on span "Delete" at bounding box center [604, 399] width 35 height 15
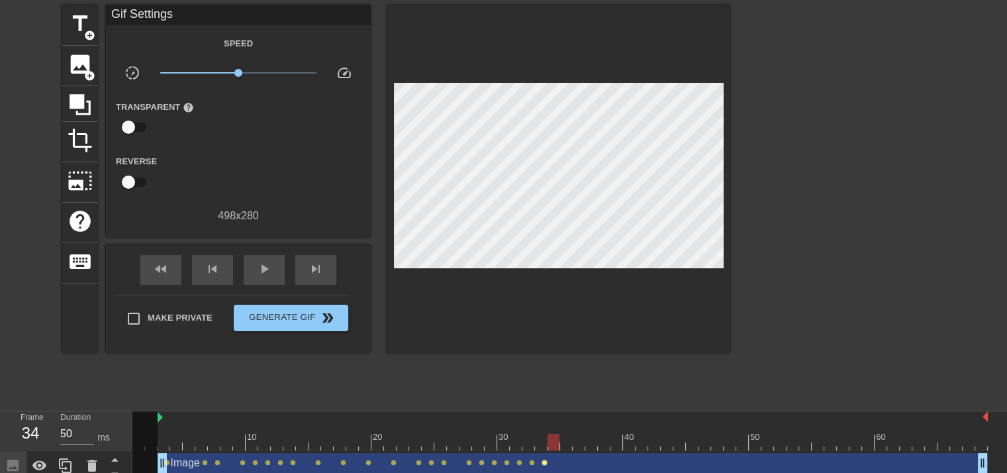
click at [546, 464] on span "lens" at bounding box center [545, 463] width 6 height 6
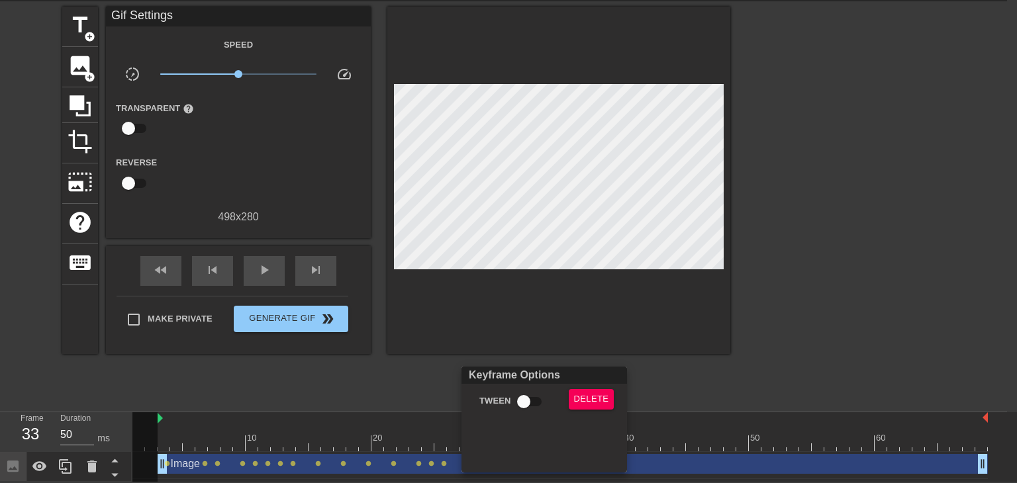
click at [578, 242] on div at bounding box center [508, 241] width 1017 height 483
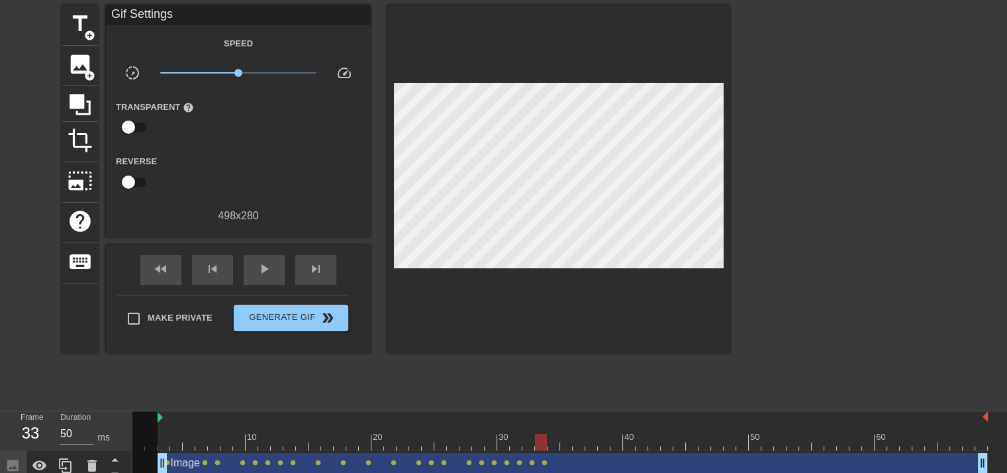
click at [596, 280] on div at bounding box center [558, 179] width 343 height 348
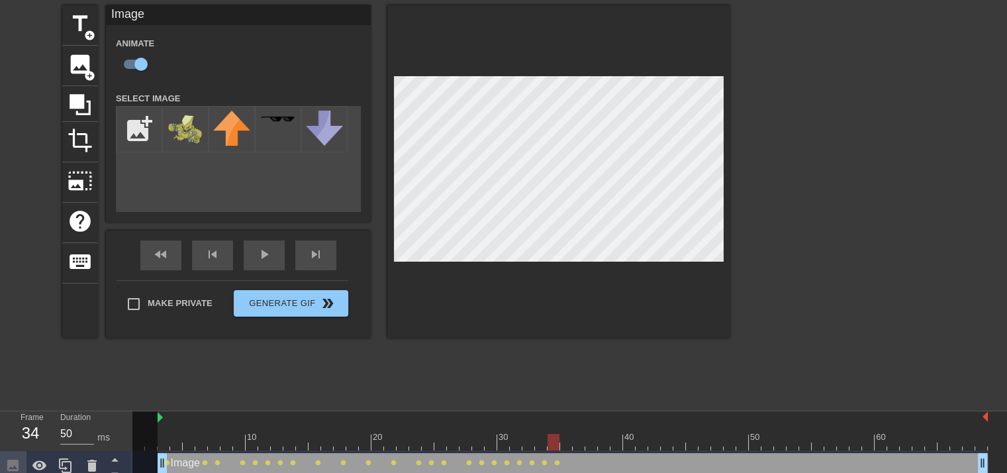
click at [383, 126] on div "title add_circle image add_circle crop photo_size_select_large help keyboard Im…" at bounding box center [396, 171] width 668 height 333
click at [660, 281] on div at bounding box center [558, 171] width 343 height 333
click at [466, 281] on div at bounding box center [558, 171] width 343 height 333
click at [388, 170] on div at bounding box center [558, 171] width 343 height 333
click at [832, 73] on div "title add_circle image add_circle crop photo_size_select_large help keyboard Im…" at bounding box center [503, 203] width 1007 height 397
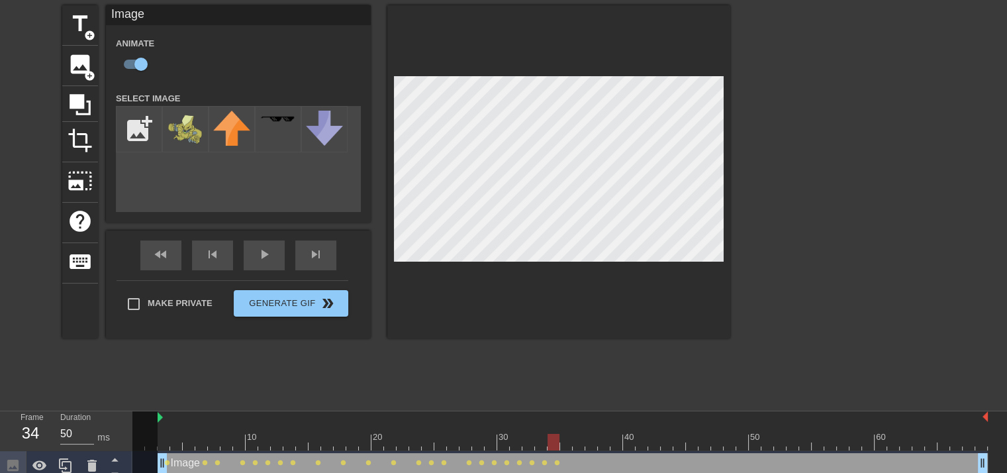
click at [665, 269] on div at bounding box center [558, 171] width 343 height 333
click at [165, 125] on div "title add_circle image add_circle crop photo_size_select_large help keyboard Im…" at bounding box center [396, 171] width 668 height 333
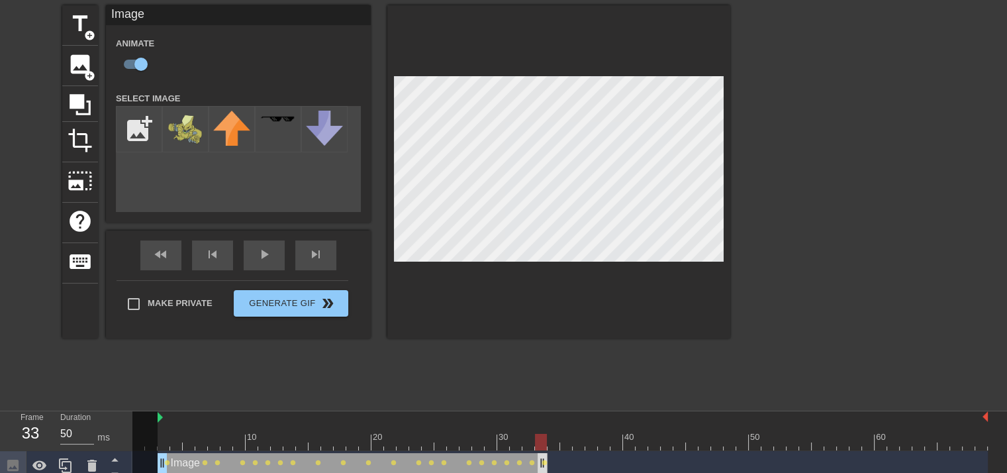
drag, startPoint x: 983, startPoint y: 462, endPoint x: 540, endPoint y: 459, distance: 442.3
click at [163, 436] on div at bounding box center [559, 442] width 855 height 17
click at [557, 434] on div at bounding box center [559, 442] width 855 height 17
click at [542, 444] on div at bounding box center [559, 442] width 855 height 17
click at [166, 446] on div at bounding box center [559, 442] width 855 height 17
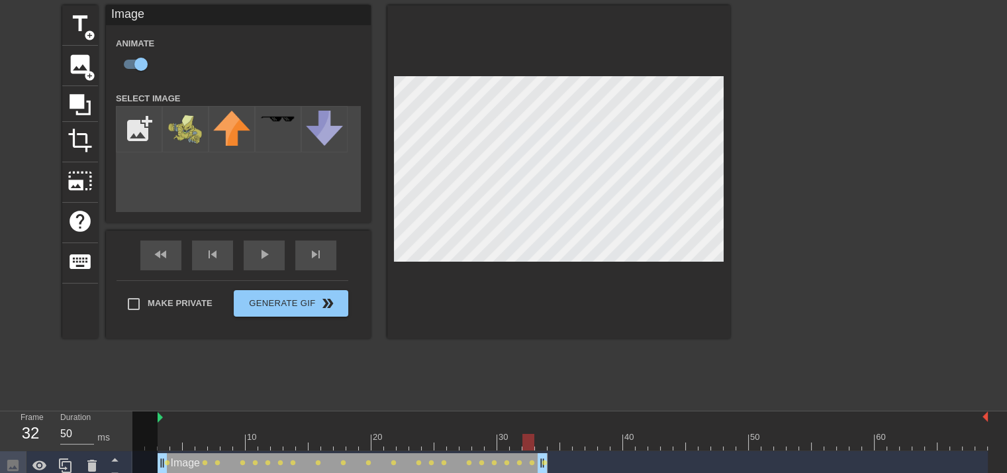
click at [532, 444] on div at bounding box center [559, 442] width 855 height 17
click at [548, 442] on div at bounding box center [559, 442] width 855 height 17
click at [135, 141] on input "file" at bounding box center [139, 129] width 45 height 45
type input "C:\fakepath\tawad-removebg-preview__1_-removebg-preview.png"
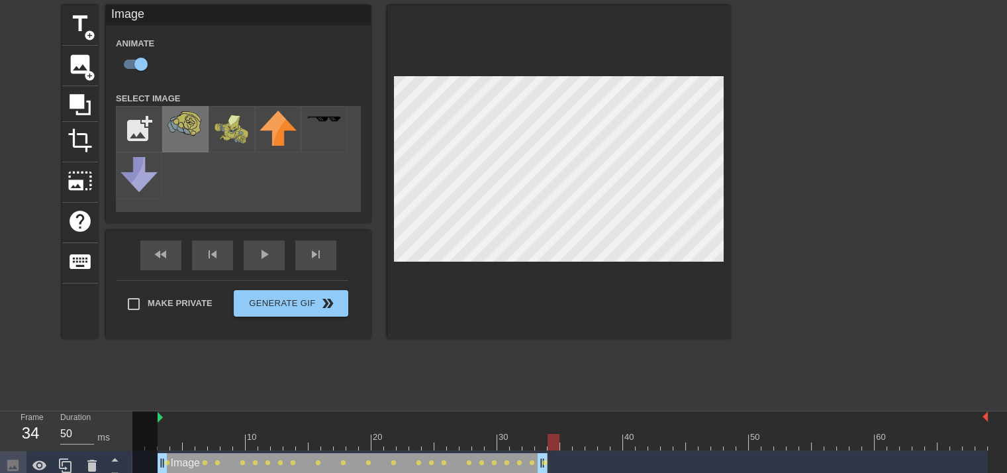
click at [193, 135] on img at bounding box center [185, 124] width 37 height 26
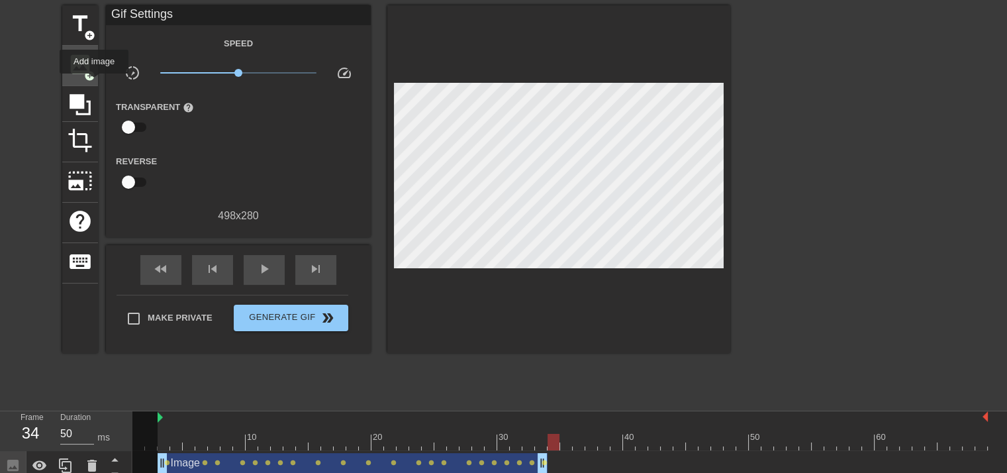
click at [94, 83] on div "image add_circle" at bounding box center [80, 66] width 36 height 40
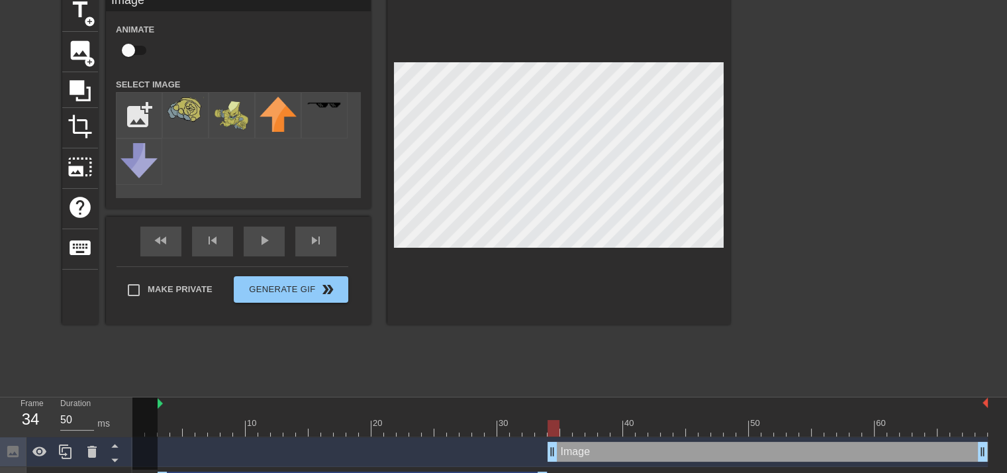
scroll to position [87, 0]
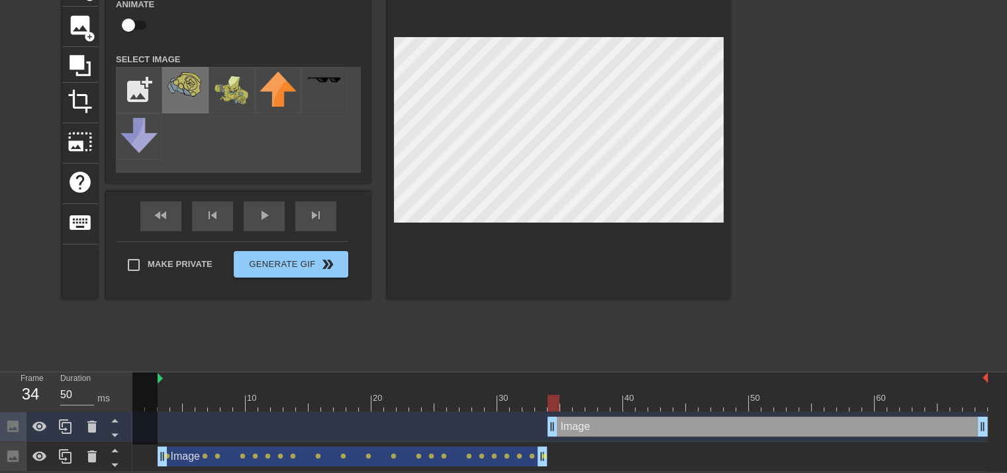
click at [168, 96] on img at bounding box center [185, 85] width 37 height 26
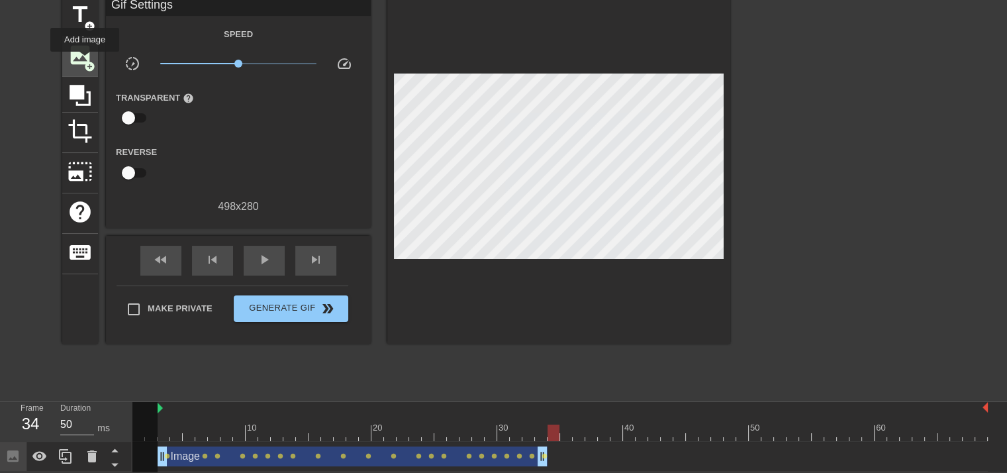
click at [85, 61] on span "add_circle" at bounding box center [89, 66] width 11 height 11
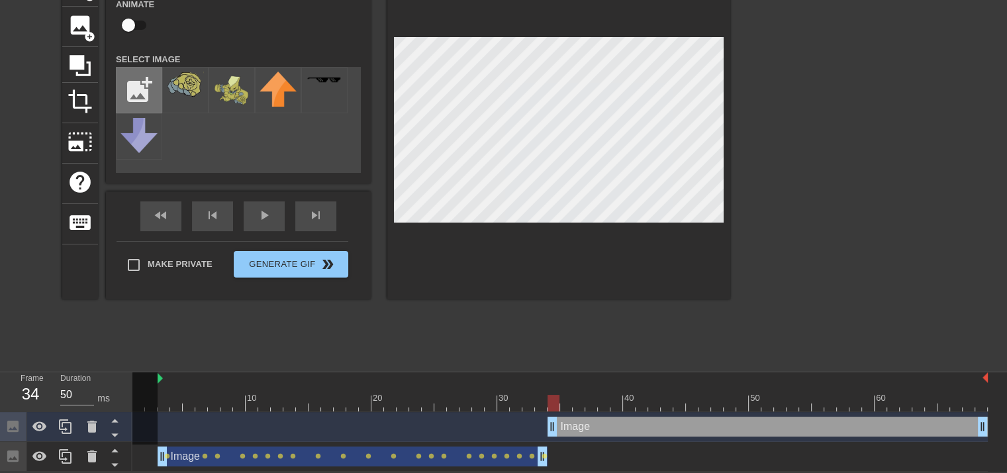
click at [139, 90] on input "file" at bounding box center [139, 90] width 45 height 45
type input "C:\fakepath\tawad-removebg-preview__2_-removebg-preview.png"
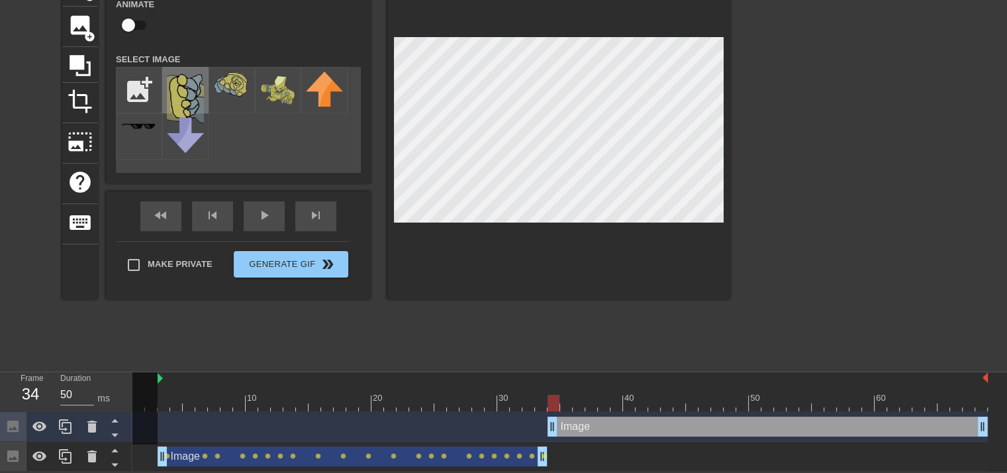
click at [201, 103] on img at bounding box center [185, 98] width 37 height 52
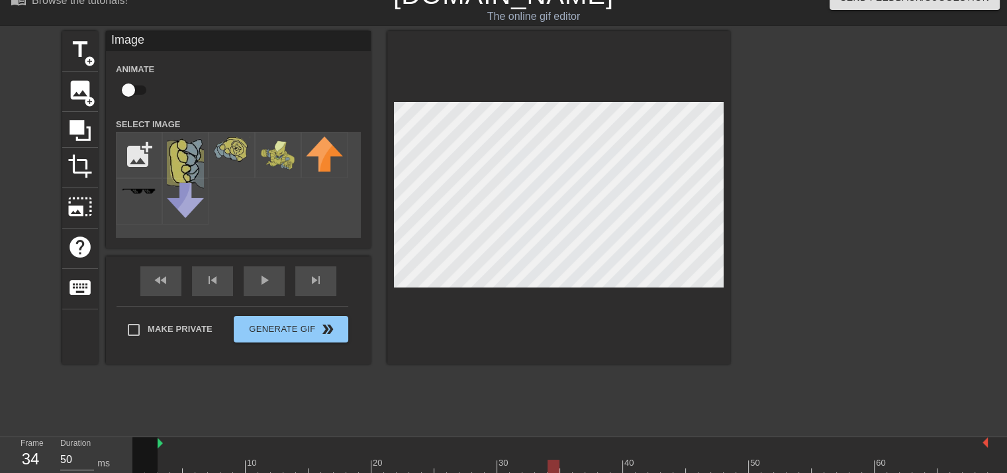
scroll to position [21, 0]
drag, startPoint x: 688, startPoint y: 303, endPoint x: 707, endPoint y: 305, distance: 19.4
click at [689, 303] on div at bounding box center [558, 198] width 343 height 333
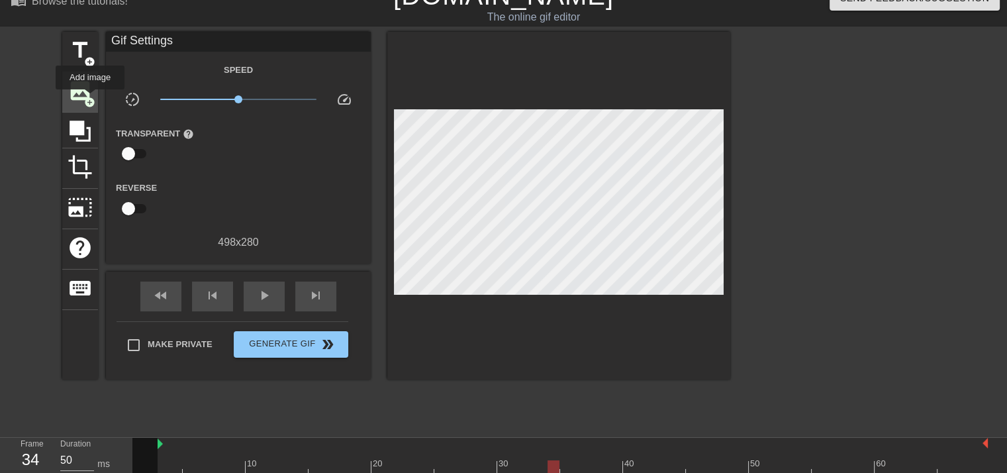
click at [90, 99] on span "add_circle" at bounding box center [89, 102] width 11 height 11
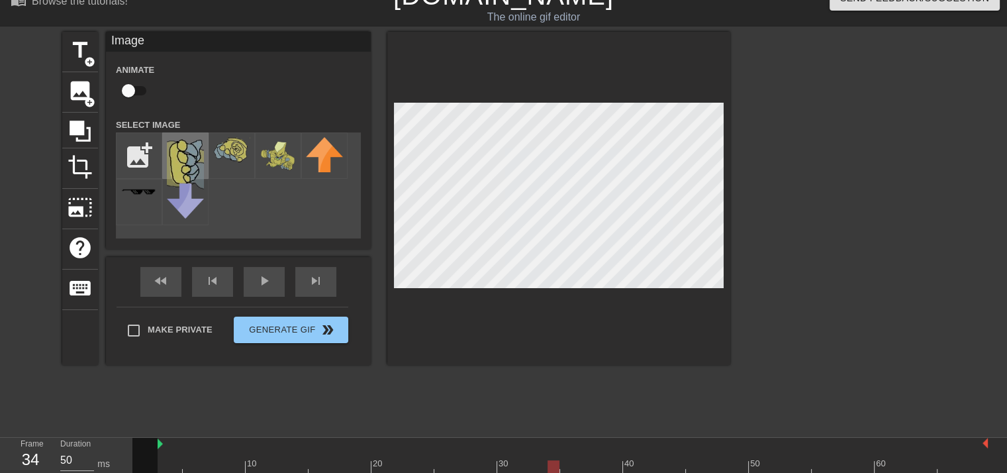
click at [188, 163] on img at bounding box center [185, 163] width 37 height 52
click at [148, 165] on input "file" at bounding box center [139, 155] width 45 height 45
type input "C:\fakepath\tawad-removebg-preview__2_-removebg-preview (1).png"
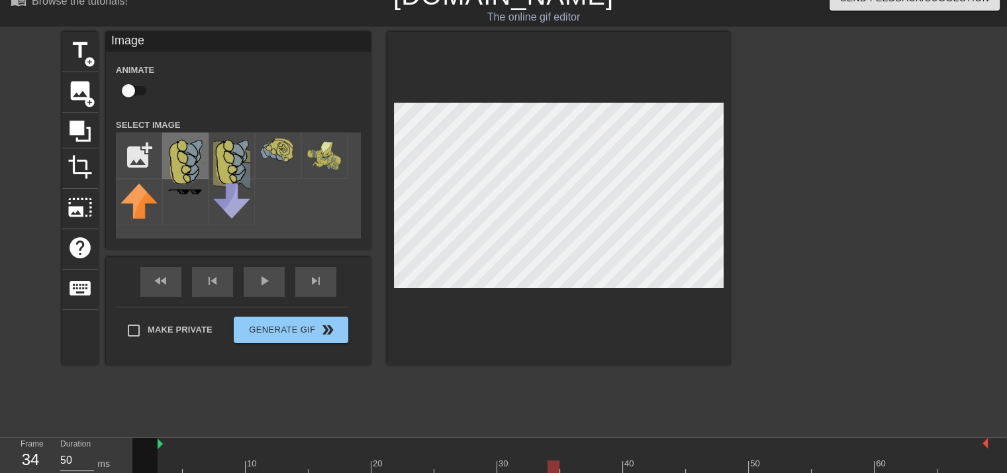
click at [196, 172] on img at bounding box center [185, 163] width 37 height 52
click at [559, 290] on div at bounding box center [558, 198] width 343 height 333
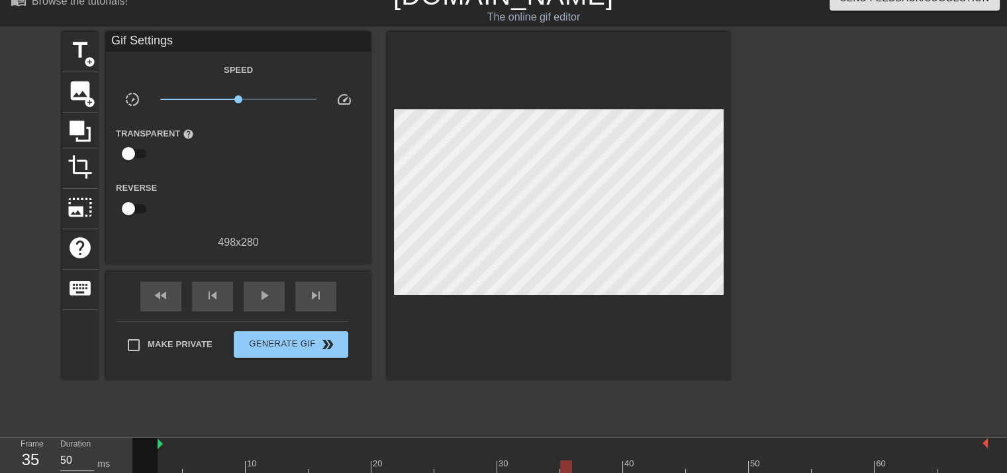
click at [524, 235] on div at bounding box center [558, 206] width 343 height 348
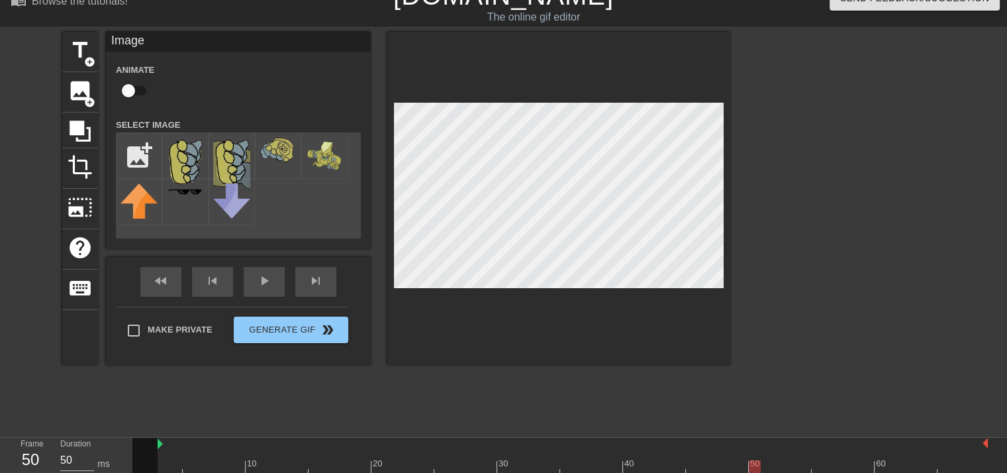
click at [781, 211] on div at bounding box center [845, 230] width 199 height 397
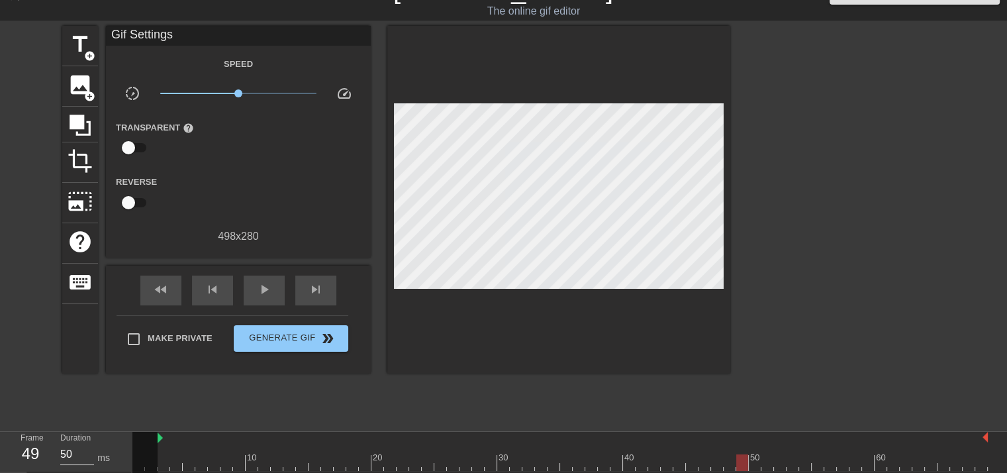
scroll to position [87, 0]
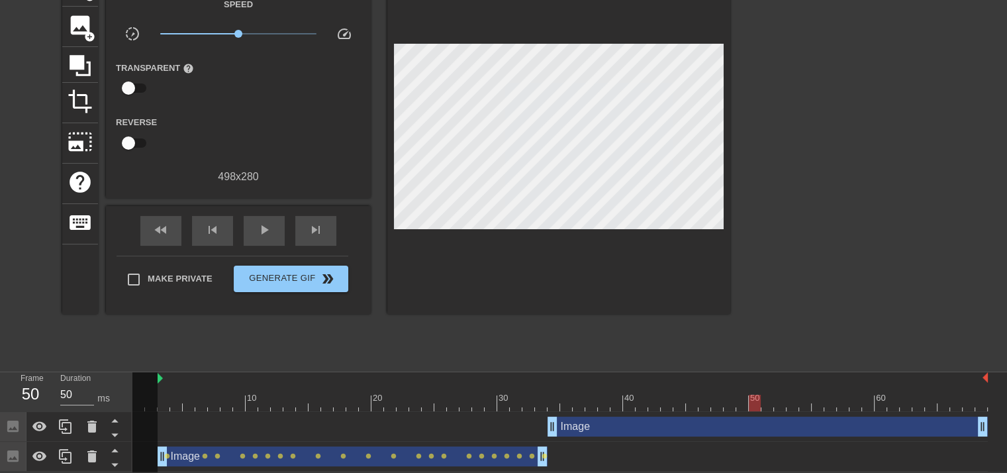
click at [570, 422] on div "Image drag_handle drag_handle" at bounding box center [768, 426] width 440 height 20
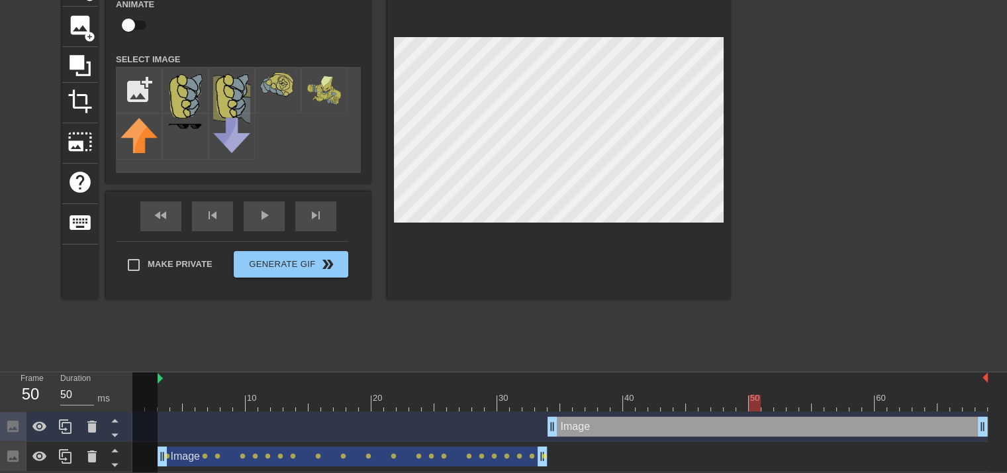
click at [547, 400] on div at bounding box center [559, 403] width 855 height 17
click at [554, 395] on div at bounding box center [559, 403] width 855 height 17
click at [140, 24] on input "checkbox" at bounding box center [128, 25] width 75 height 25
checkbox input "true"
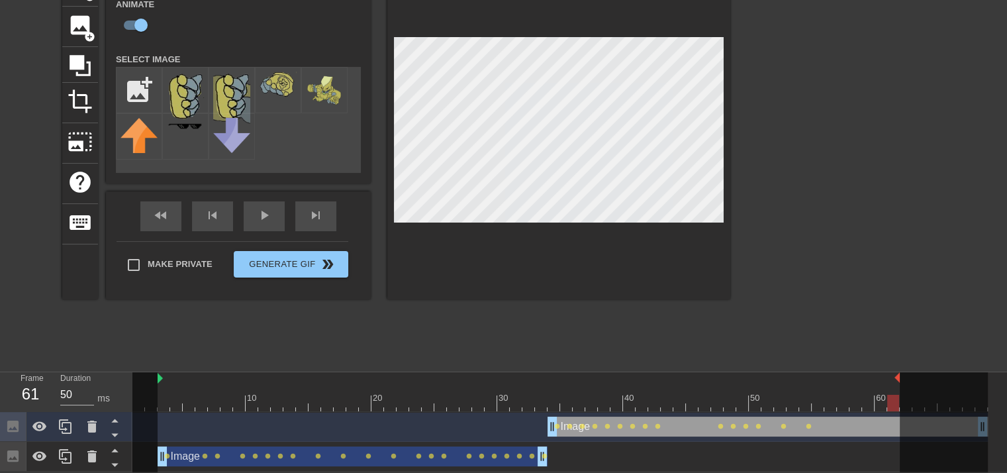
drag, startPoint x: 985, startPoint y: 373, endPoint x: 895, endPoint y: 377, distance: 90.8
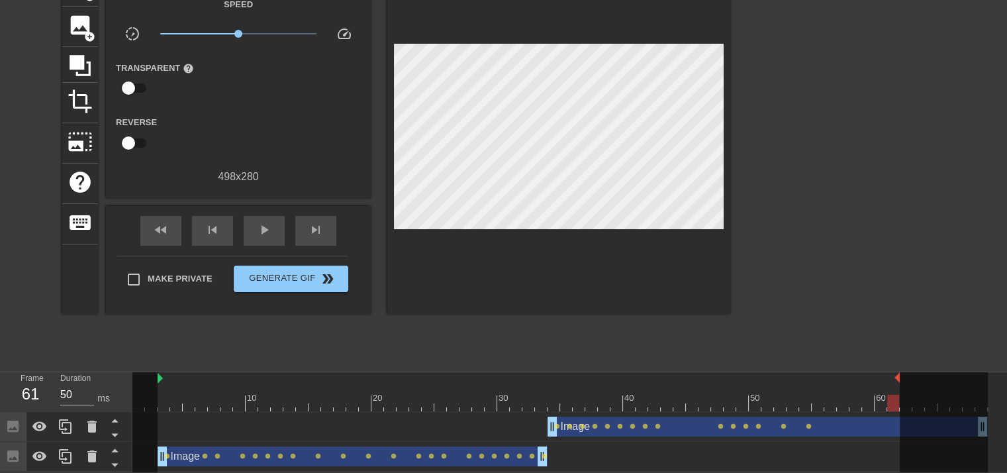
click at [889, 311] on div at bounding box center [845, 164] width 199 height 397
click at [328, 467] on div "Image drag_handle drag_handle lens lens lens lens lens lens lens lens lens lens…" at bounding box center [559, 457] width 855 height 30
click at [329, 467] on div "Image drag_handle drag_handle lens lens lens lens lens lens lens lens lens lens…" at bounding box center [559, 457] width 855 height 30
click at [333, 460] on div "Image drag_handle drag_handle" at bounding box center [353, 456] width 390 height 20
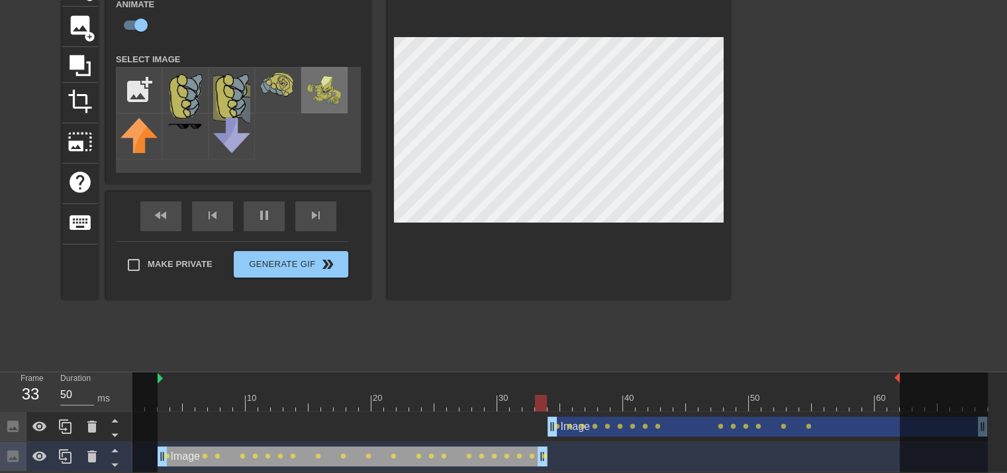
click at [311, 82] on img at bounding box center [324, 90] width 37 height 37
click at [326, 95] on img at bounding box center [324, 90] width 37 height 37
click at [434, 382] on div at bounding box center [529, 378] width 742 height 13
click at [482, 418] on div "Image drag_handle drag_handle lens lens lens lens lens lens lens lens lens lens…" at bounding box center [559, 426] width 855 height 20
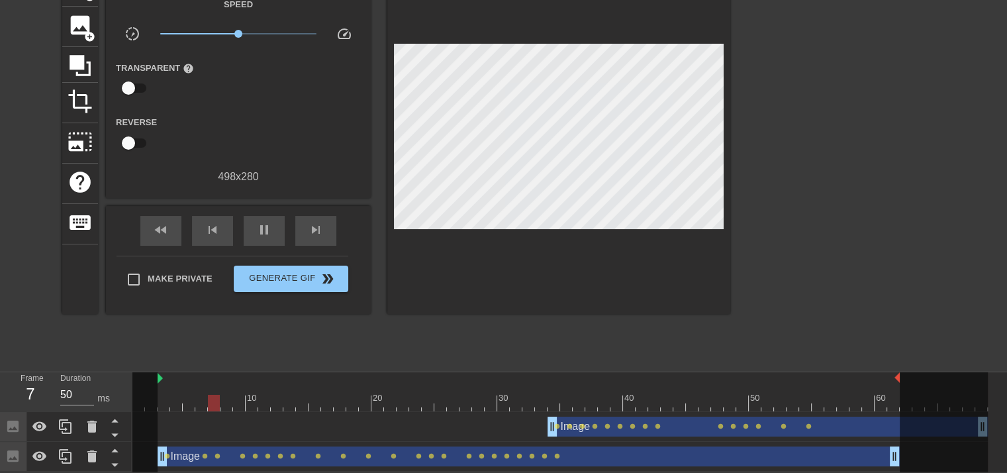
drag, startPoint x: 544, startPoint y: 463, endPoint x: 893, endPoint y: 475, distance: 349.8
click at [893, 471] on html "menu_book Browse the tutorials! [DOMAIN_NAME] The online gif editor Send Feedba…" at bounding box center [503, 193] width 1007 height 558
click at [264, 226] on span "pause" at bounding box center [264, 230] width 16 height 16
click at [225, 238] on div "skip_previous" at bounding box center [212, 231] width 41 height 30
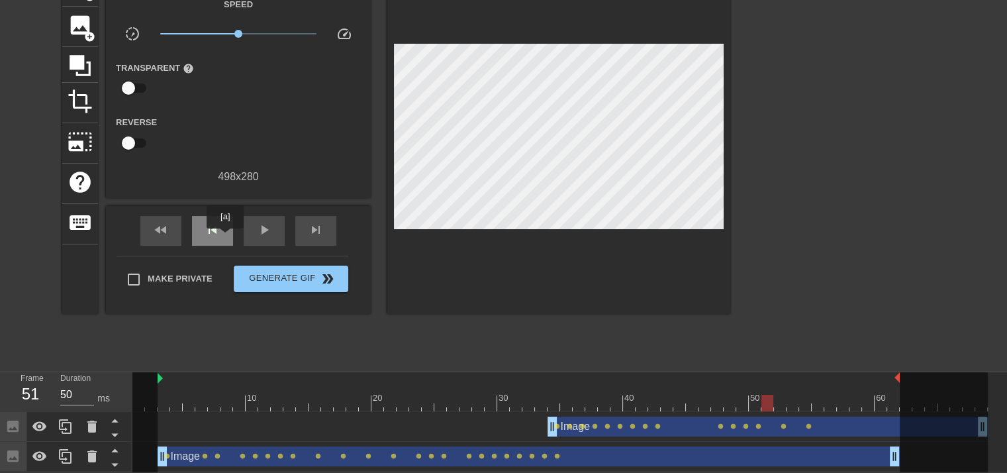
click at [225, 238] on div "skip_previous" at bounding box center [212, 231] width 41 height 30
click at [556, 454] on span "lens" at bounding box center [557, 456] width 6 height 6
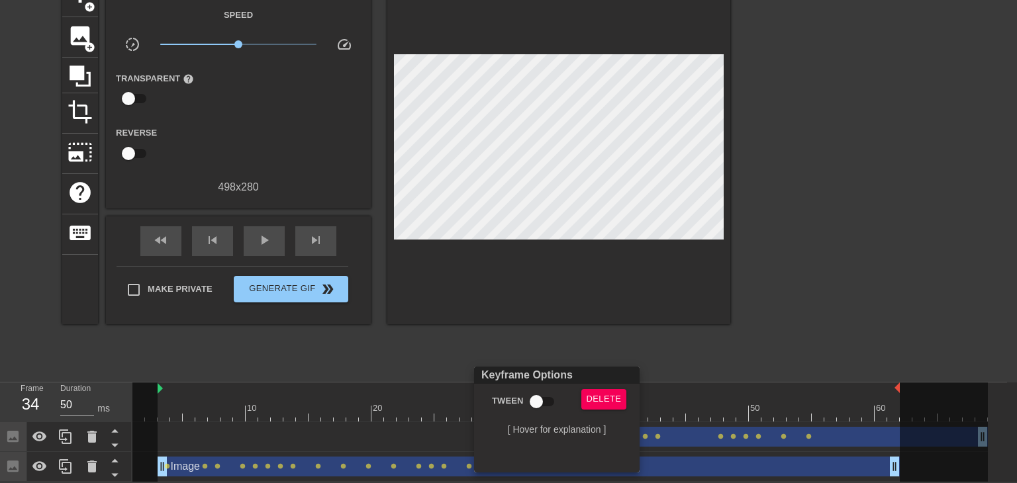
click at [418, 100] on div at bounding box center [508, 241] width 1017 height 483
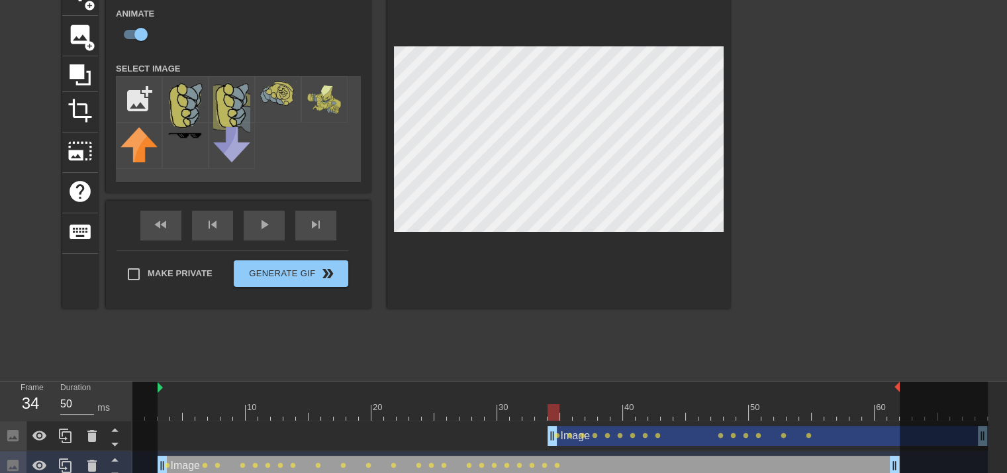
click at [977, 355] on div "title add_circle image add_circle crop photo_size_select_large help keyboard Im…" at bounding box center [503, 174] width 1007 height 397
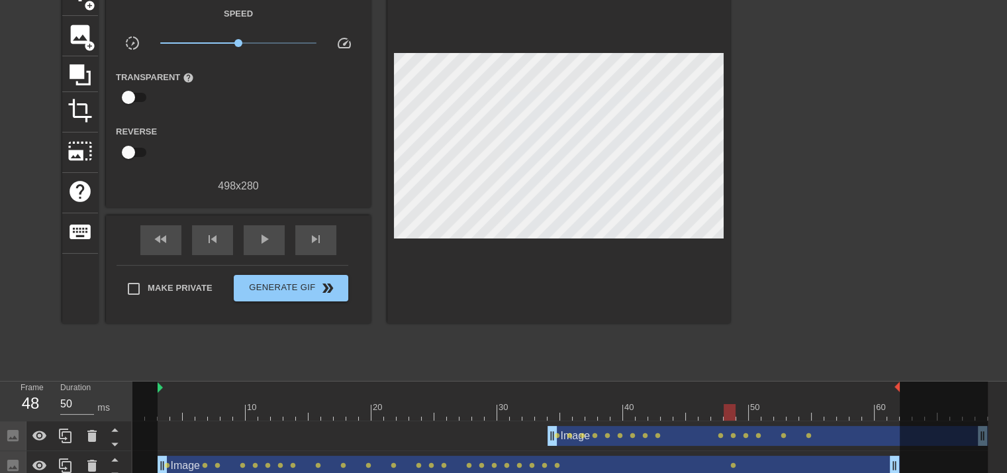
click at [734, 164] on div "title add_circle image add_circle crop photo_size_select_large help keyboard Gi…" at bounding box center [503, 174] width 1007 height 397
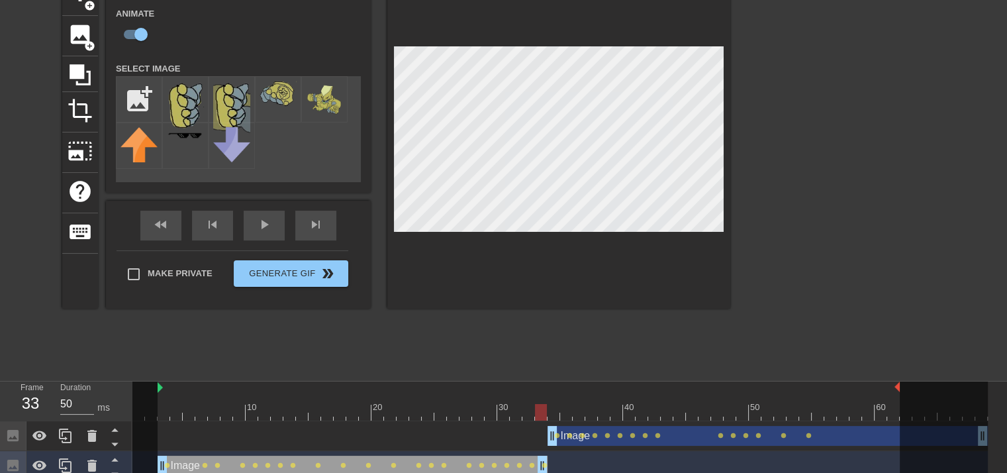
drag, startPoint x: 895, startPoint y: 467, endPoint x: 548, endPoint y: 459, distance: 346.4
click at [548, 459] on div "Image drag_handle drag_handle lens lens lens lens lens lens lens lens lens lens…" at bounding box center [559, 466] width 855 height 20
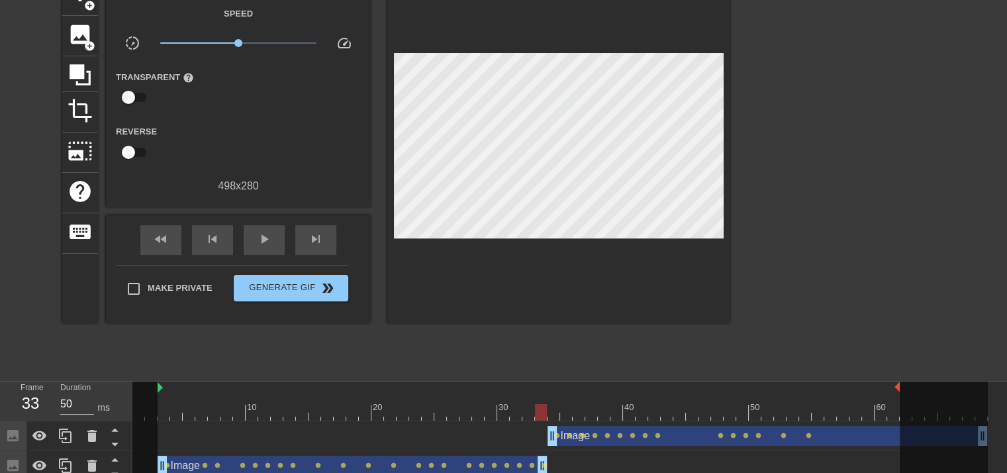
click at [691, 371] on div "title add_circle image add_circle crop photo_size_select_large help keyboard Gi…" at bounding box center [396, 174] width 668 height 397
click at [165, 409] on div at bounding box center [559, 412] width 855 height 17
click at [571, 411] on div at bounding box center [559, 412] width 855 height 17
click at [541, 411] on div at bounding box center [559, 412] width 855 height 17
click at [569, 411] on div at bounding box center [559, 412] width 855 height 17
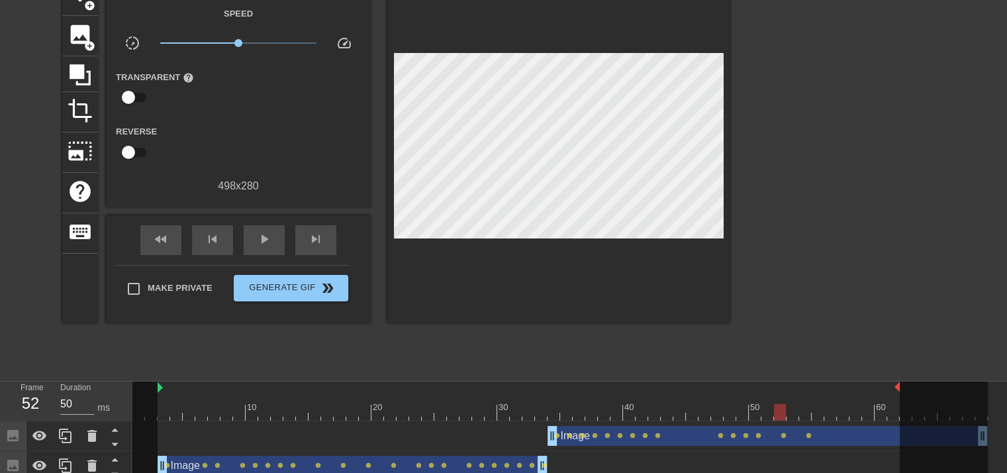
click at [560, 458] on div "Image drag_handle drag_handle lens lens lens lens lens lens lens lens lens lens…" at bounding box center [559, 466] width 855 height 20
click at [553, 413] on div at bounding box center [559, 412] width 855 height 17
click at [85, 40] on span "add_circle" at bounding box center [89, 45] width 11 height 11
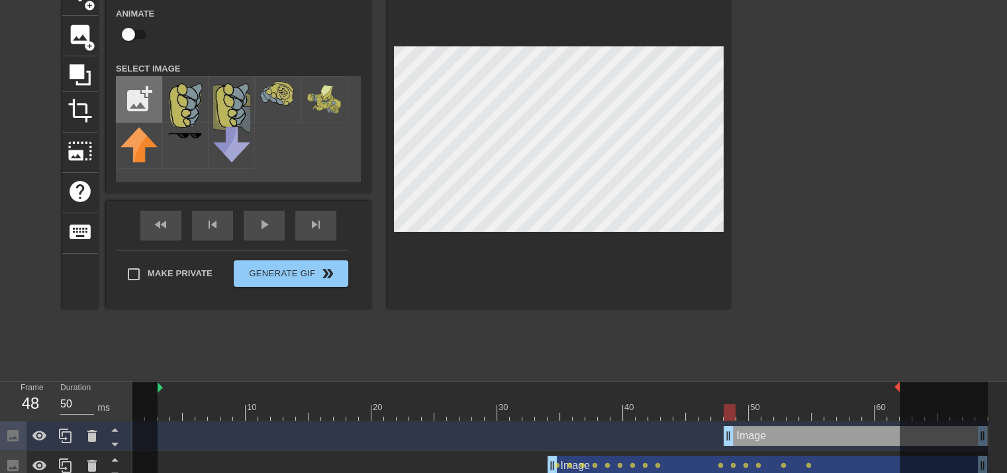
click at [140, 104] on input "file" at bounding box center [139, 99] width 45 height 45
type input "C:\fakepath\tawad-removebg-preview__3_-removebg-preview.png"
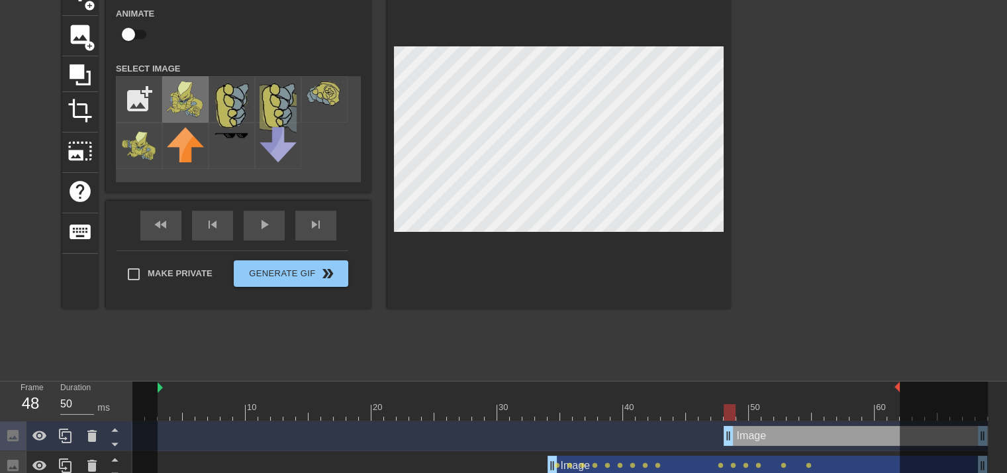
click at [188, 102] on img at bounding box center [185, 100] width 37 height 38
click at [730, 179] on div at bounding box center [558, 142] width 343 height 333
click at [699, 304] on div at bounding box center [558, 142] width 343 height 333
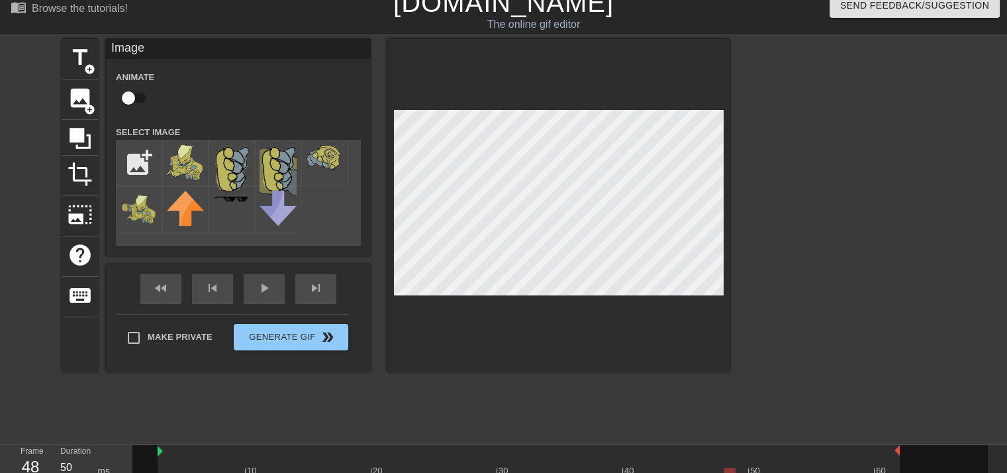
scroll to position [11, 0]
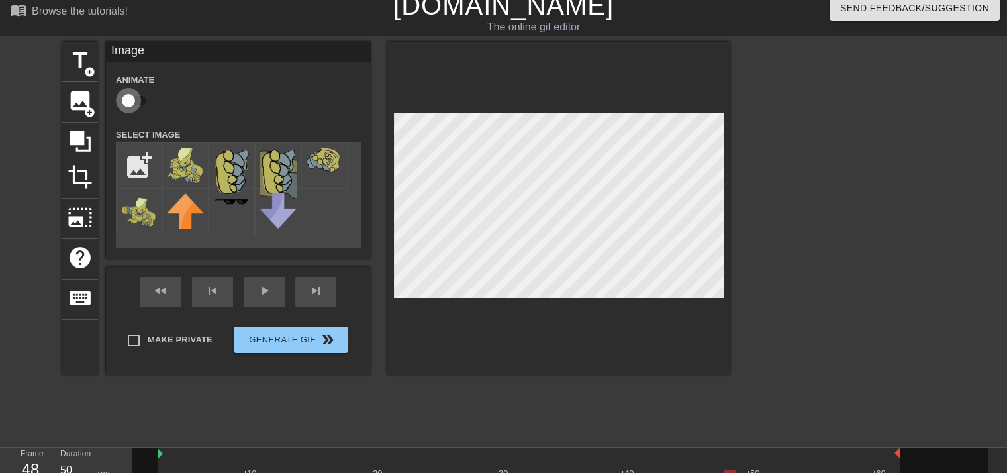
click at [138, 99] on input "checkbox" at bounding box center [128, 100] width 75 height 25
checkbox input "true"
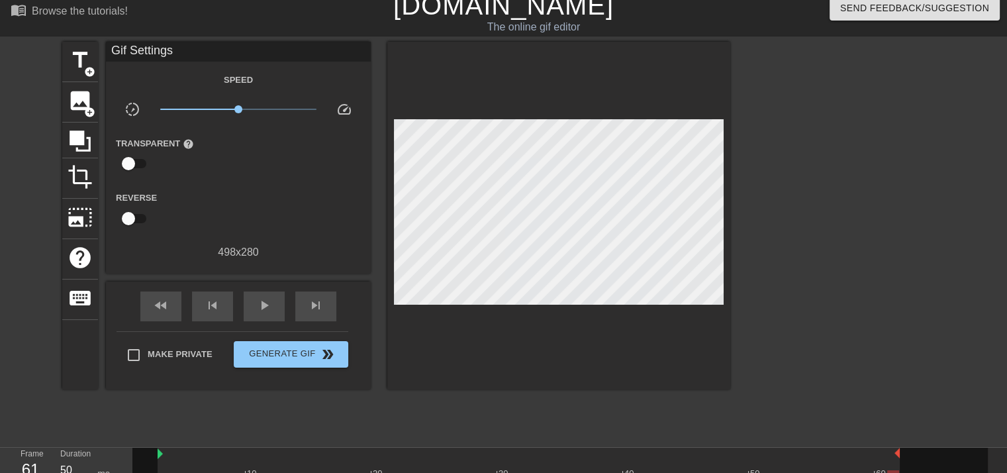
click at [755, 422] on div at bounding box center [845, 240] width 199 height 397
click at [246, 292] on div "play_arrow" at bounding box center [264, 306] width 41 height 30
click at [474, 421] on div "title add_circle image add_circle crop photo_size_select_large help keyboard Gi…" at bounding box center [396, 240] width 668 height 397
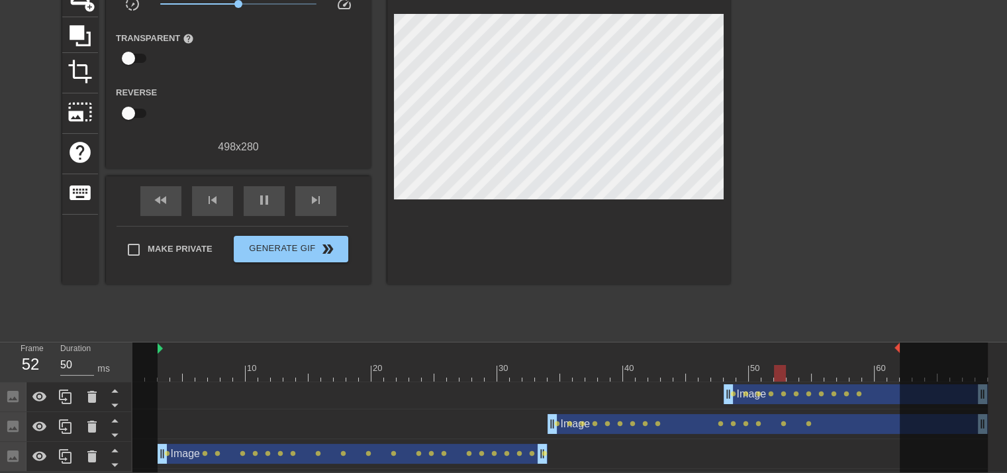
scroll to position [115, 0]
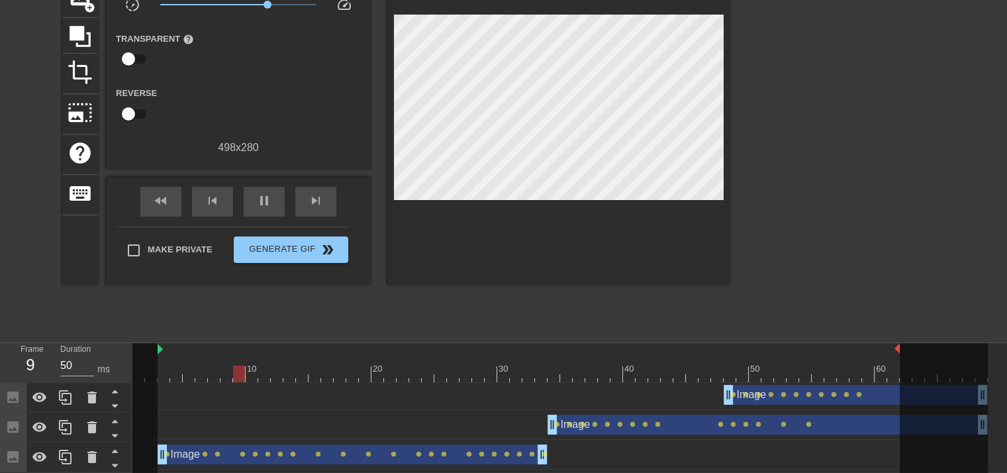
drag, startPoint x: 235, startPoint y: 3, endPoint x: 270, endPoint y: 5, distance: 35.1
click at [270, 5] on span "x2.37" at bounding box center [268, 5] width 8 height 8
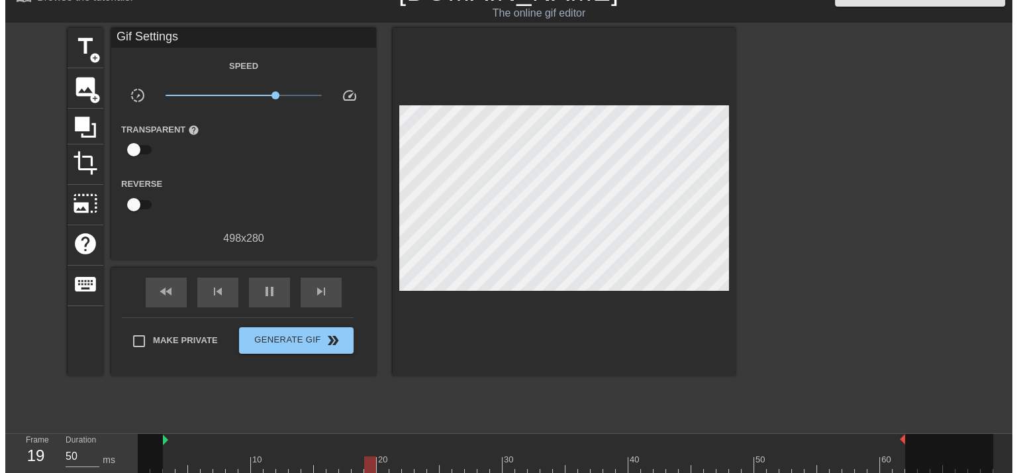
scroll to position [0, 0]
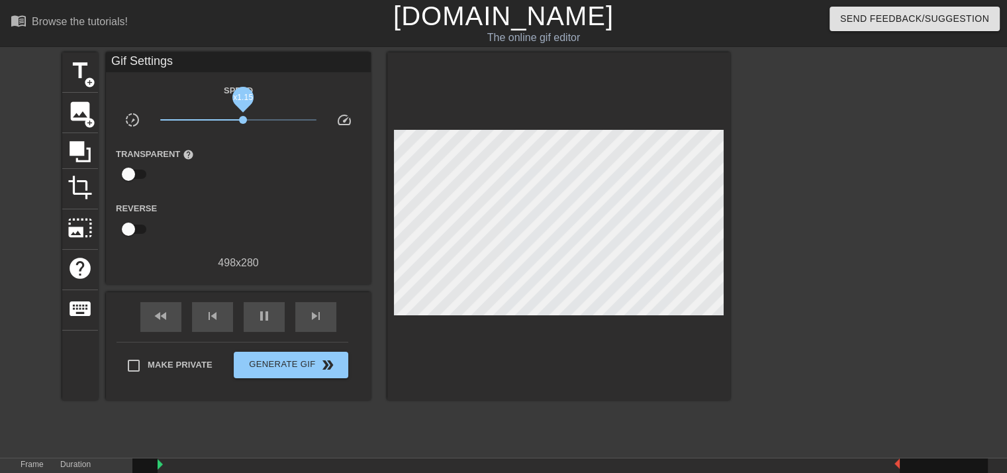
drag, startPoint x: 271, startPoint y: 119, endPoint x: 243, endPoint y: 117, distance: 27.8
click at [243, 117] on span "x1.15" at bounding box center [243, 120] width 8 height 8
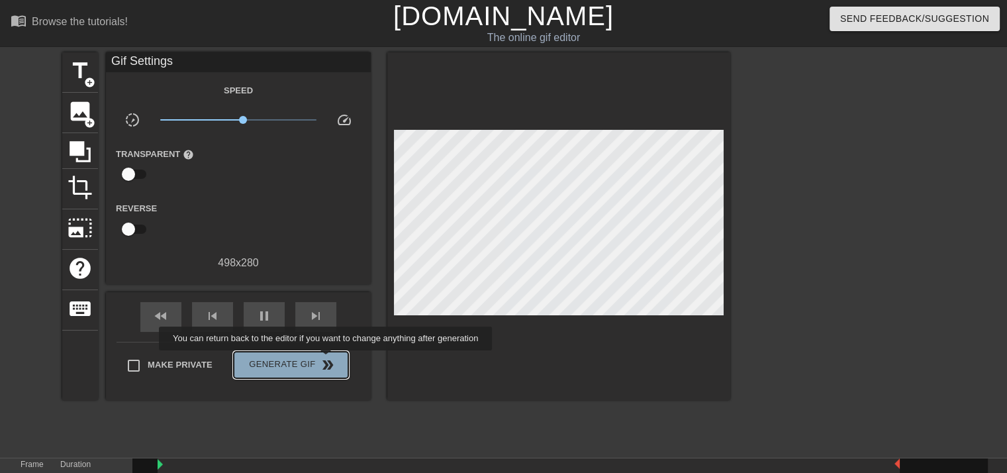
click at [327, 360] on span "double_arrow" at bounding box center [328, 365] width 16 height 16
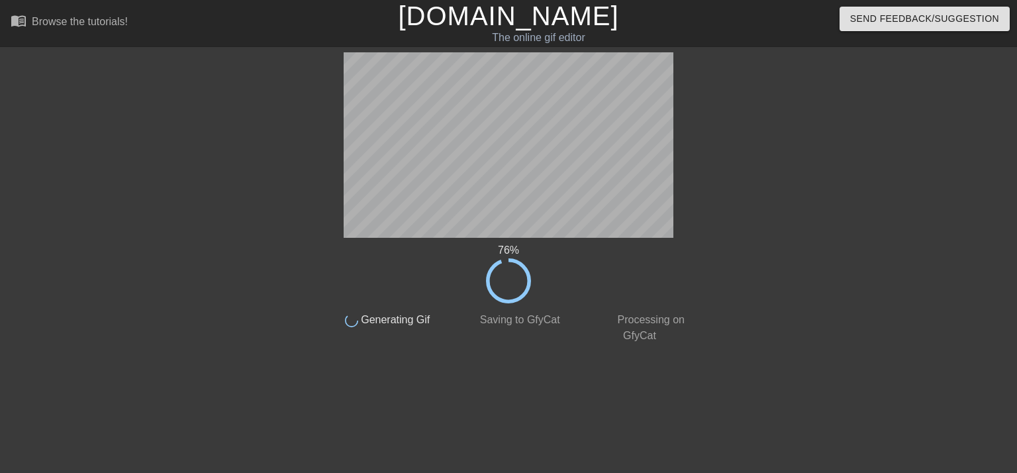
click at [4, 130] on div "76 % done Generating Gif done Saving to GfyCat done Processing on GfyCat title …" at bounding box center [508, 250] width 1017 height 397
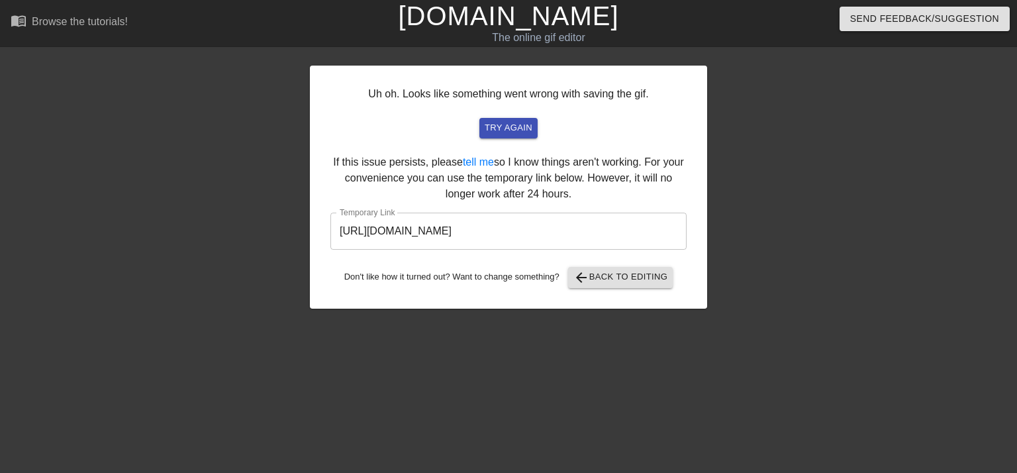
click at [556, 218] on input "[URL][DOMAIN_NAME]" at bounding box center [508, 231] width 356 height 37
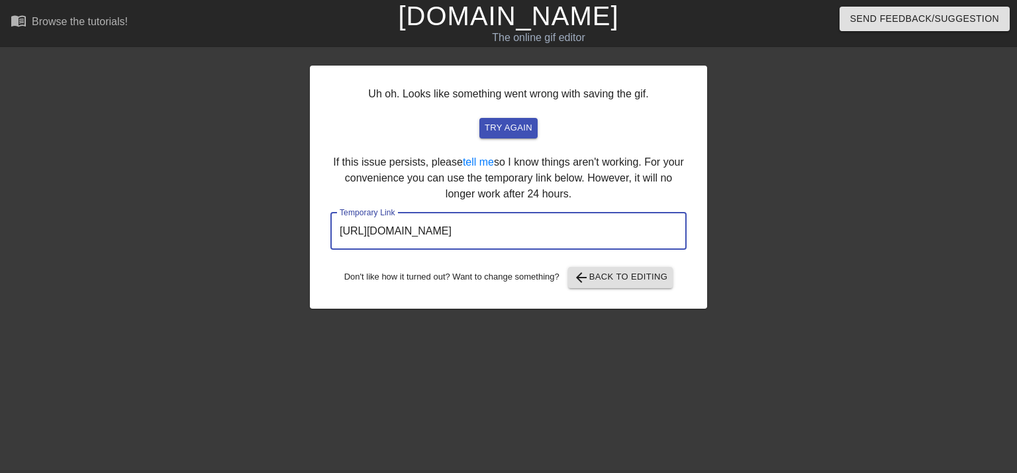
click at [556, 218] on input "[URL][DOMAIN_NAME]" at bounding box center [508, 231] width 356 height 37
drag, startPoint x: 556, startPoint y: 218, endPoint x: 556, endPoint y: 225, distance: 7.3
click at [556, 225] on input "[URL][DOMAIN_NAME]" at bounding box center [508, 231] width 356 height 37
click at [556, 226] on input "[URL][DOMAIN_NAME]" at bounding box center [508, 231] width 356 height 37
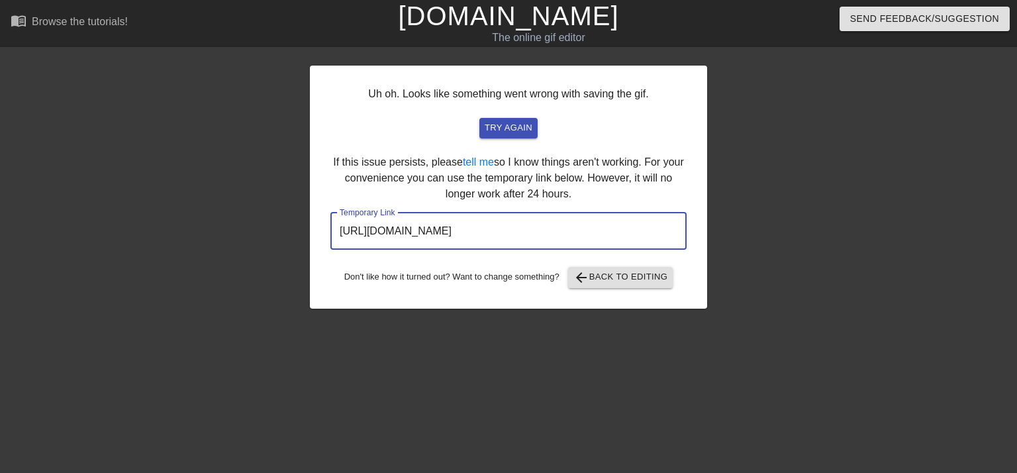
click at [554, 228] on input "[URL][DOMAIN_NAME]" at bounding box center [508, 231] width 356 height 37
drag, startPoint x: 554, startPoint y: 228, endPoint x: 553, endPoint y: 238, distance: 10.0
click at [554, 234] on input "[URL][DOMAIN_NAME]" at bounding box center [508, 231] width 356 height 37
click at [553, 238] on input "[URL][DOMAIN_NAME]" at bounding box center [508, 231] width 356 height 37
click at [527, 231] on input "[URL][DOMAIN_NAME]" at bounding box center [508, 231] width 356 height 37
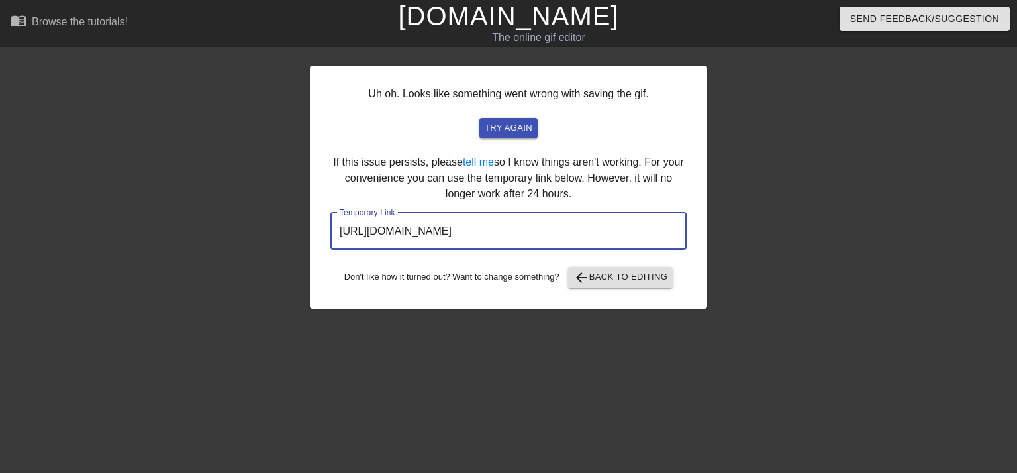
click at [527, 231] on input "[URL][DOMAIN_NAME]" at bounding box center [508, 231] width 356 height 37
